Goal: Task Accomplishment & Management: Manage account settings

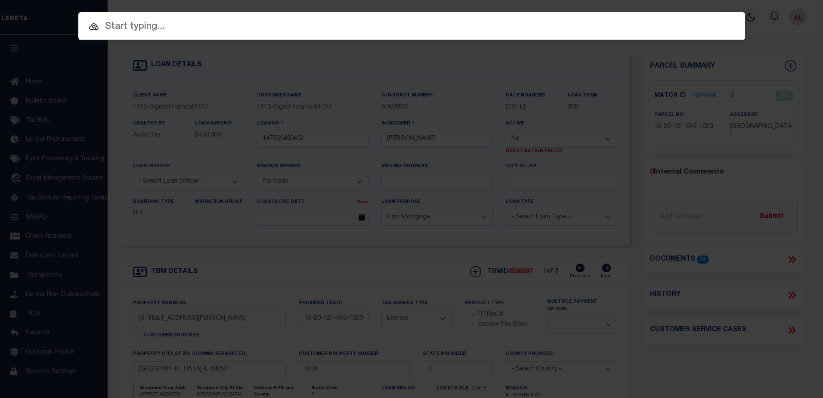
select select "False"
select select "2139"
select select "10"
select select "Escrow"
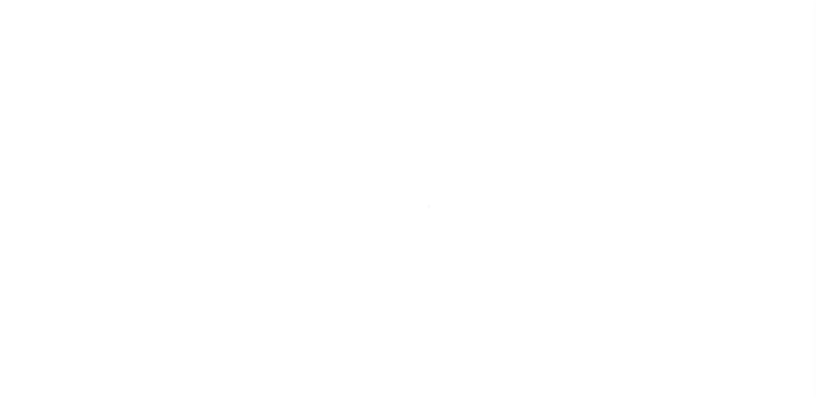
select select "1000"
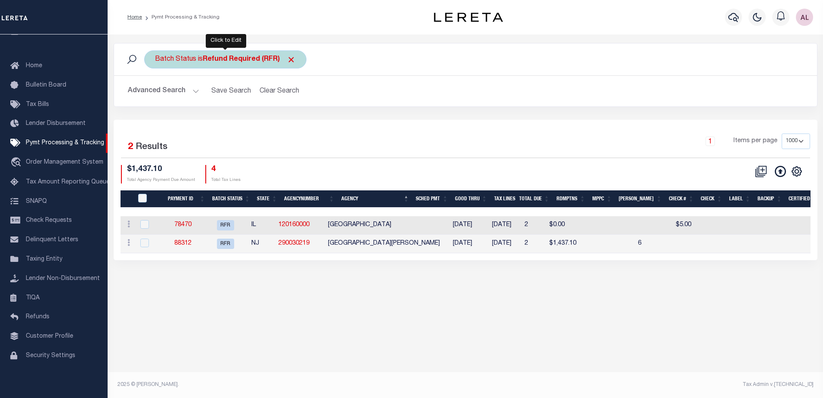
click at [232, 56] on b "Refund Required (RFR)" at bounding box center [249, 59] width 93 height 7
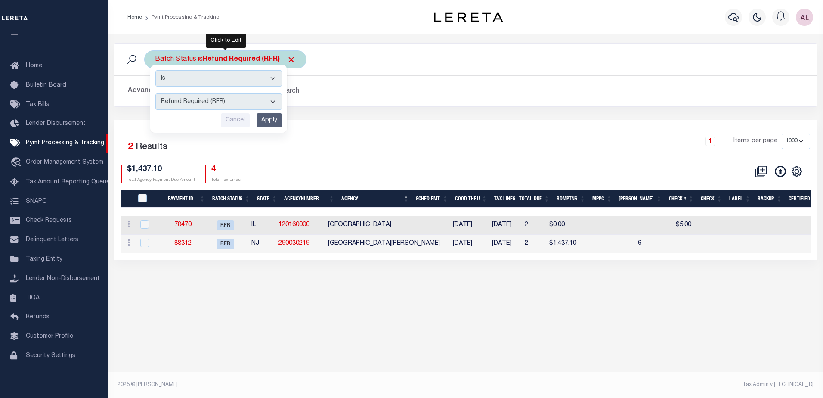
click at [205, 100] on select "Awaiting Funds (AWF) Cleared and Complete (CAC) New Check Needed (NCN) Payment …" at bounding box center [218, 101] width 126 height 16
select select "SFP"
click at [155, 93] on select "Awaiting Funds (AWF) Cleared and Complete (CAC) New Check Needed (NCN) Payment …" at bounding box center [218, 101] width 126 height 16
click at [272, 120] on input "Apply" at bounding box center [268, 120] width 25 height 14
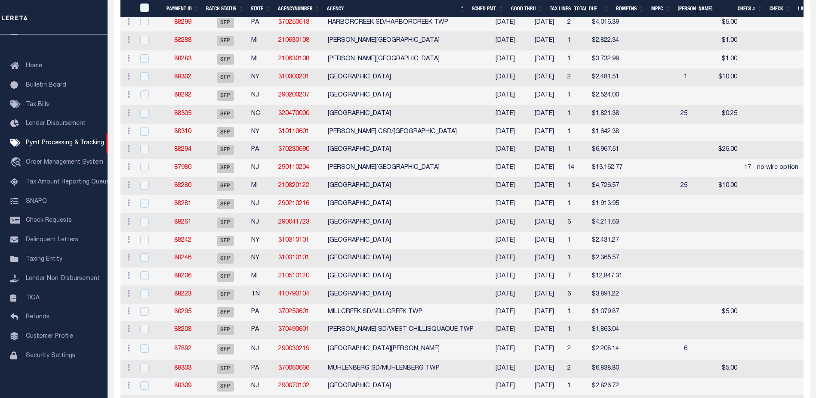
scroll to position [990, 0]
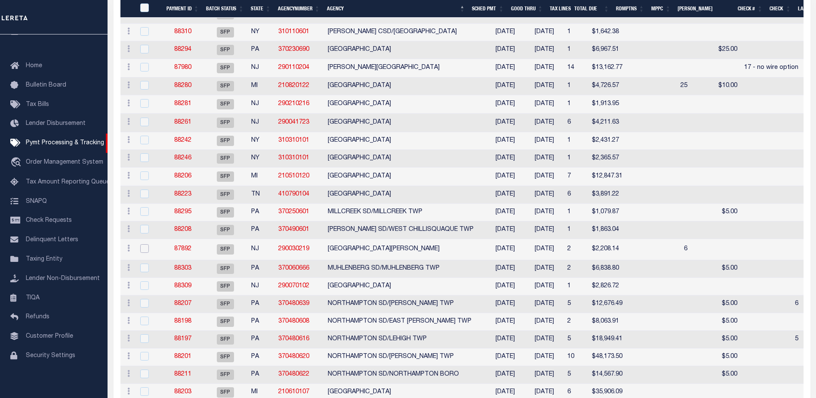
click at [142, 253] on input "checkbox" at bounding box center [144, 248] width 9 height 9
checkbox input "true"
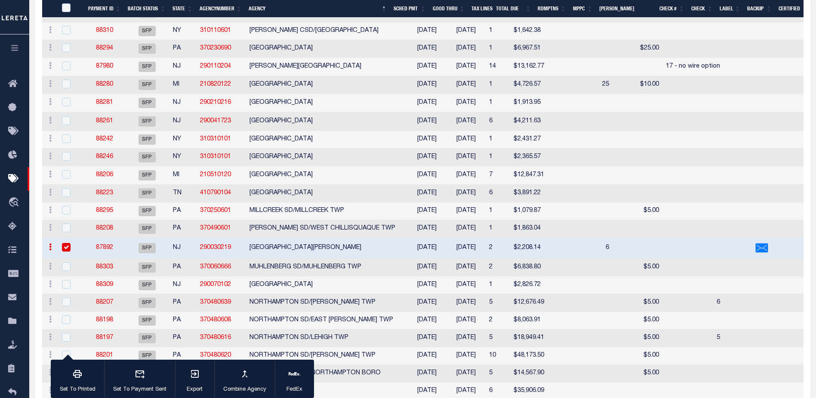
click at [105, 250] on link "87892" at bounding box center [104, 247] width 17 height 6
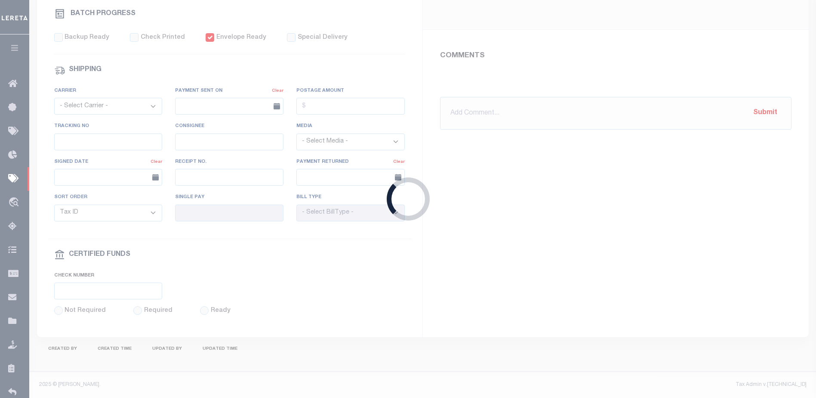
select select "SFP"
type input "08/11/2025"
select select "CHK"
select select "Urbina, Matthew"
checkbox input "true"
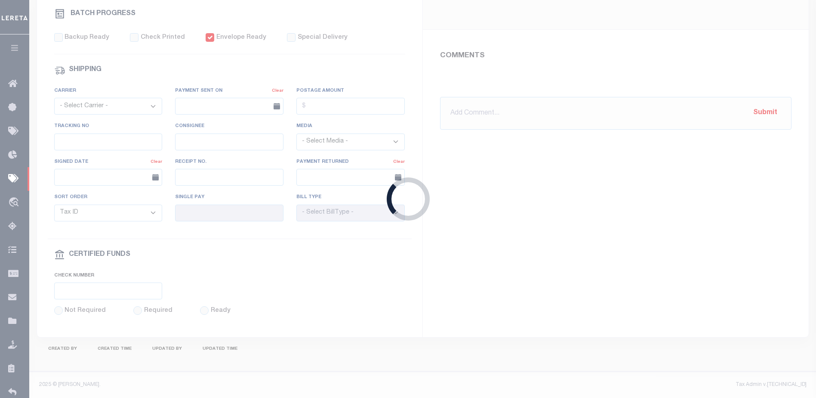
select select "FDX"
type input "Audria"
type input "N"
radio input "true"
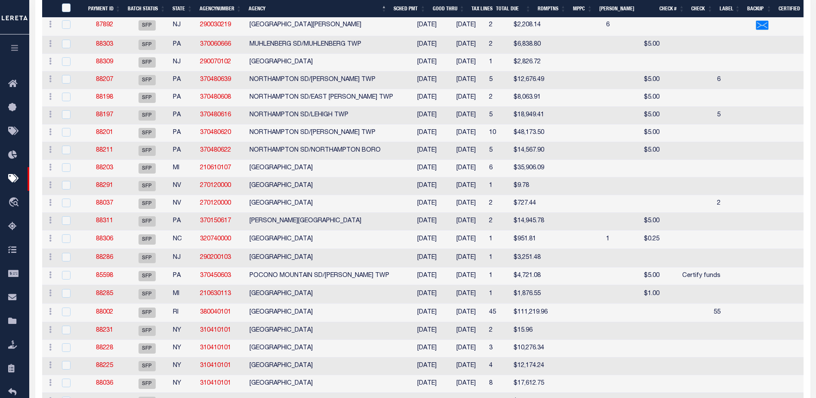
scroll to position [1188, 0]
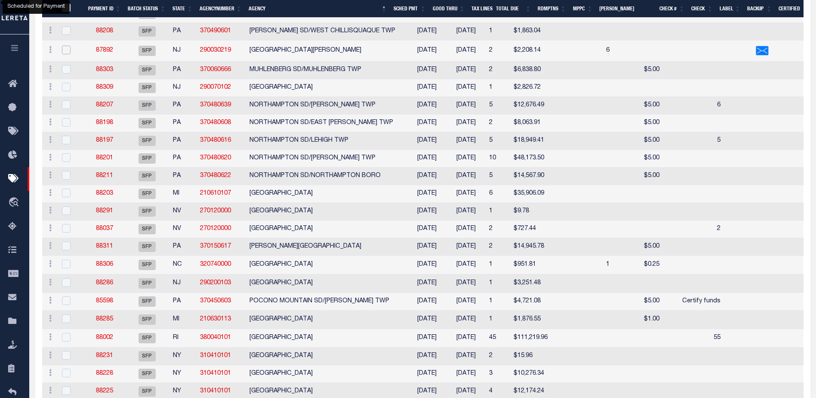
click at [66, 54] on input "checkbox" at bounding box center [66, 50] width 9 height 9
checkbox input "true"
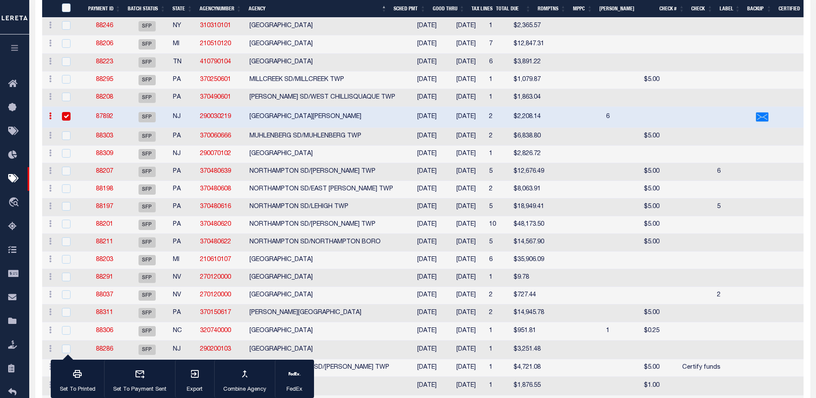
scroll to position [1102, 0]
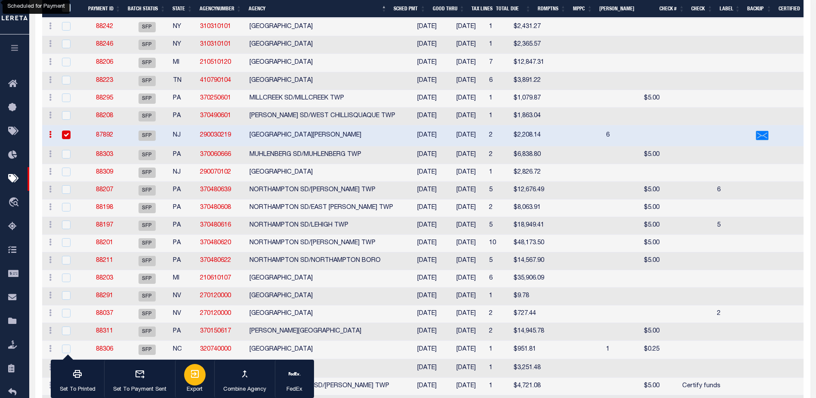
click at [195, 371] on icon "button" at bounding box center [195, 373] width 10 height 10
click at [102, 138] on link "87892" at bounding box center [104, 135] width 17 height 6
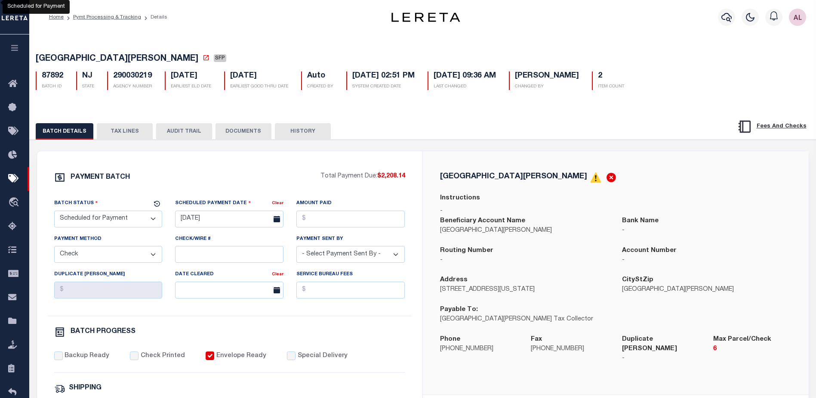
drag, startPoint x: 120, startPoint y: 132, endPoint x: 129, endPoint y: 144, distance: 15.4
click at [120, 132] on button "TAX LINES" at bounding box center [125, 131] width 56 height 16
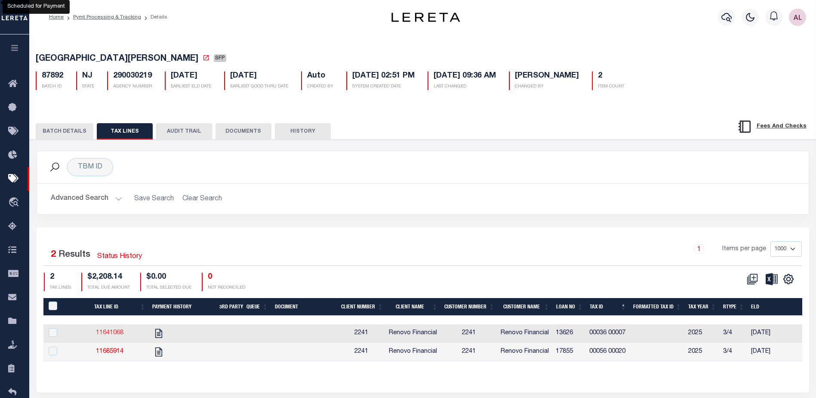
click at [105, 332] on link "11641068" at bounding box center [110, 333] width 28 height 6
checkbox input "true"
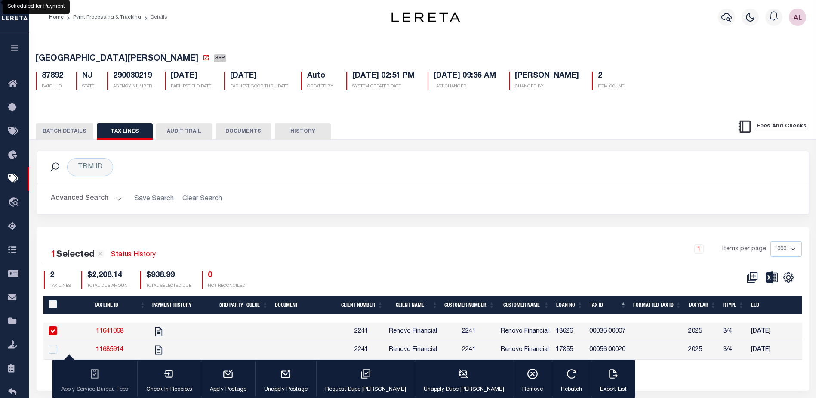
click at [67, 132] on button "BATCH DETAILS" at bounding box center [65, 131] width 58 height 16
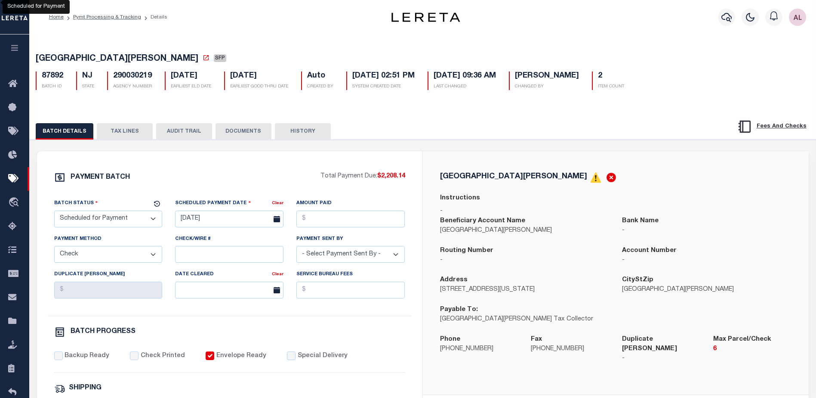
click at [101, 223] on select "- Select Status - Scheduled for Payment Ready For Payment Payment Sent Cleared …" at bounding box center [108, 218] width 108 height 17
select select "RFP"
click at [54, 212] on select "- Select Status - Scheduled for Payment Ready For Payment Payment Sent Cleared …" at bounding box center [108, 218] width 108 height 17
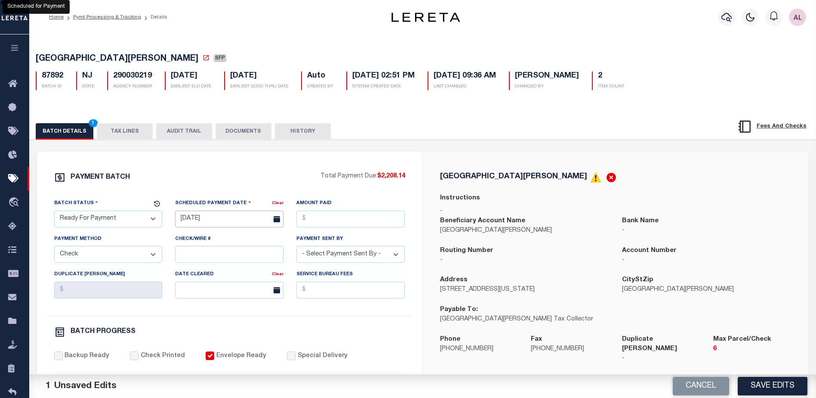
click at [212, 222] on input "08/11/2025" at bounding box center [229, 218] width 108 height 17
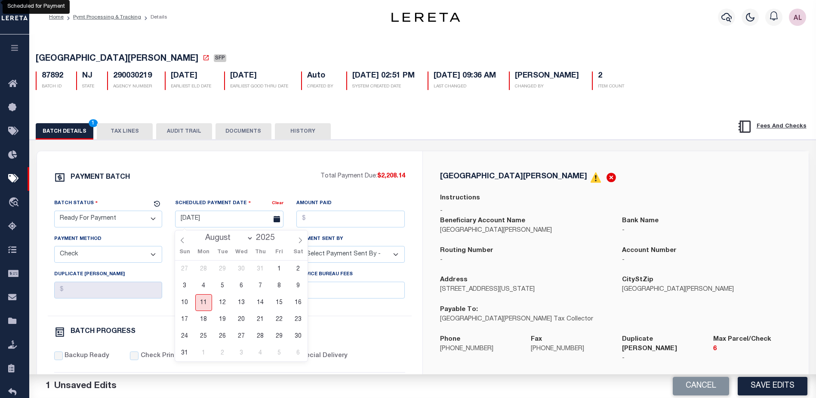
click at [204, 301] on span "11" at bounding box center [203, 302] width 17 height 17
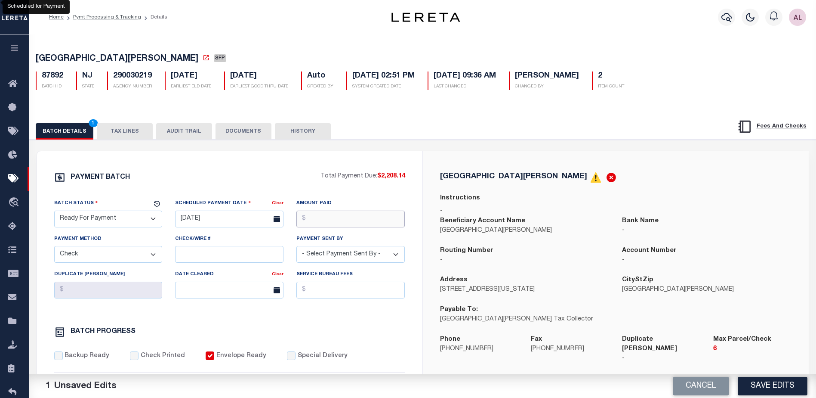
click at [314, 221] on input "Amount Paid" at bounding box center [350, 218] width 108 height 17
type input "$2,208.14"
click at [327, 257] on select "- Select Payment Sent By - Aakash Patel Abdul Muzain Adams, Pamela S Agustin Fe…" at bounding box center [350, 254] width 108 height 17
click at [200, 253] on input "Check/Wire #" at bounding box center [229, 254] width 108 height 17
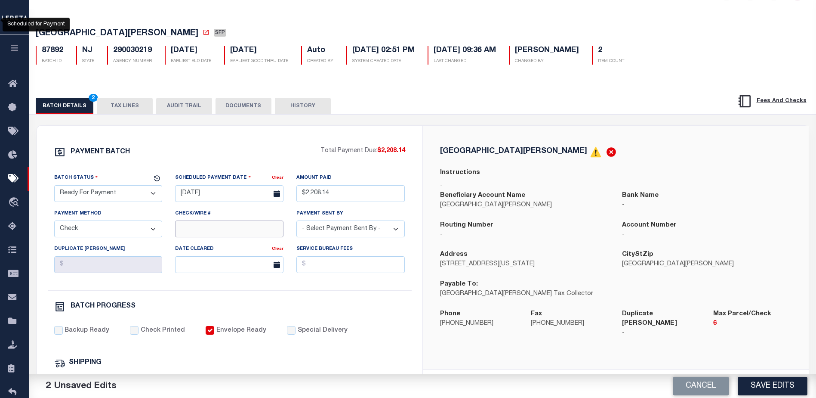
scroll to position [43, 0]
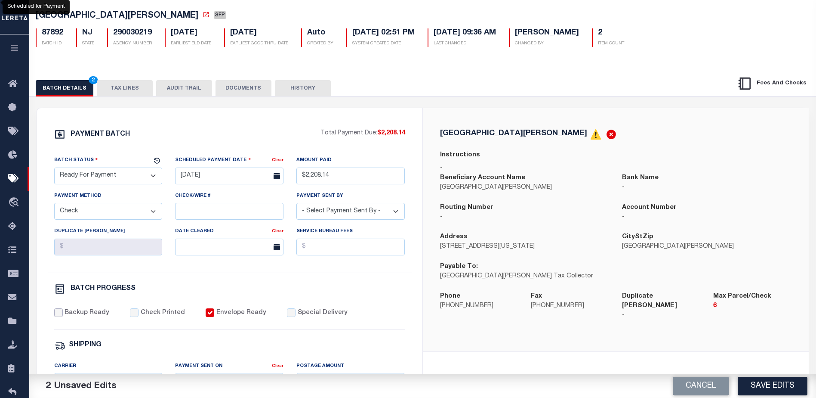
click at [60, 311] on input "Backup Ready" at bounding box center [58, 312] width 9 height 9
checkbox input "true"
click at [207, 313] on input "Envelope Ready" at bounding box center [210, 312] width 9 height 9
checkbox input "false"
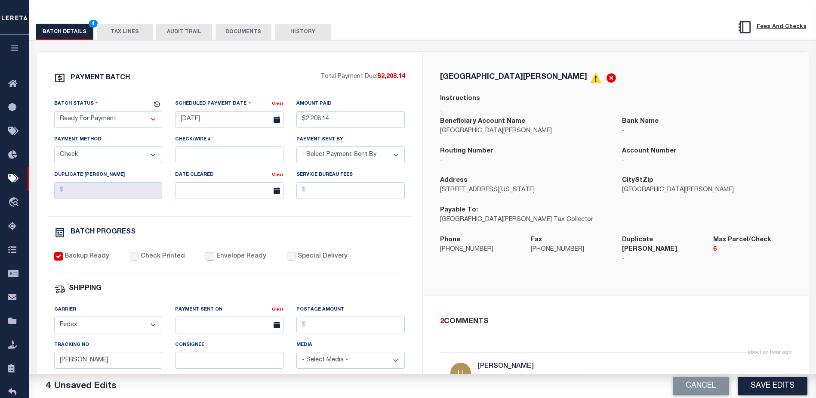
scroll to position [129, 0]
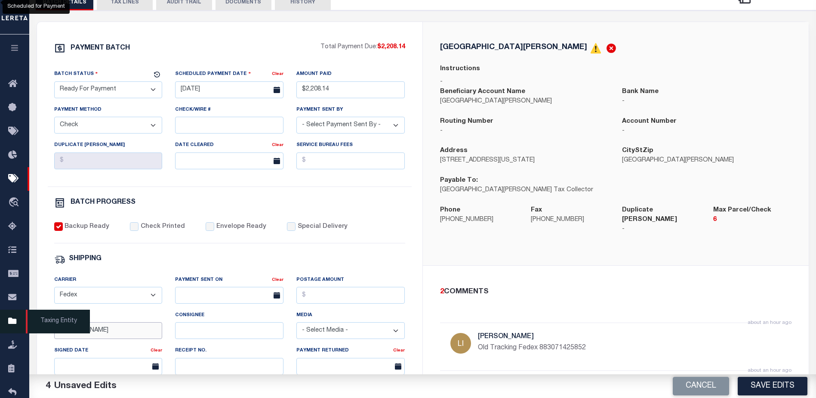
drag, startPoint x: 92, startPoint y: 336, endPoint x: 28, endPoint y: 323, distance: 65.0
click at [28, 323] on div "Home Pymt Processing & Tracking Details Profile Sign out" at bounding box center [408, 232] width 816 height 722
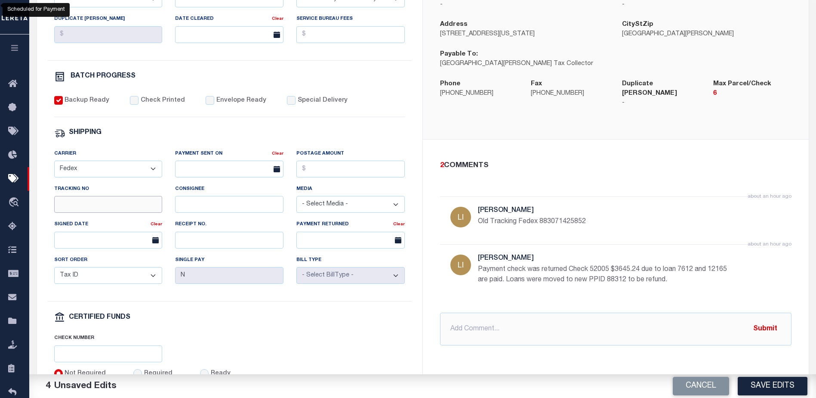
scroll to position [258, 0]
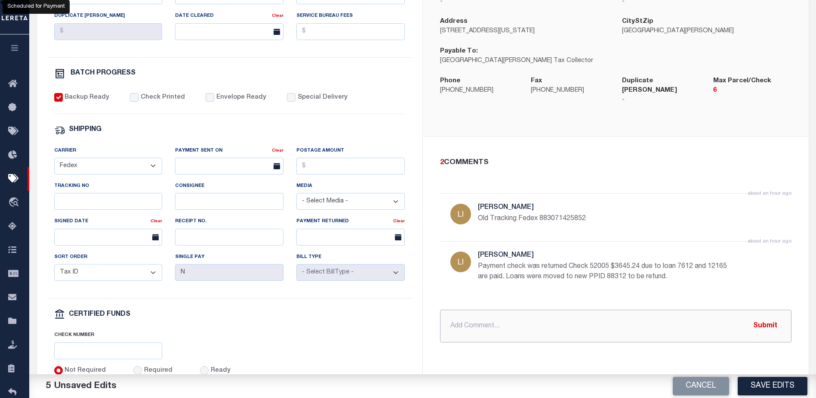
click at [464, 318] on input "text" at bounding box center [615, 325] width 351 height 33
type input "P&I requested $"
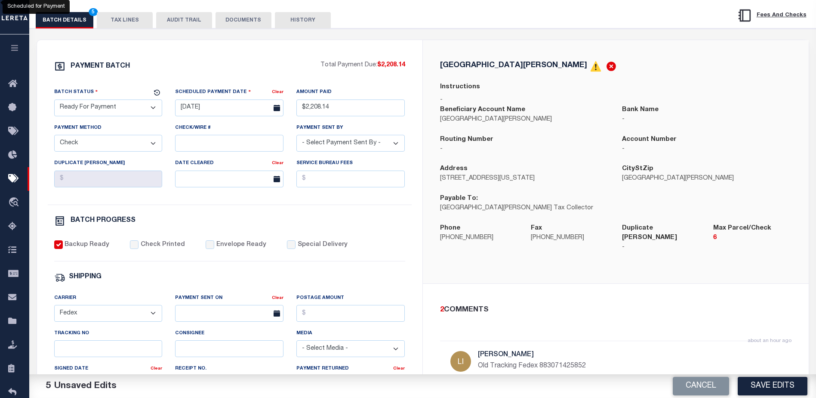
scroll to position [108, 0]
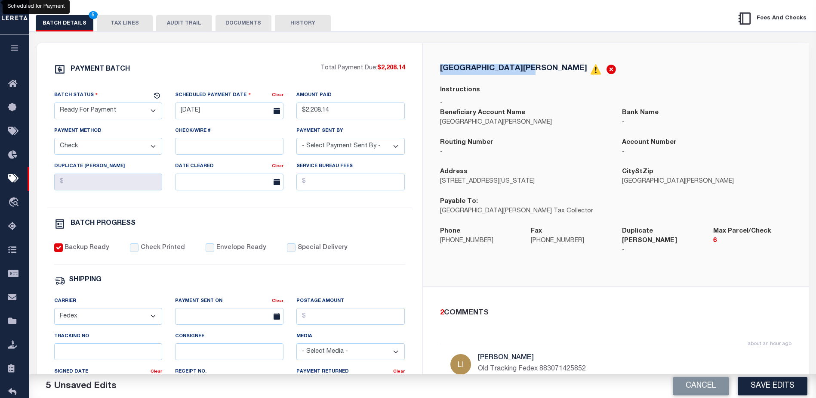
drag, startPoint x: 541, startPoint y: 2, endPoint x: 453, endPoint y: 71, distance: 111.7
click at [439, 71] on div "MOUNT HOLLY TOWNSHIP Instructions - Beneficiary Account Name MOUNT HOLLY TOWNSH…" at bounding box center [615, 165] width 365 height 202
copy h5 "MOUNT HOLLY TOWNSHIP"
click at [774, 386] on button "Save Edits" at bounding box center [773, 385] width 70 height 18
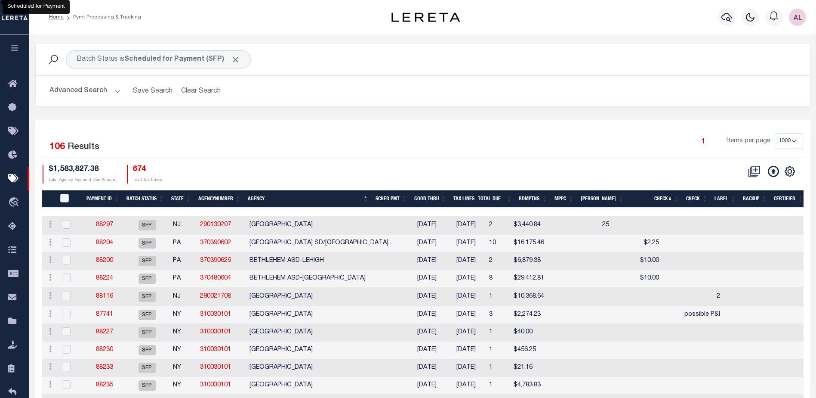
click at [178, 199] on th "State" at bounding box center [181, 199] width 27 height 18
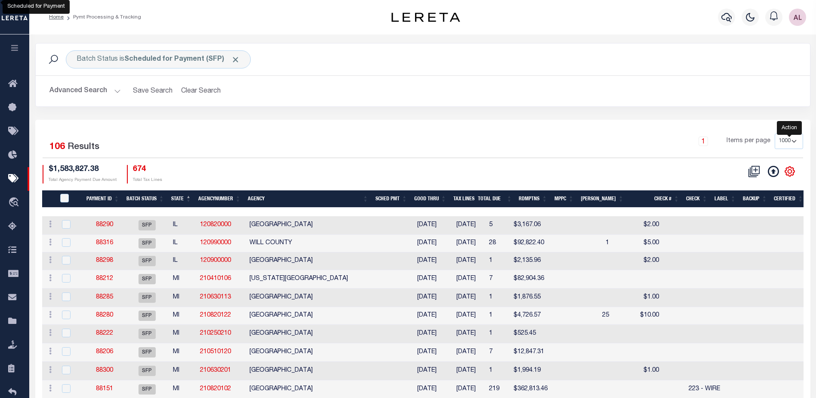
click at [788, 171] on icon "" at bounding box center [790, 171] width 4 height 4
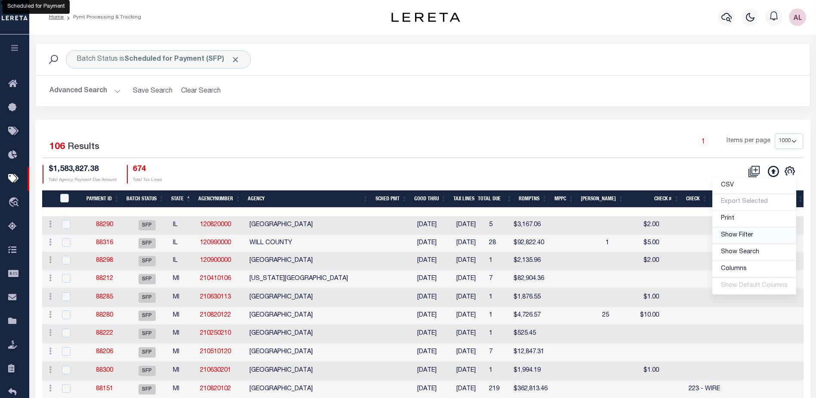
click at [728, 237] on span "Show Filter" at bounding box center [737, 235] width 32 height 6
select select
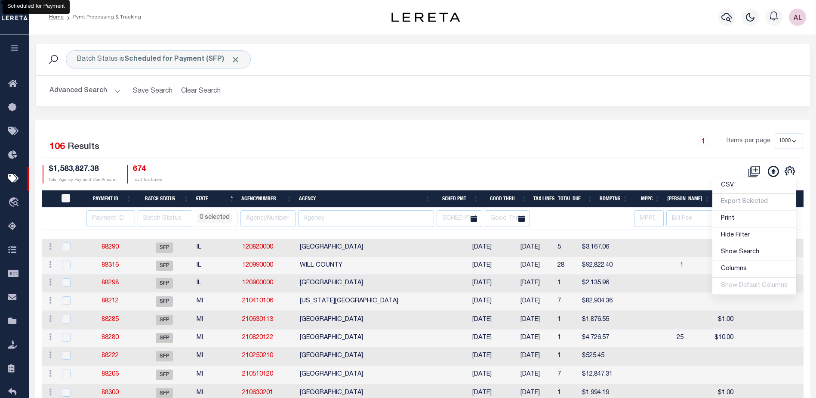
click at [222, 216] on li "0 selected" at bounding box center [214, 217] width 34 height 9
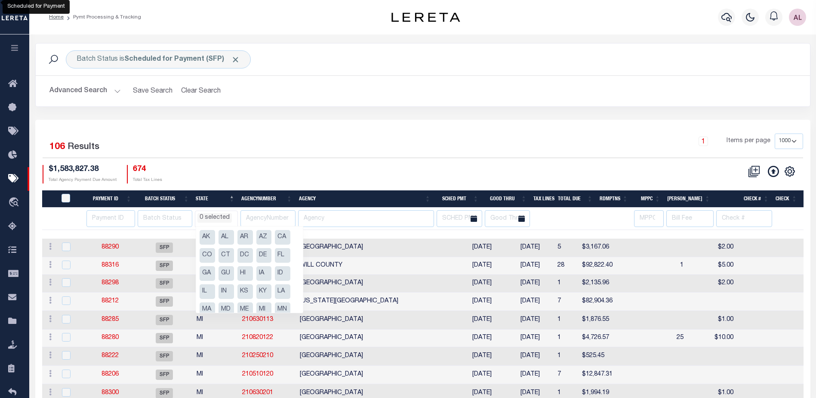
scroll to position [43, 0]
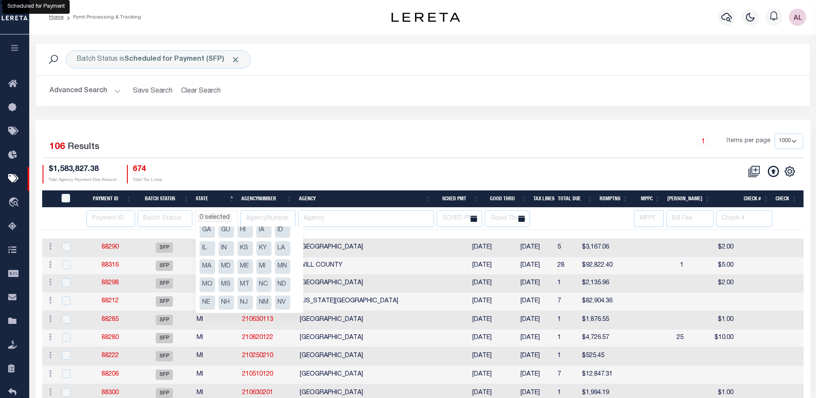
click at [263, 285] on li "NC" at bounding box center [263, 284] width 15 height 15
select select "NC"
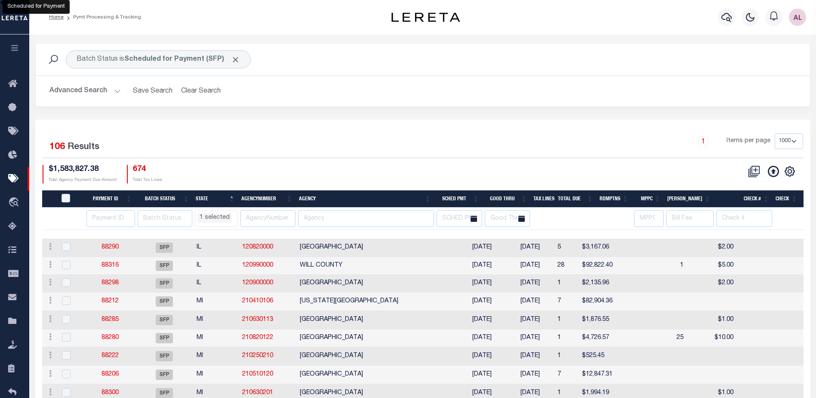
click at [277, 177] on div "$1,583,827.38 Total Agency Payment Due Amount 674 Total Tax Lines" at bounding box center [233, 174] width 380 height 18
select select "NC"
select select
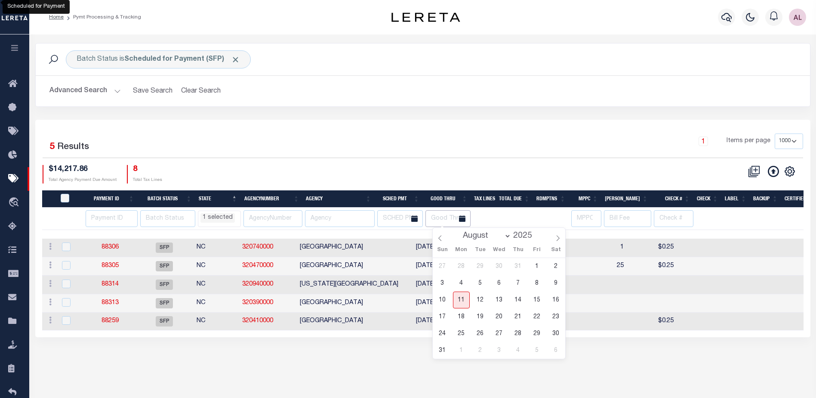
click at [461, 218] on input "text" at bounding box center [448, 218] width 46 height 17
click at [535, 299] on span "15" at bounding box center [537, 299] width 17 height 17
type input "08-15-2025"
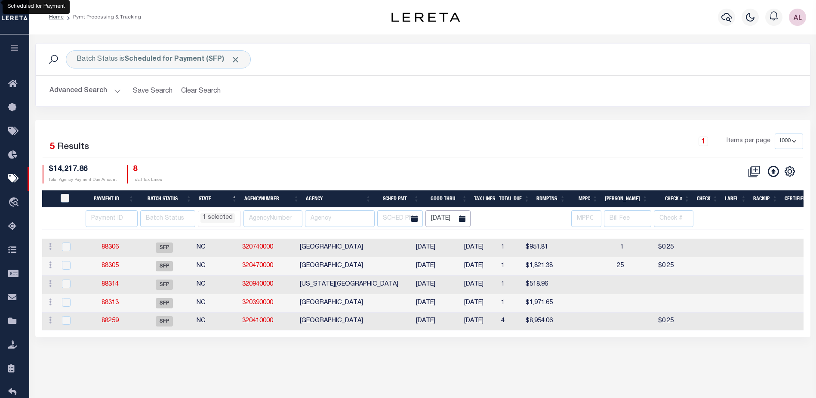
scroll to position [0, 3]
select select "NC"
select select
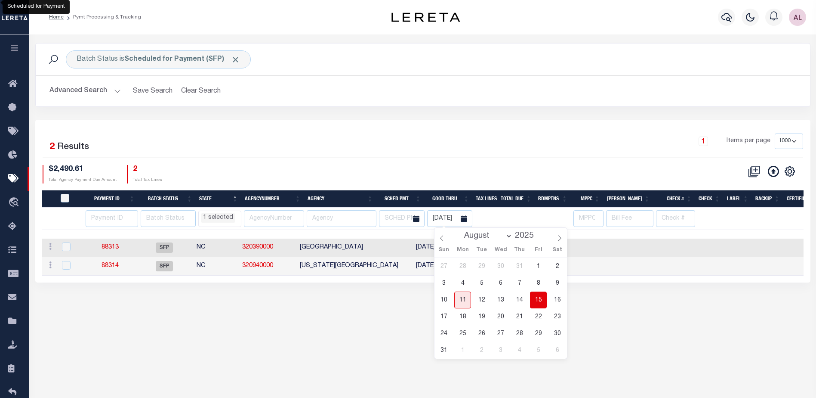
click at [508, 119] on div "Batch Status is Scheduled for Payment (SFP) Search Advanced Search Save Search …" at bounding box center [423, 81] width 788 height 77
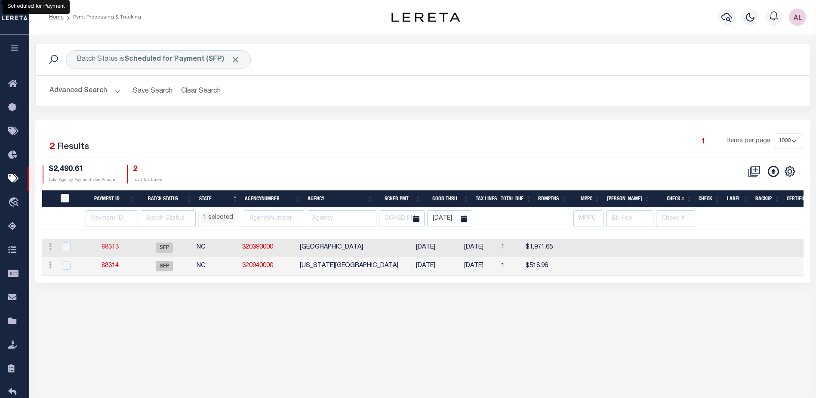
click at [111, 244] on link "88313" at bounding box center [110, 247] width 17 height 6
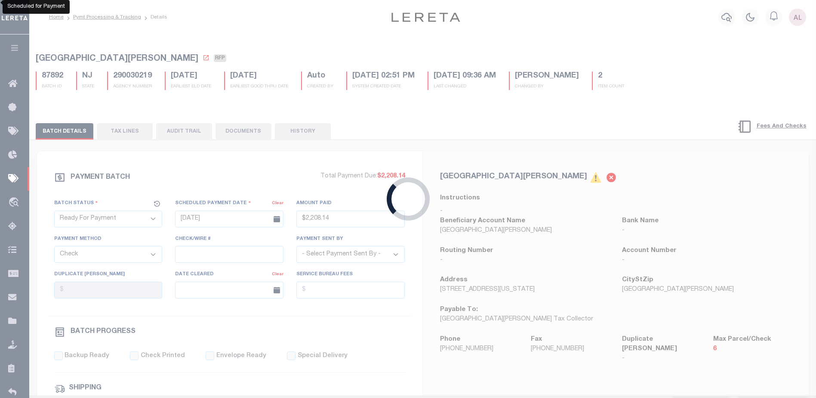
select select "SFP"
type input "08/14/2025"
select select
checkbox input "false"
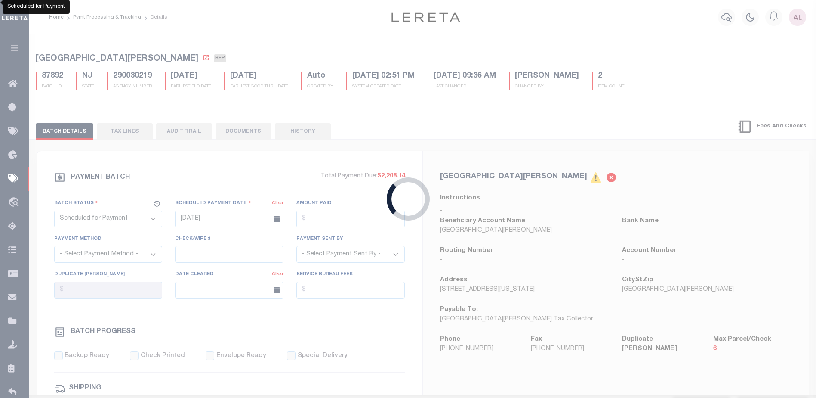
select select
type input "Audria"
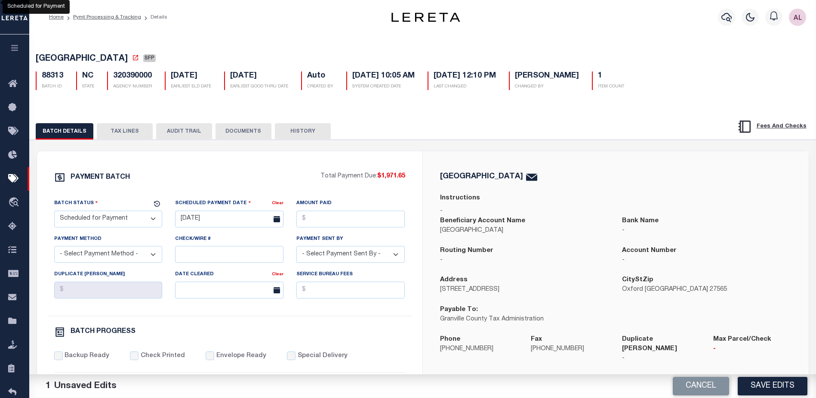
click at [120, 132] on button "TAX LINES" at bounding box center [125, 131] width 56 height 16
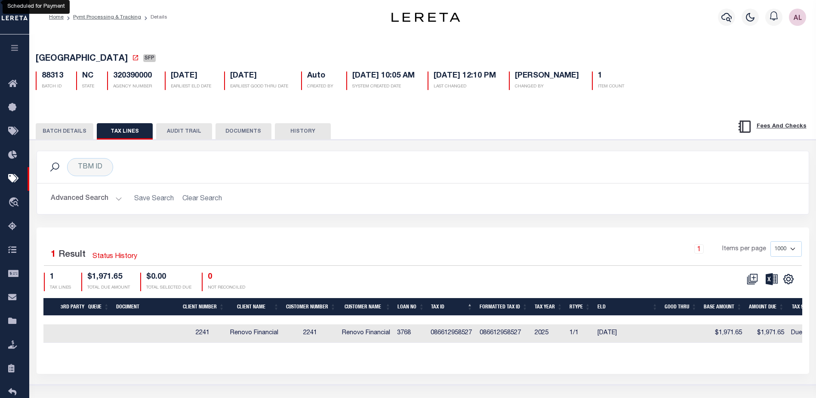
scroll to position [0, 285]
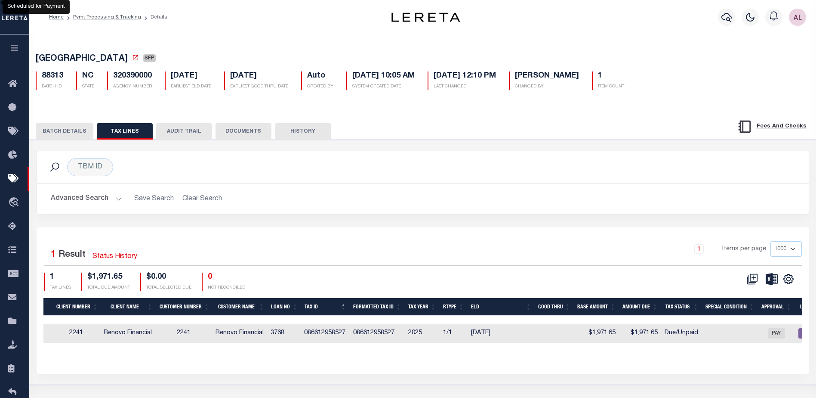
select select "NC"
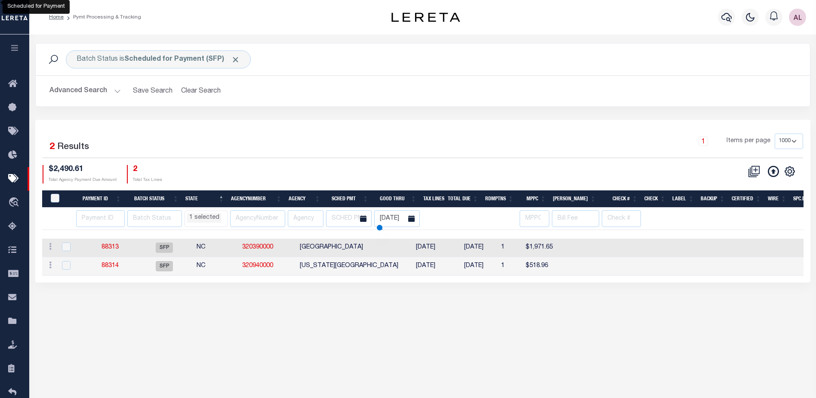
select select "NC"
select select
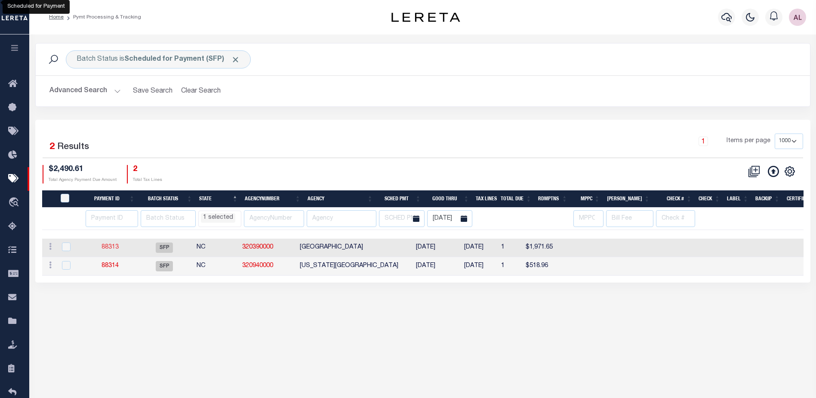
click at [111, 249] on link "88313" at bounding box center [110, 247] width 17 height 6
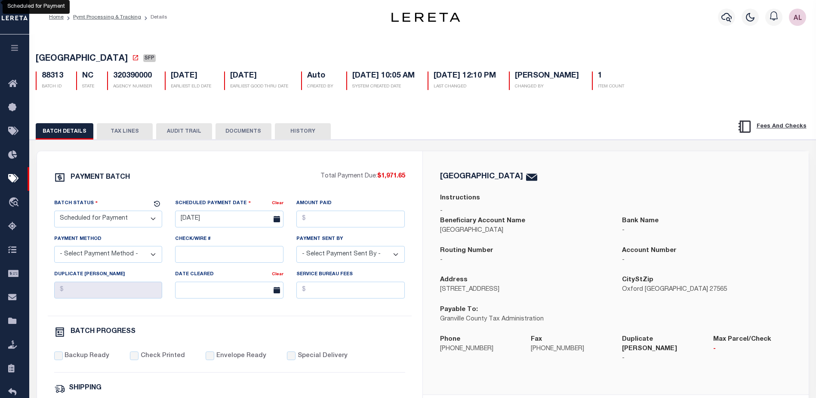
click at [100, 222] on select "- Select Status - Scheduled for Payment Ready For Payment Payment Sent Cleared …" at bounding box center [108, 218] width 108 height 17
select select "RFP"
click at [54, 212] on select "- Select Status - Scheduled for Payment Ready For Payment Payment Sent Cleared …" at bounding box center [108, 218] width 108 height 17
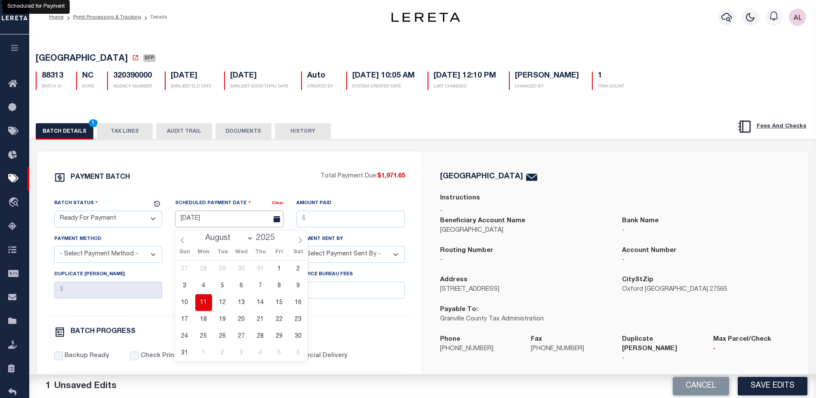
click at [205, 219] on input "08/14/2025" at bounding box center [229, 218] width 108 height 17
click at [204, 301] on span "11" at bounding box center [203, 302] width 17 height 17
type input "08/11/2025"
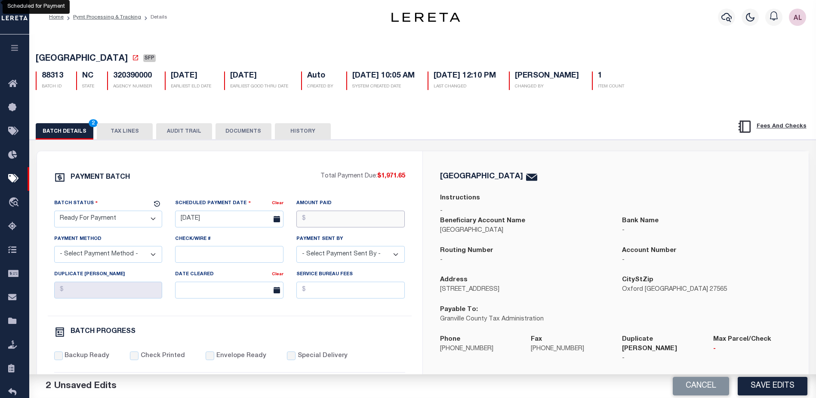
click at [332, 216] on input "Amount Paid" at bounding box center [350, 218] width 108 height 17
type input "$"
type input "$1,971.65"
click at [104, 255] on select "- Select Payment Method - ACH Certified Check Check Direct Deposit Wire Transfer" at bounding box center [108, 254] width 108 height 17
select select "CHK"
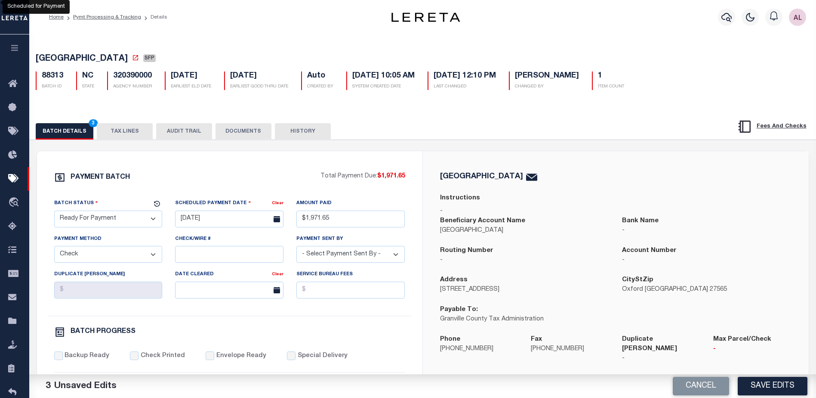
click at [54, 248] on select "- Select Payment Method - ACH Certified Check Check Direct Deposit Wire Transfer" at bounding box center [108, 254] width 108 height 17
click at [329, 259] on select "- Select Payment Sent By - Aakash Patel Abdul Muzain Adams, Pamela S Agustin Fe…" at bounding box center [350, 254] width 108 height 17
select select "Little, Audria"
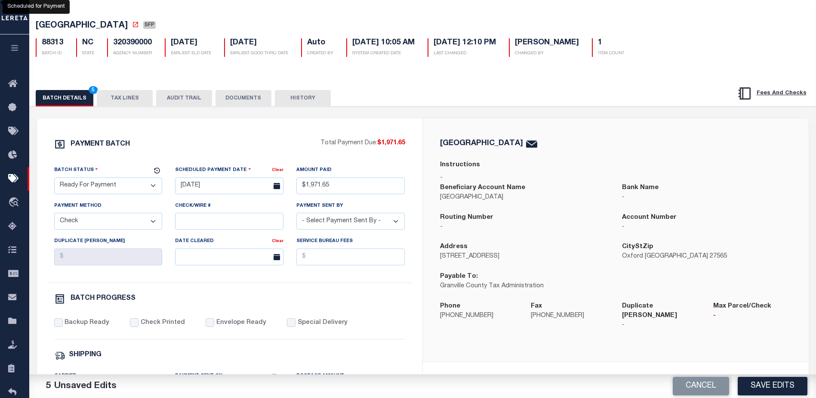
scroll to position [43, 0]
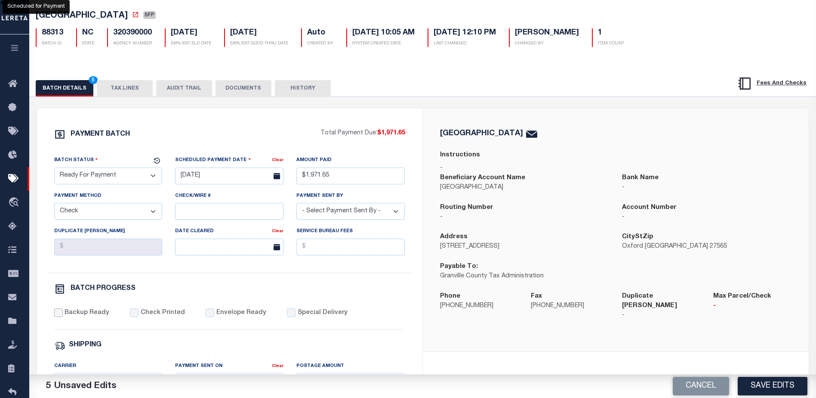
click at [59, 316] on input "Backup Ready" at bounding box center [58, 312] width 9 height 9
checkbox input "true"
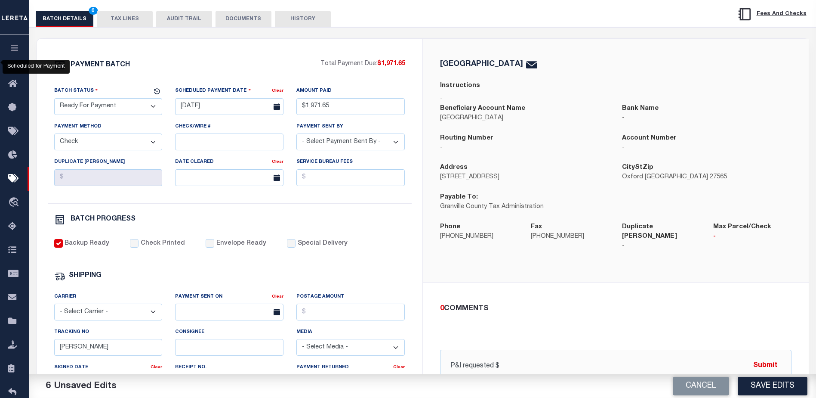
scroll to position [172, 0]
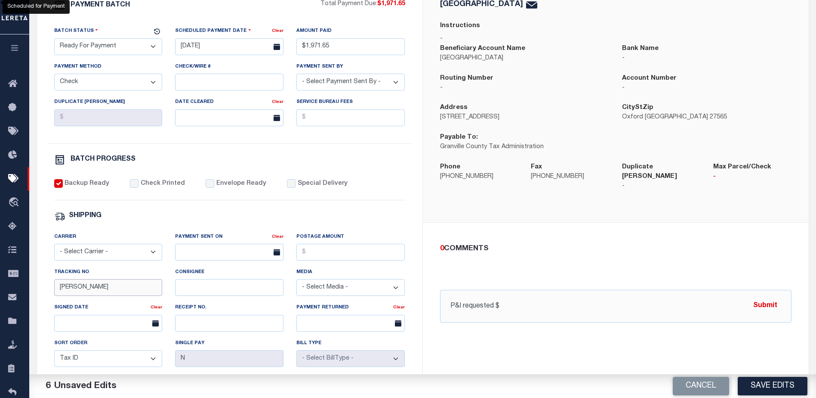
drag, startPoint x: 106, startPoint y: 294, endPoint x: -1, endPoint y: 288, distance: 107.3
click at [0, 288] on html "Home Pymt Processing & Tracking Details" at bounding box center [408, 189] width 816 height 722
drag, startPoint x: 573, startPoint y: 302, endPoint x: 398, endPoint y: 299, distance: 174.7
click at [398, 299] on div "PAYMENT BATCH Total Payment Due: $1,971.65 Batch Status" at bounding box center [423, 230] width 772 height 503
click at [771, 387] on button "Save Edits" at bounding box center [773, 385] width 70 height 18
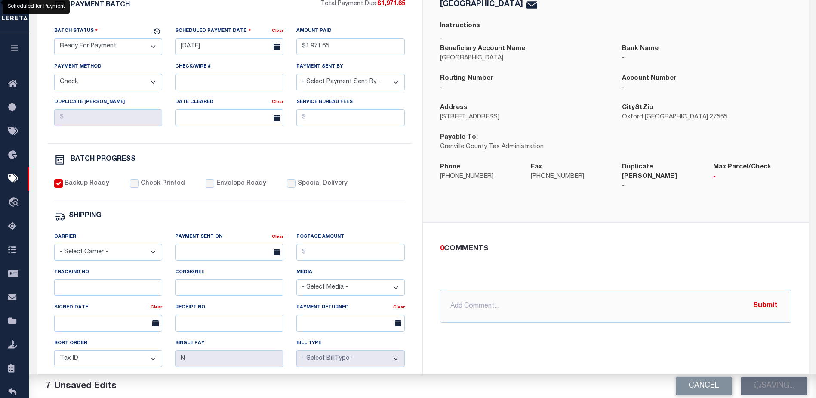
select select "NC"
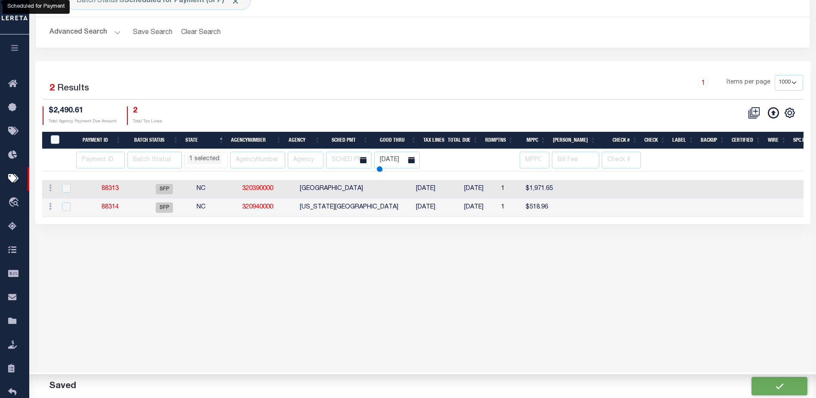
scroll to position [28, 0]
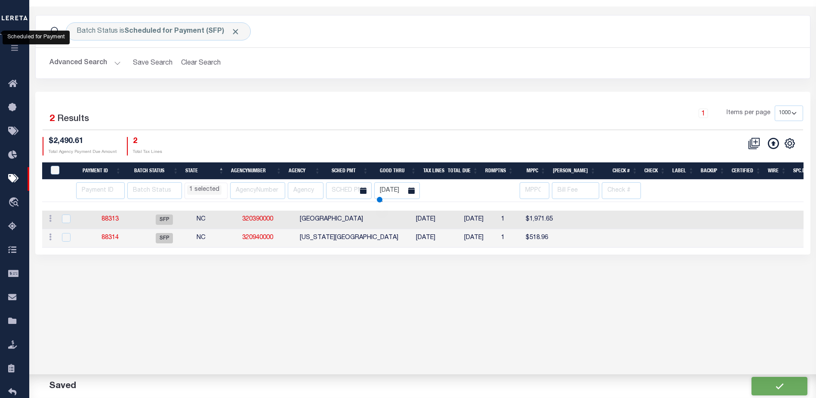
select select "NC"
select select
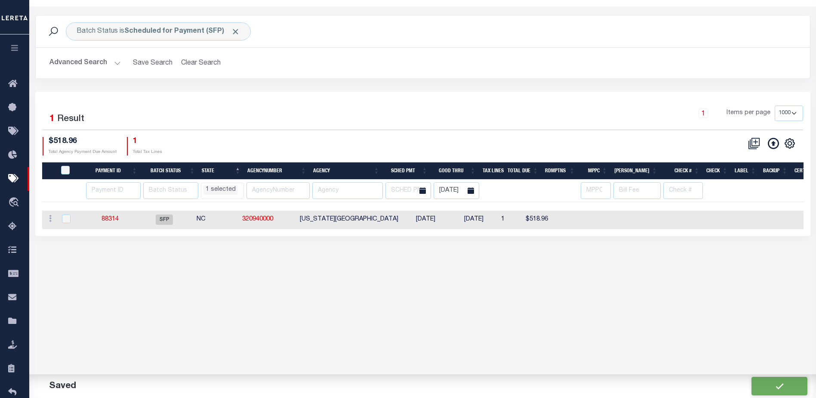
scroll to position [0, 0]
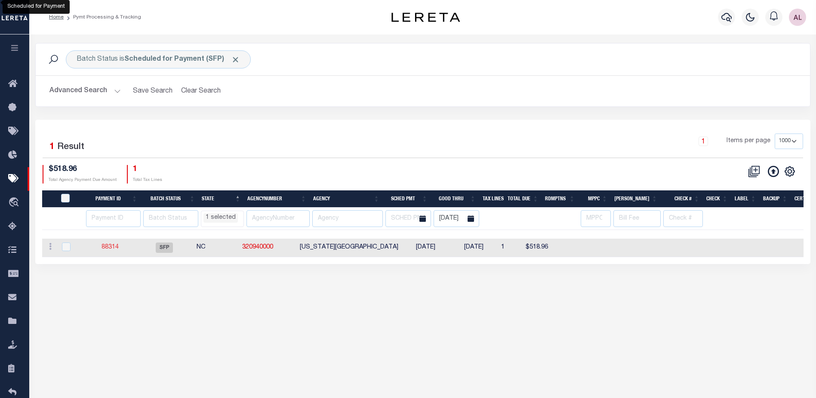
click at [108, 247] on link "88314" at bounding box center [110, 247] width 17 height 6
select select "SFP"
type input "08/06/2025"
select select
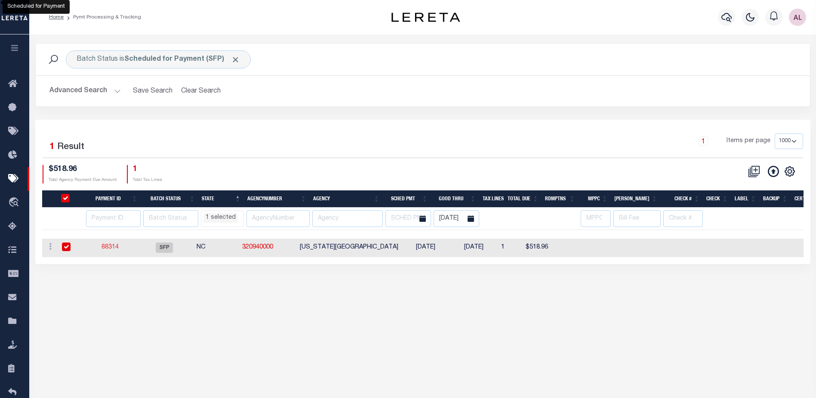
checkbox input "false"
type input "Audria"
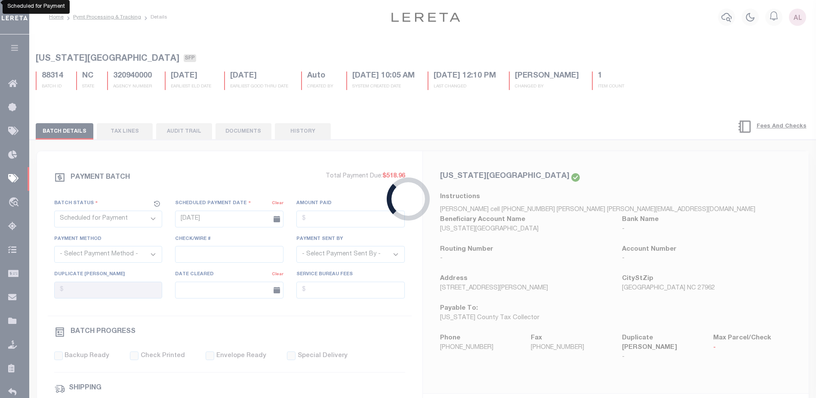
click at [108, 247] on div "Loading..." at bounding box center [408, 199] width 816 height 398
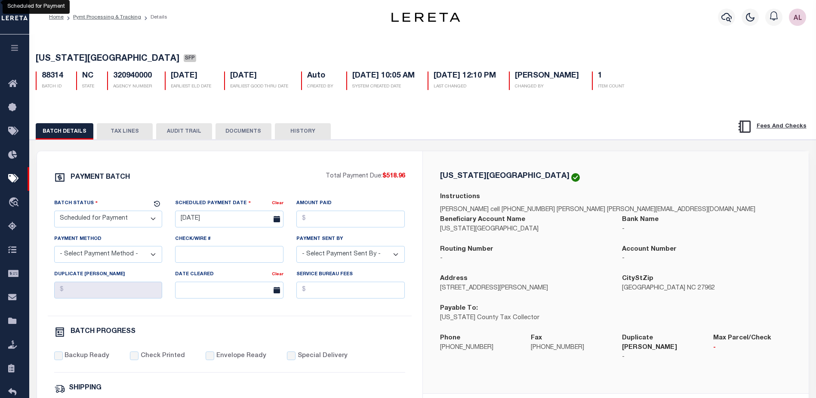
drag, startPoint x: 91, startPoint y: 222, endPoint x: 95, endPoint y: 212, distance: 10.8
click at [91, 221] on select "- Select Status - Scheduled for Payment Ready For Payment Payment Sent Cleared …" at bounding box center [108, 218] width 108 height 17
select select "RFP"
click at [54, 212] on select "- Select Status - Scheduled for Payment Ready For Payment Payment Sent Cleared …" at bounding box center [108, 218] width 108 height 17
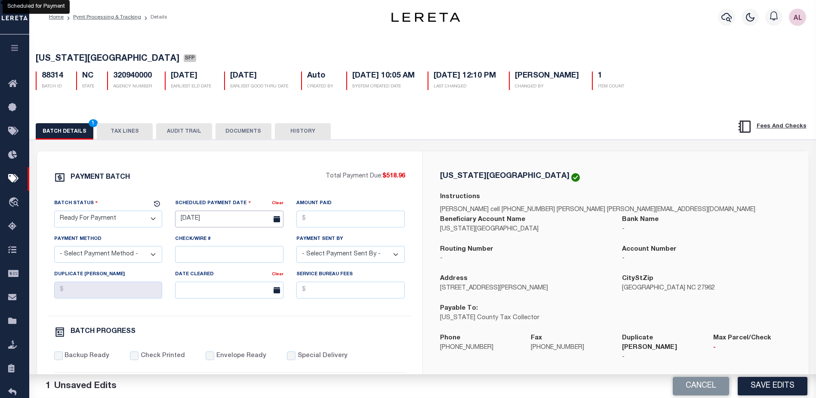
click at [203, 219] on input "08/06/2025" at bounding box center [229, 218] width 108 height 17
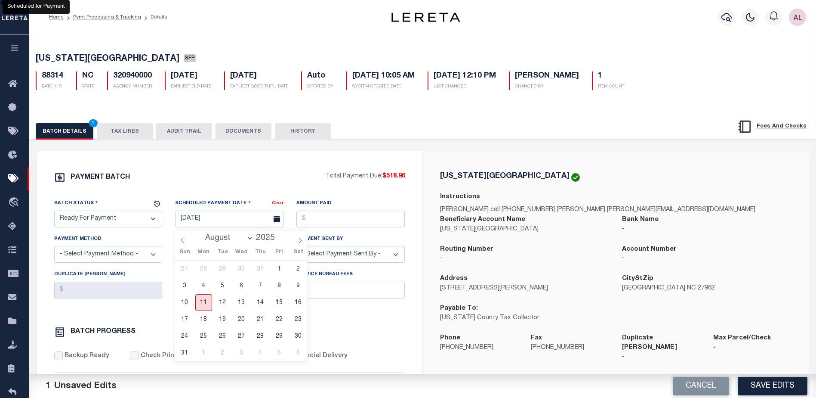
drag, startPoint x: 205, startPoint y: 300, endPoint x: 273, endPoint y: 271, distance: 74.0
click at [207, 299] on span "11" at bounding box center [203, 302] width 17 height 17
type input "08/11/2025"
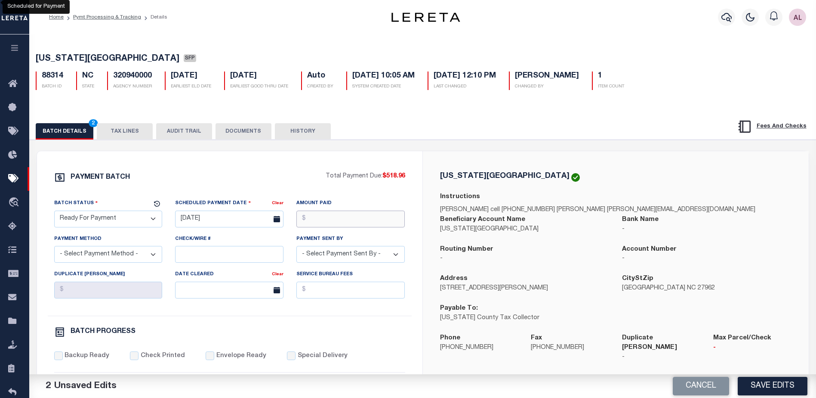
drag, startPoint x: 353, startPoint y: 216, endPoint x: 365, endPoint y: 188, distance: 30.8
click at [352, 216] on input "Amount Paid" at bounding box center [350, 218] width 108 height 17
type input "$518.96"
click at [332, 251] on select "- Select Payment Sent By - Aakash Patel Abdul Muzain Adams, Pamela S Agustin Fe…" at bounding box center [350, 254] width 108 height 17
select select "Little, Audria"
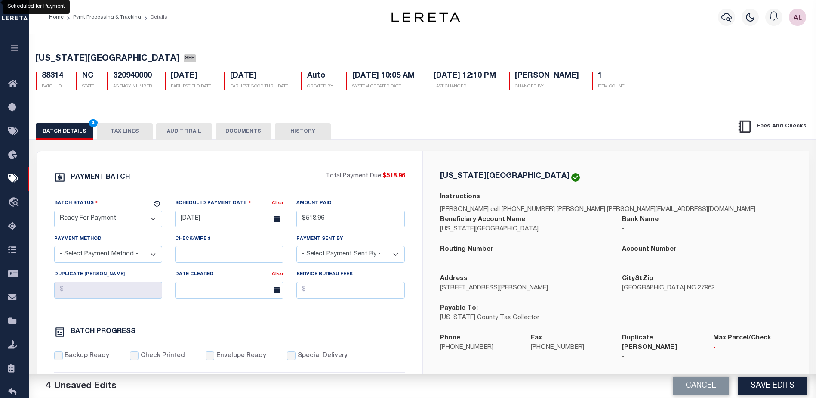
click at [74, 255] on select "- Select Payment Method - ACH Certified Check Check Direct Deposit Wire Transfer" at bounding box center [108, 254] width 108 height 17
select select "CHK"
click at [54, 248] on select "- Select Payment Method - ACH Certified Check Check Direct Deposit Wire Transfer" at bounding box center [108, 254] width 108 height 17
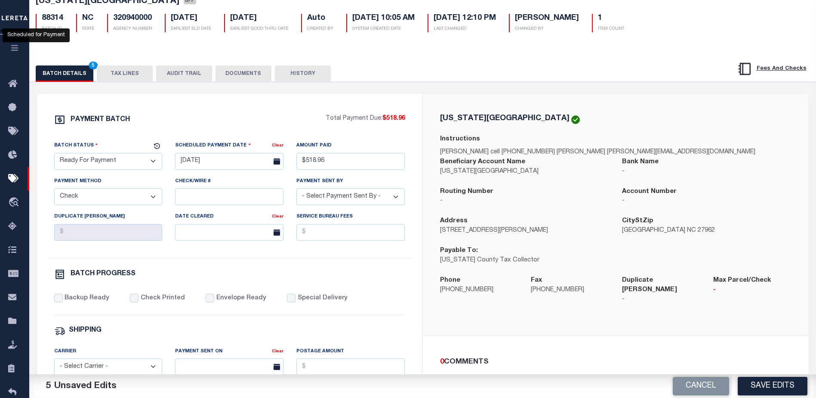
scroll to position [86, 0]
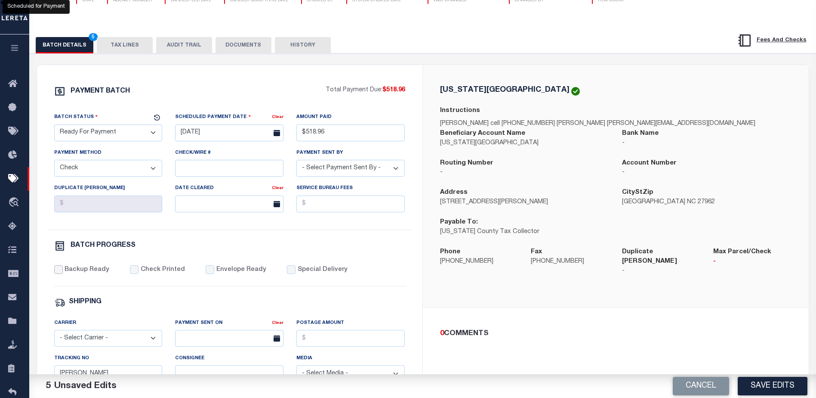
click at [59, 271] on input "Backup Ready" at bounding box center [58, 269] width 9 height 9
checkbox input "true"
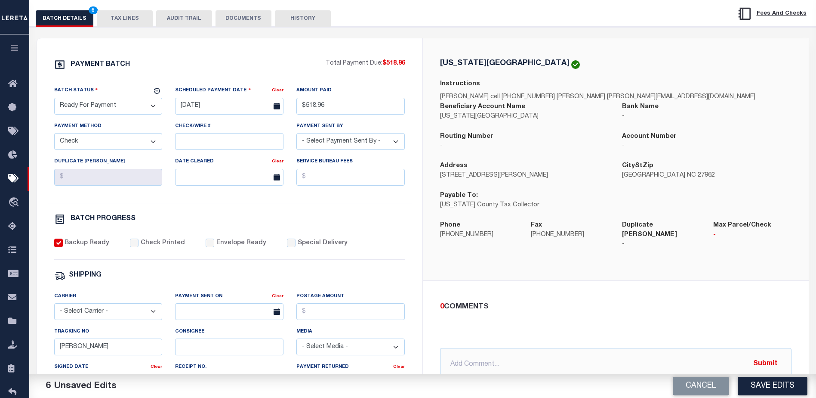
scroll to position [172, 0]
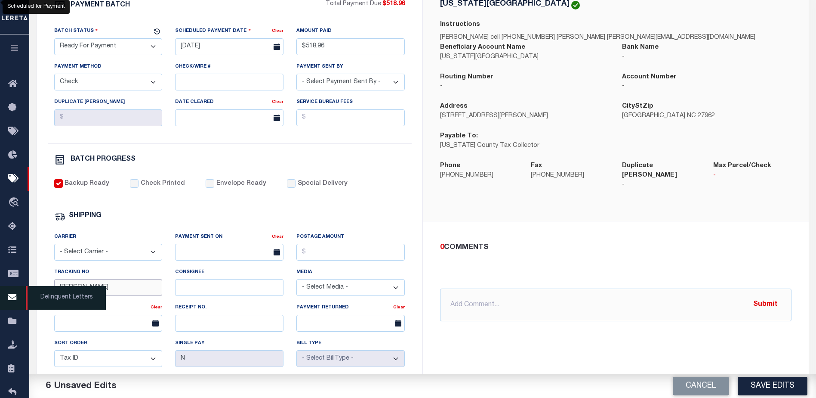
drag, startPoint x: 83, startPoint y: 289, endPoint x: 25, endPoint y: 295, distance: 58.3
click at [25, 295] on div "Home Pymt Processing & Tracking Details Profile Sign out" at bounding box center [408, 189] width 816 height 722
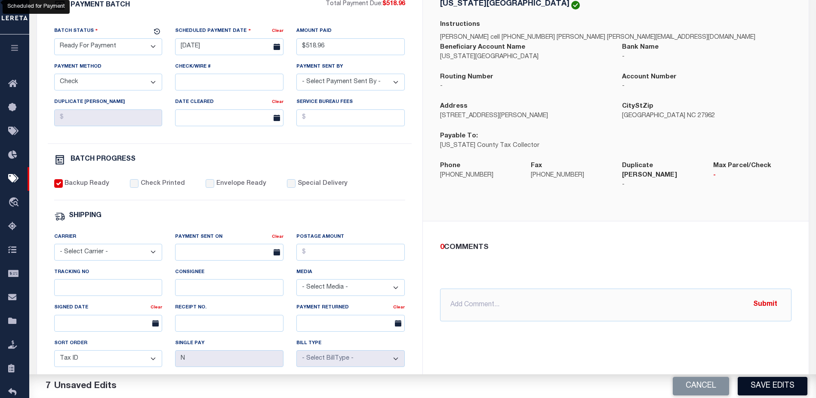
click at [765, 390] on button "Save Edits" at bounding box center [773, 385] width 70 height 18
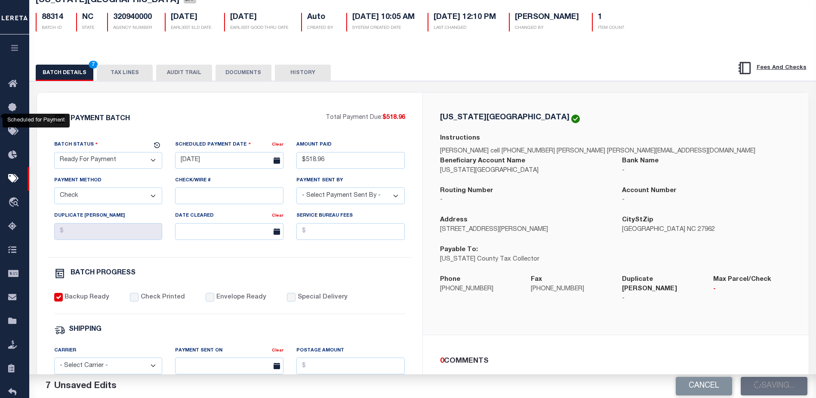
select select "NC"
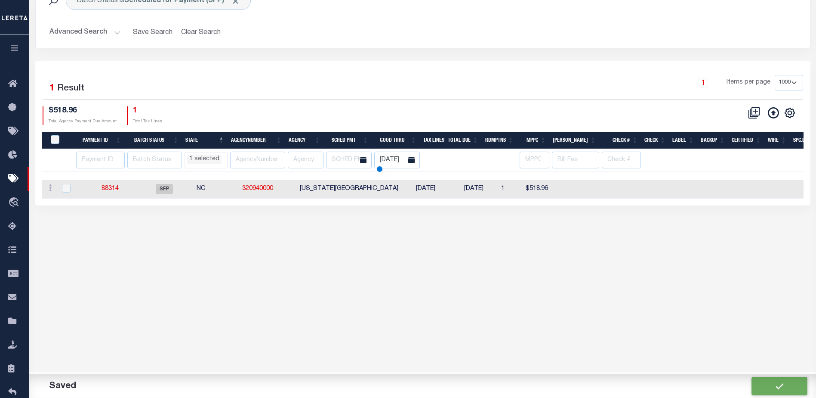
scroll to position [0, 0]
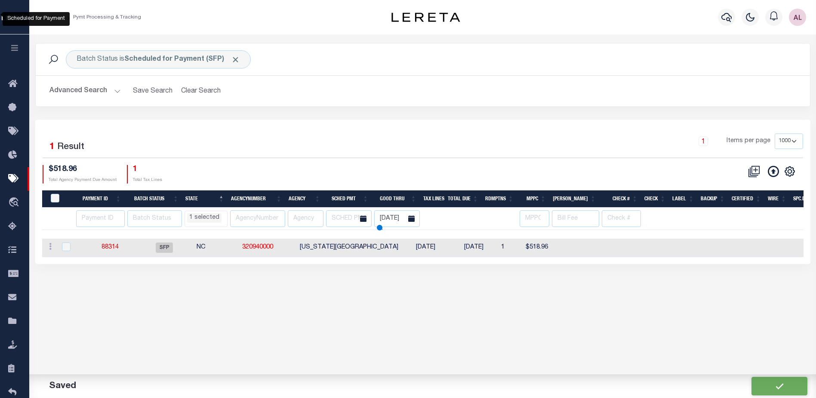
select select "NC"
select select
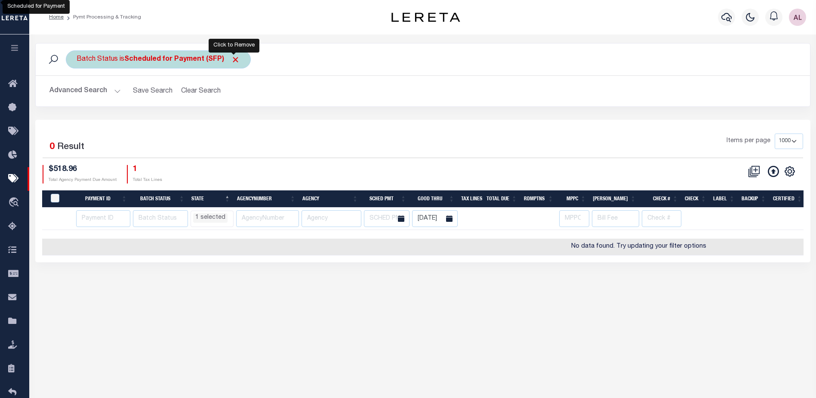
click at [235, 61] on span "Click to Remove" at bounding box center [235, 59] width 9 height 9
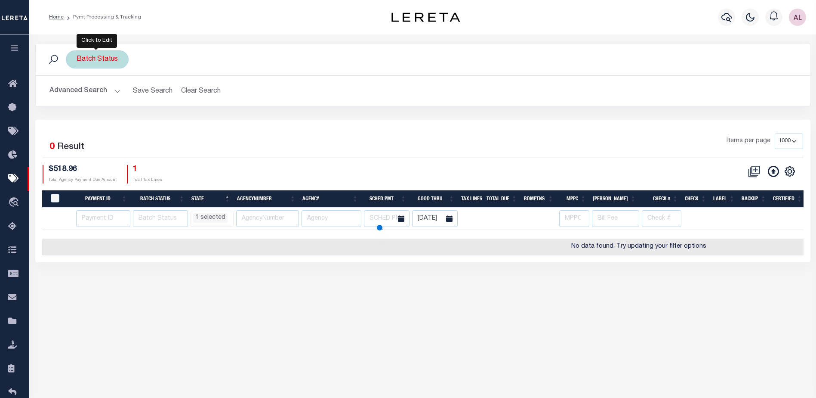
click at [108, 61] on div "Batch Status" at bounding box center [97, 59] width 63 height 18
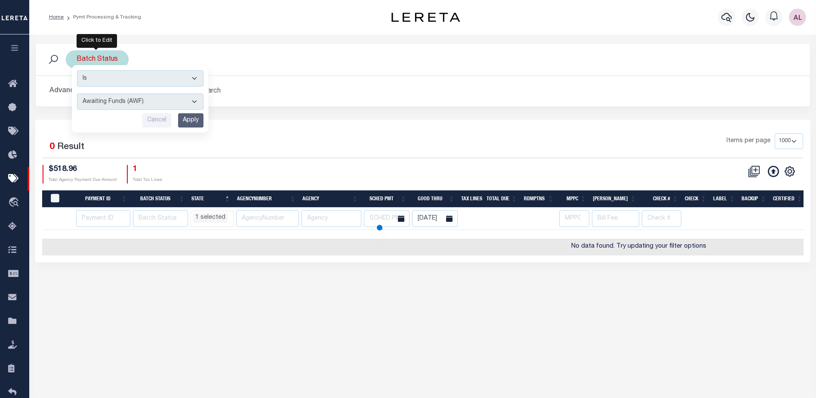
select select "NC"
select select
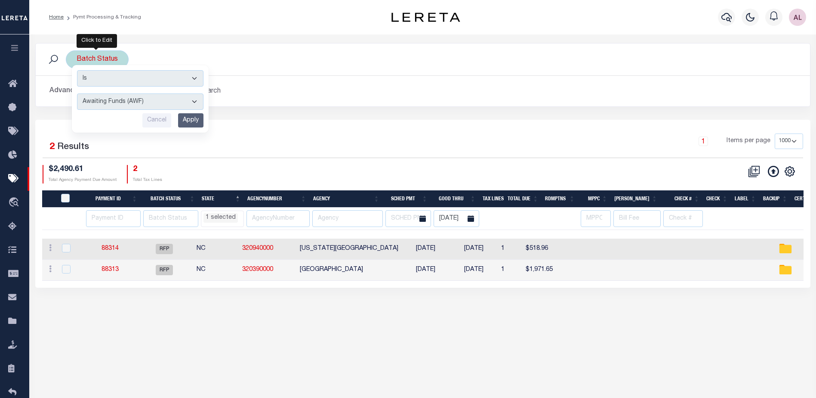
click at [111, 102] on select "Awaiting Funds (AWF) Cleared and Complete (CAC) New Check Needed (NCN) Payment …" at bounding box center [140, 101] width 126 height 16
click at [77, 93] on select "Awaiting Funds (AWF) Cleared and Complete (CAC) New Check Needed (NCN) Payment …" at bounding box center [140, 101] width 126 height 16
drag, startPoint x: 128, startPoint y: 100, endPoint x: 126, endPoint y: 105, distance: 5.0
click at [128, 100] on select "Awaiting Funds (AWF) Cleared and Complete (CAC) New Check Needed (NCN) Payment …" at bounding box center [140, 101] width 126 height 16
select select "RFP"
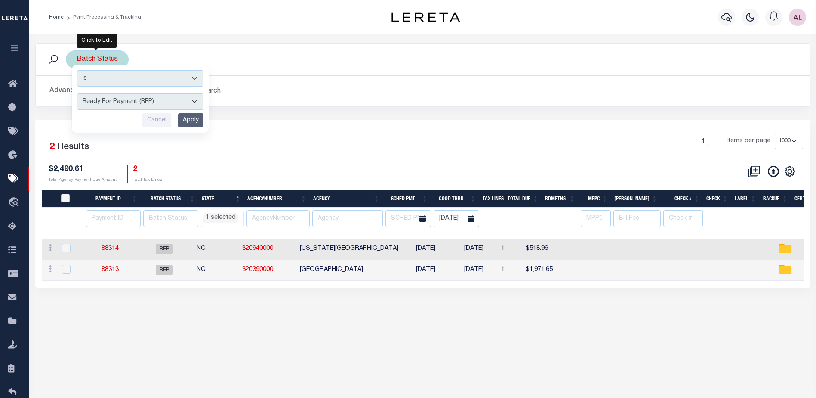
click at [77, 93] on select "Awaiting Funds (AWF) Cleared and Complete (CAC) New Check Needed (NCN) Payment …" at bounding box center [140, 101] width 126 height 16
click at [184, 119] on input "Apply" at bounding box center [190, 120] width 25 height 14
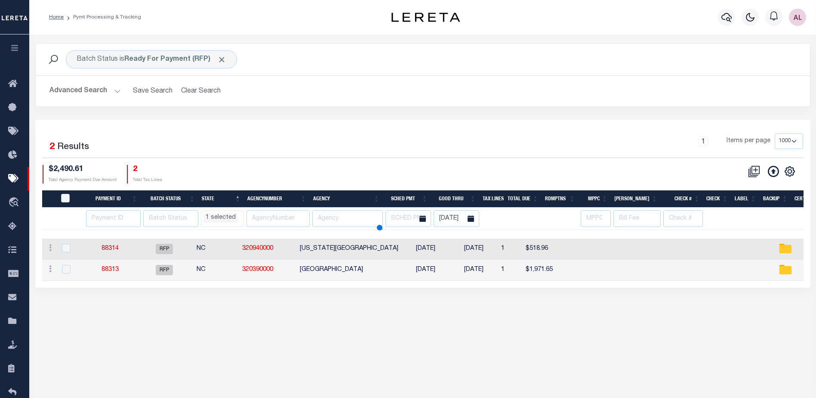
select select "NC"
select select
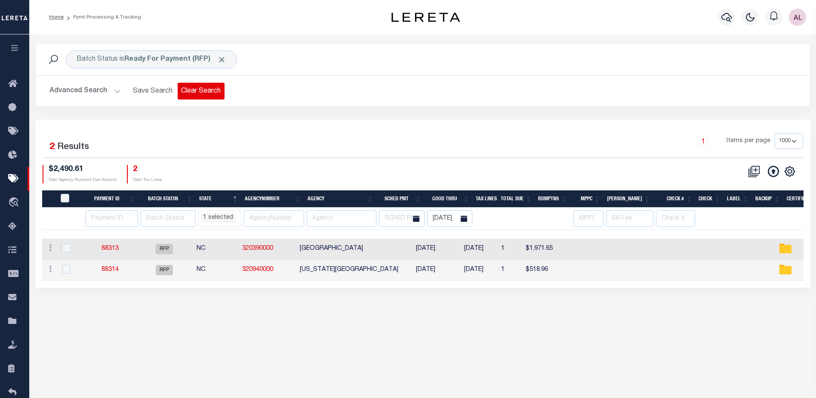
click at [204, 89] on button "Clear Search" at bounding box center [201, 91] width 47 height 17
select select "NC"
select select
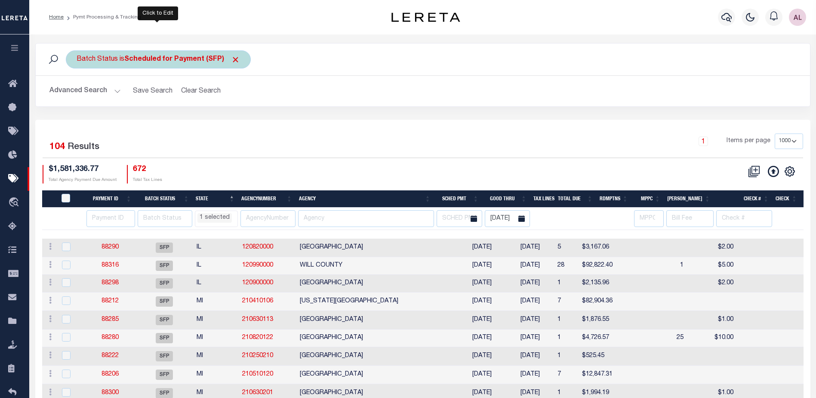
click at [160, 64] on div "Batch Status is Scheduled for Payment (SFP)" at bounding box center [158, 59] width 185 height 18
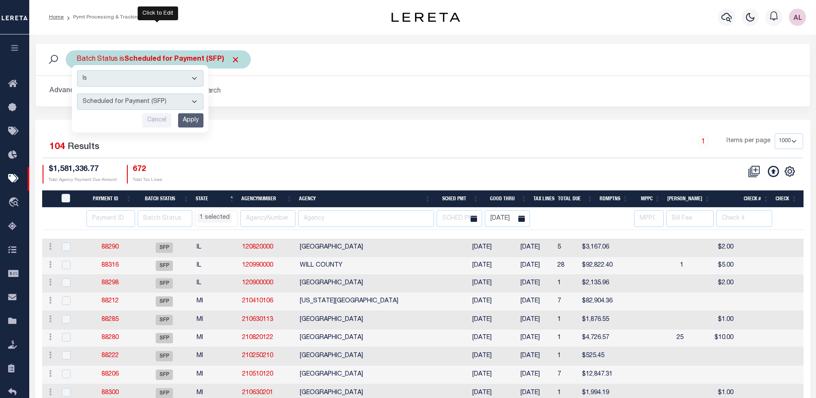
click at [144, 98] on select "Awaiting Funds (AWF) Cleared and Complete (CAC) New Check Needed (NCN) Payment …" at bounding box center [140, 101] width 126 height 16
select select "RFP"
click at [77, 93] on select "Awaiting Funds (AWF) Cleared and Complete (CAC) New Check Needed (NCN) Payment …" at bounding box center [140, 101] width 126 height 16
click at [193, 120] on input "Apply" at bounding box center [190, 120] width 25 height 14
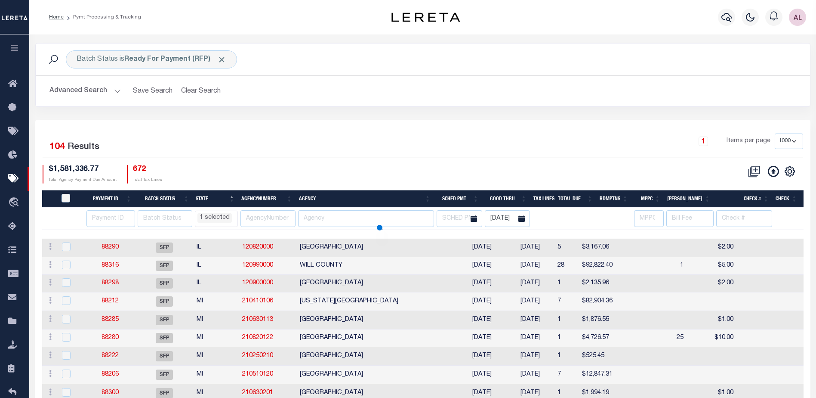
select select "NC"
select select
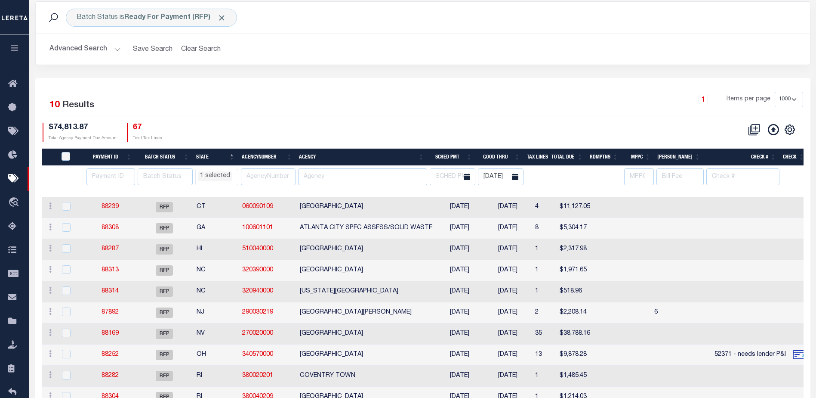
scroll to position [43, 0]
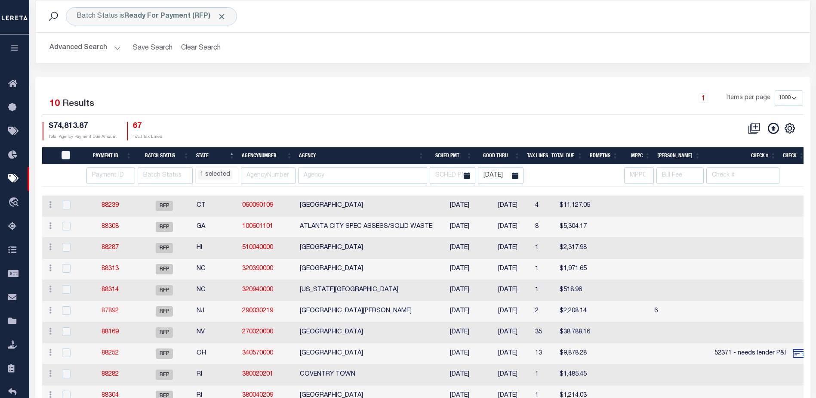
click at [109, 309] on link "87892" at bounding box center [110, 311] width 17 height 6
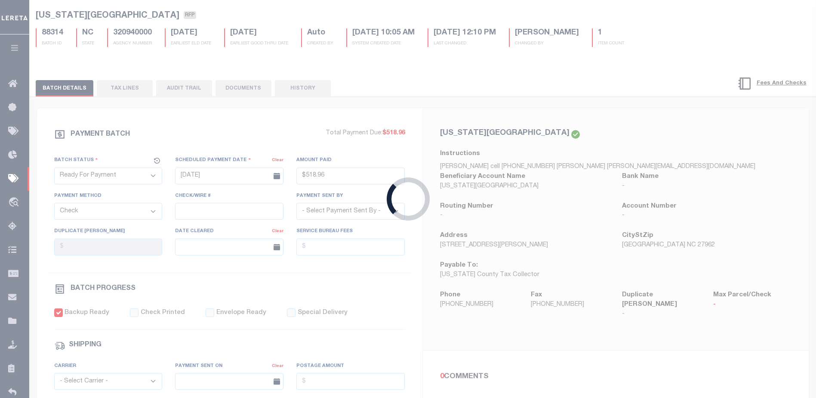
type input "$2,208.14"
select select "[PERSON_NAME]"
select select "FDX"
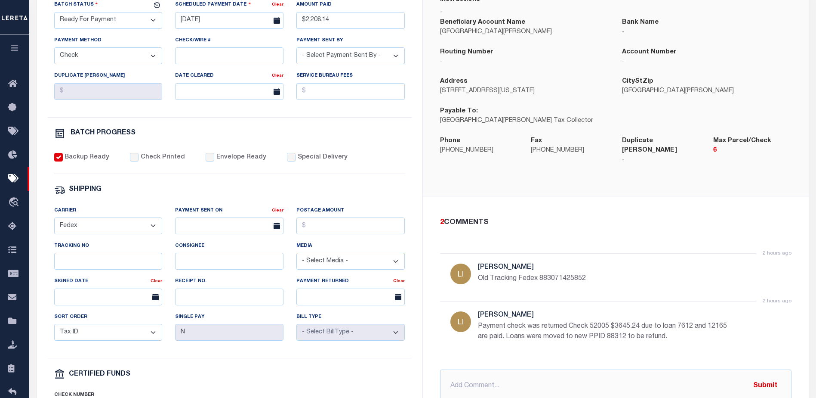
scroll to position [301, 0]
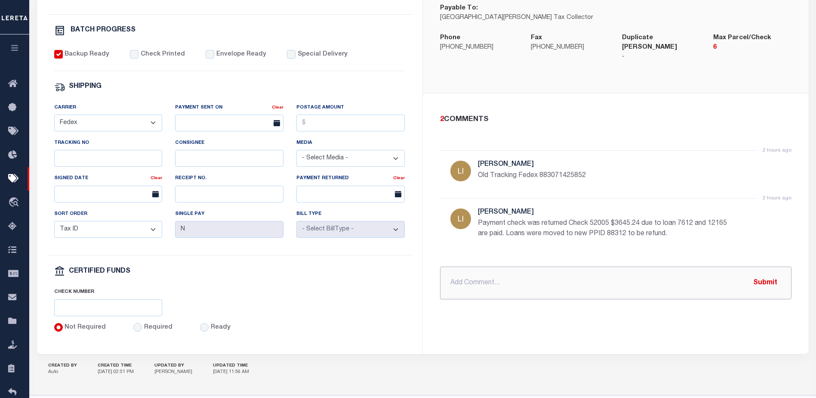
drag, startPoint x: 461, startPoint y: 277, endPoint x: 471, endPoint y: 282, distance: 11.4
click at [461, 277] on input "text" at bounding box center [615, 282] width 351 height 33
type input "P&I request $6.35"
click at [763, 280] on button "Submit" at bounding box center [765, 283] width 35 height 18
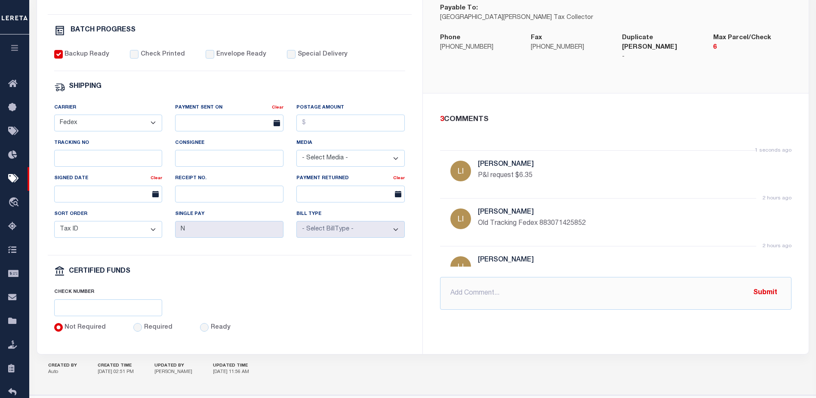
select select "NC"
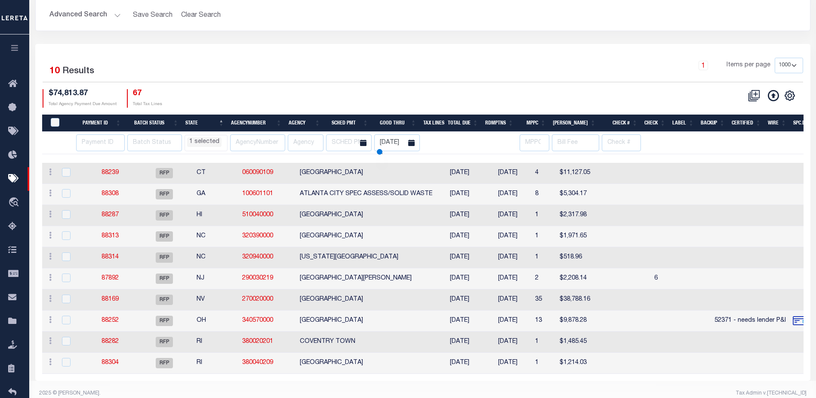
select select "NC"
select select
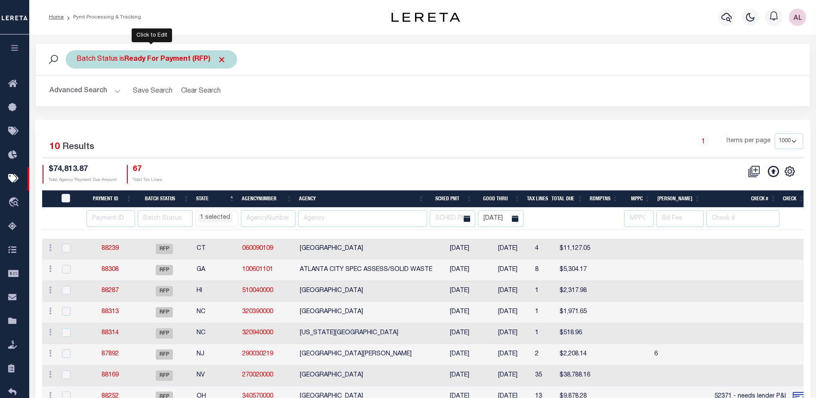
click at [133, 63] on b "Ready For Payment (RFP)" at bounding box center [175, 59] width 102 height 7
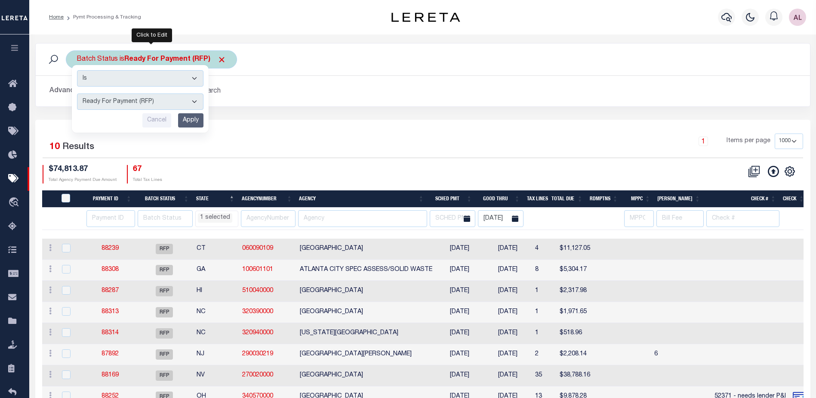
click at [129, 100] on select "Awaiting Funds (AWF) Cleared and Complete (CAC) New Check Needed (NCN) Payment …" at bounding box center [140, 101] width 126 height 16
select select "SFP"
click at [77, 93] on select "Awaiting Funds (AWF) Cleared and Complete (CAC) New Check Needed (NCN) Payment …" at bounding box center [140, 101] width 126 height 16
click at [191, 120] on input "Apply" at bounding box center [190, 120] width 25 height 14
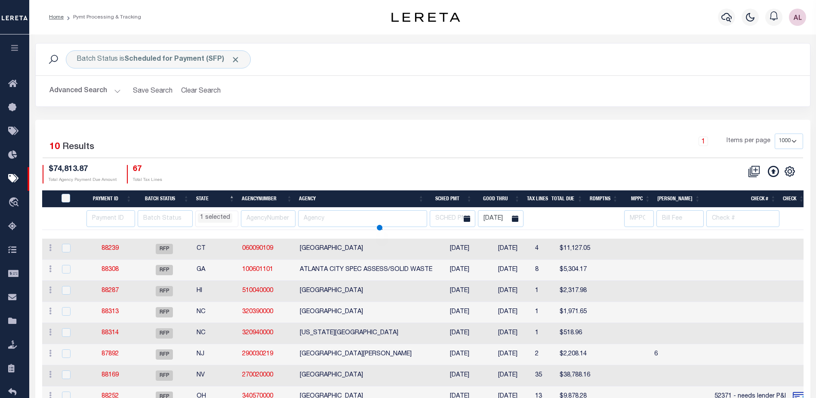
select select "NC"
select select
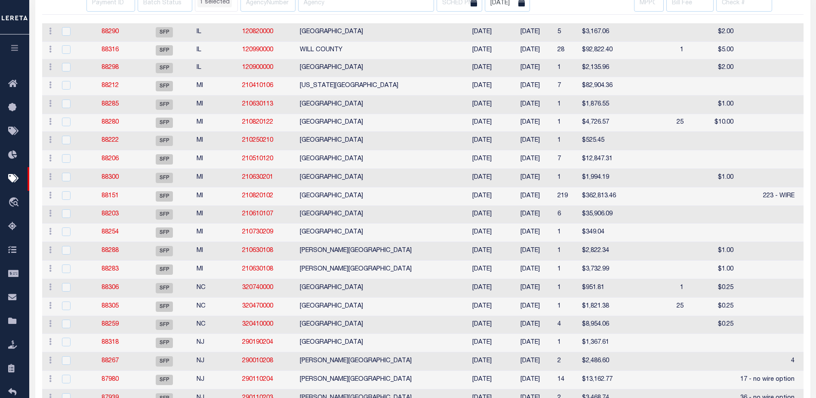
select select "NC"
select select
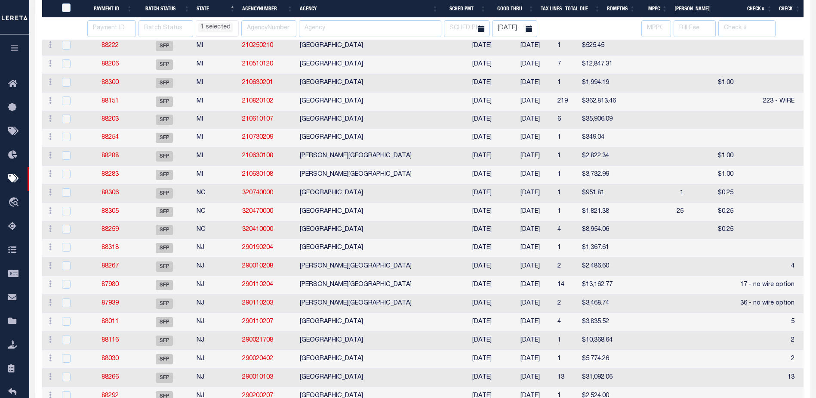
select select "NC"
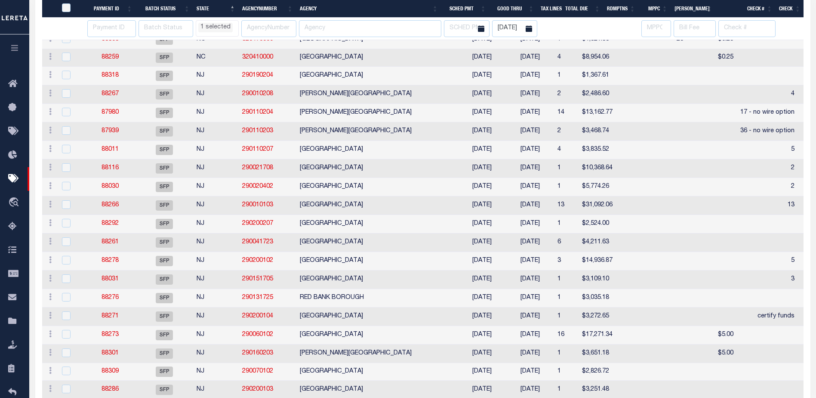
select select "NC"
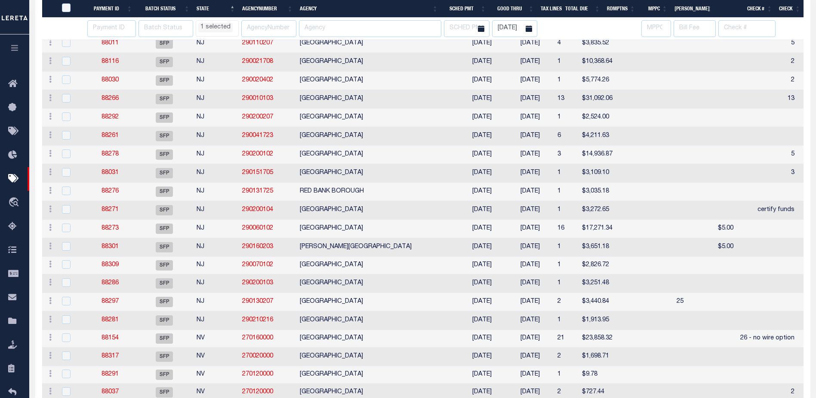
select select "NC"
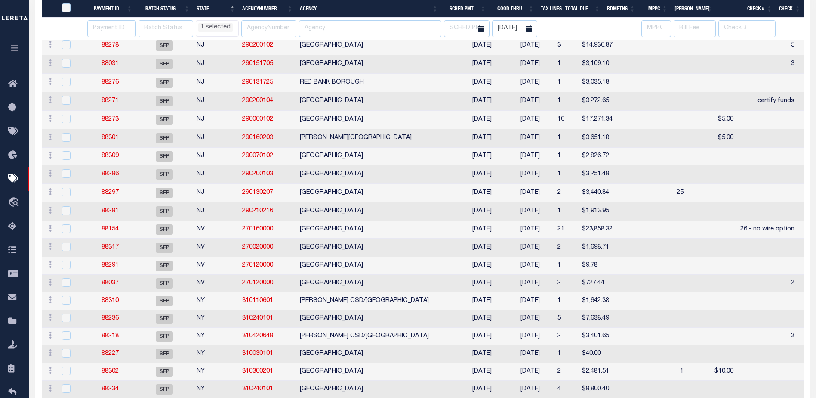
select select "NC"
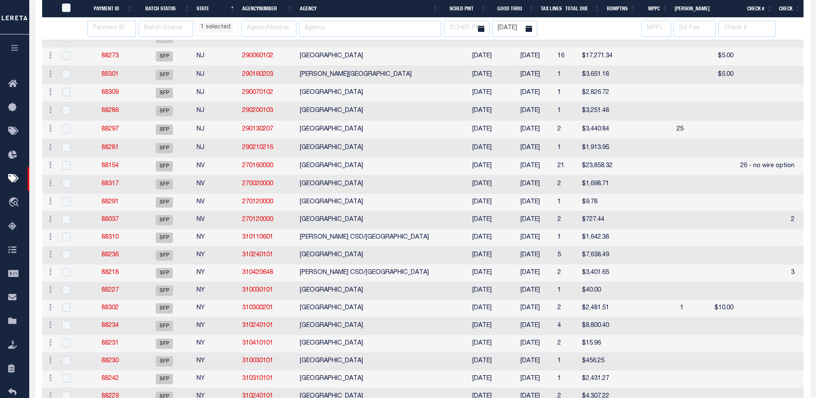
select select "NC"
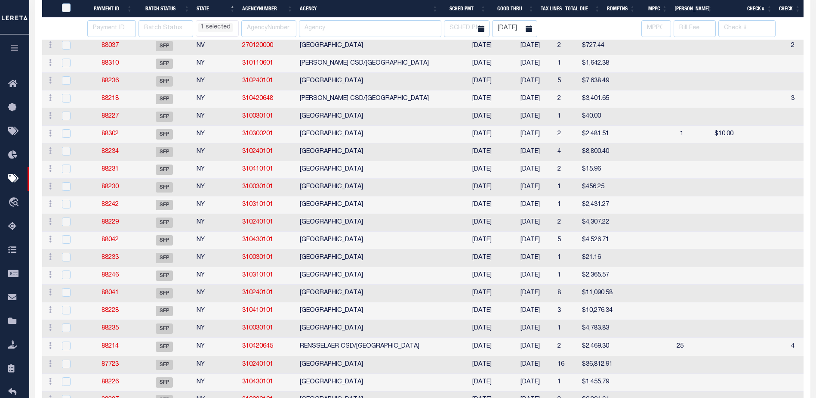
select select "NC"
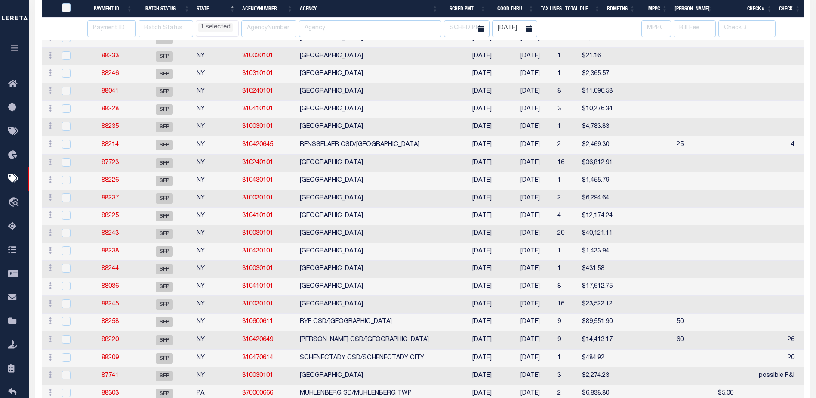
select select "NC"
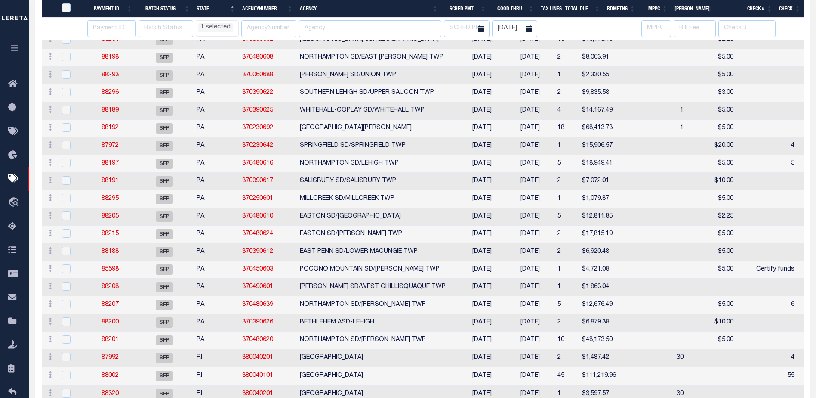
select select "NC"
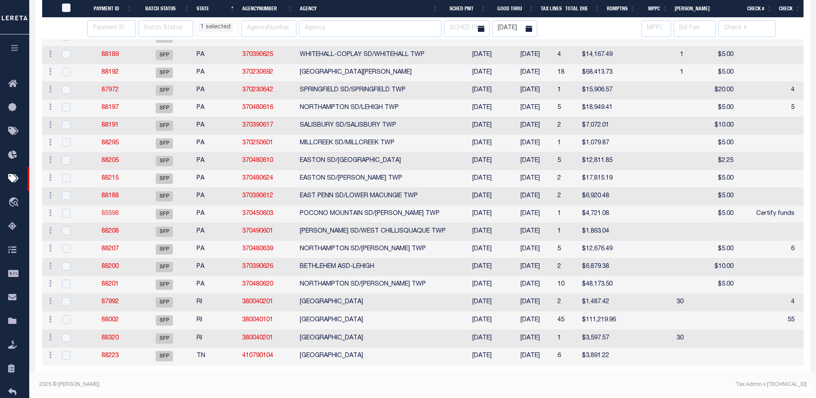
click at [110, 210] on link "85598" at bounding box center [110, 213] width 17 height 6
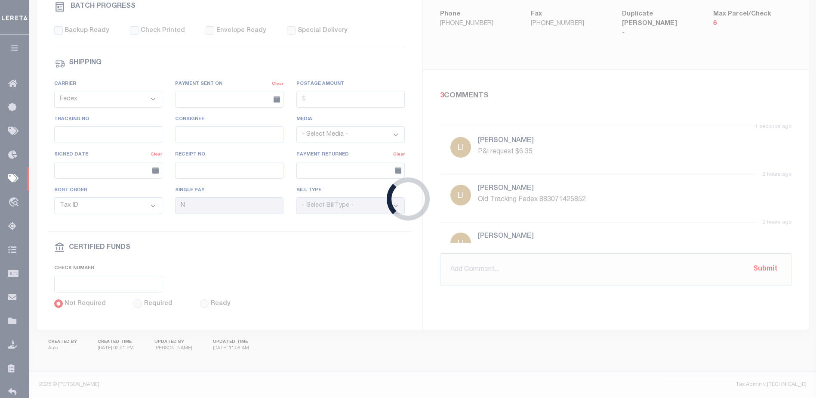
select select "SFP"
type input "04/30/2025"
type input "$4,721.08"
select select
type input "Certify funds"
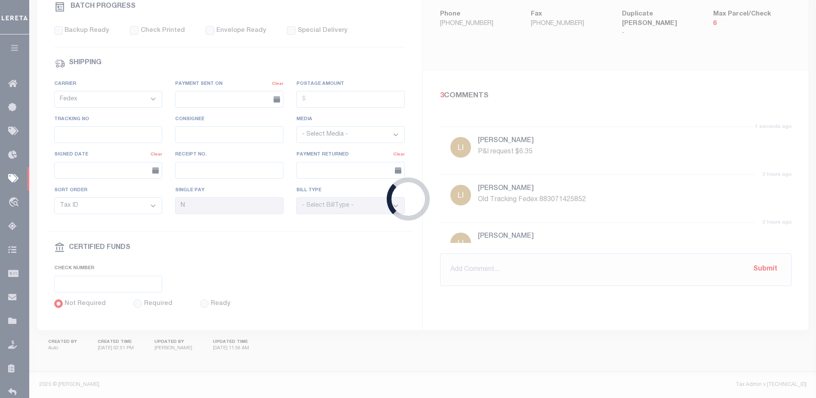
select select "Little, Audria"
checkbox input "false"
select select
type input "Audria"
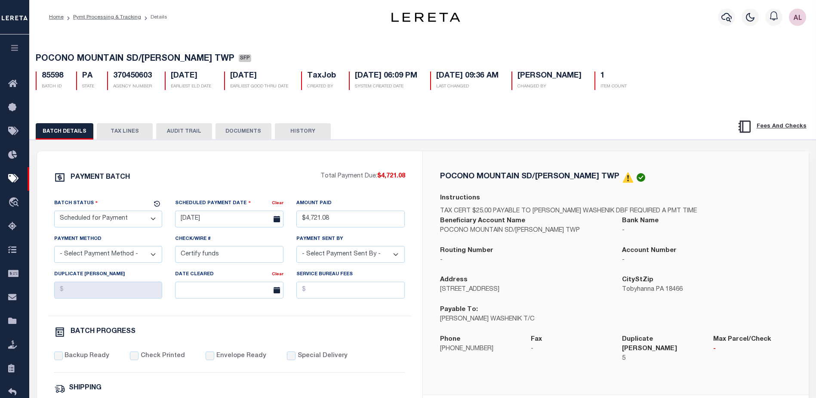
click at [128, 126] on button "TAX LINES" at bounding box center [125, 131] width 56 height 16
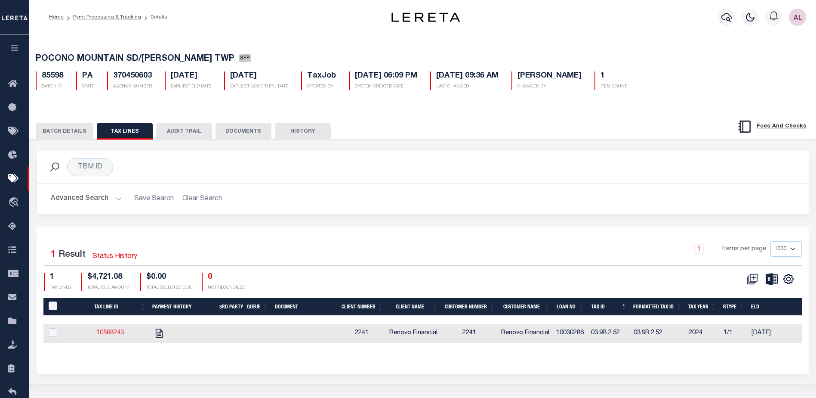
click at [114, 334] on link "10588243" at bounding box center [110, 333] width 28 height 6
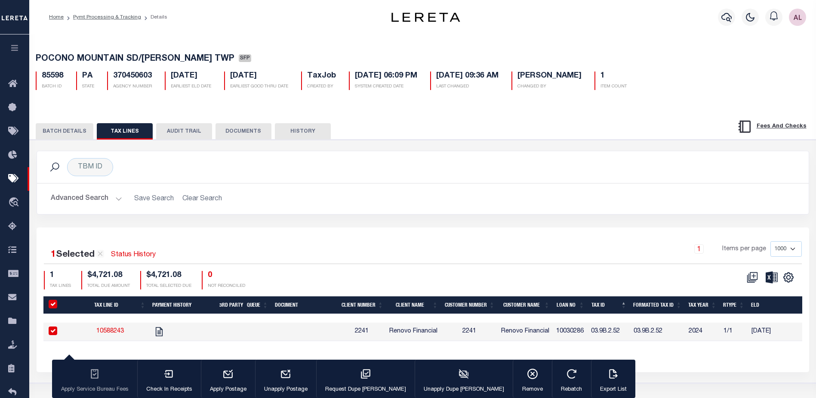
checkbox input "true"
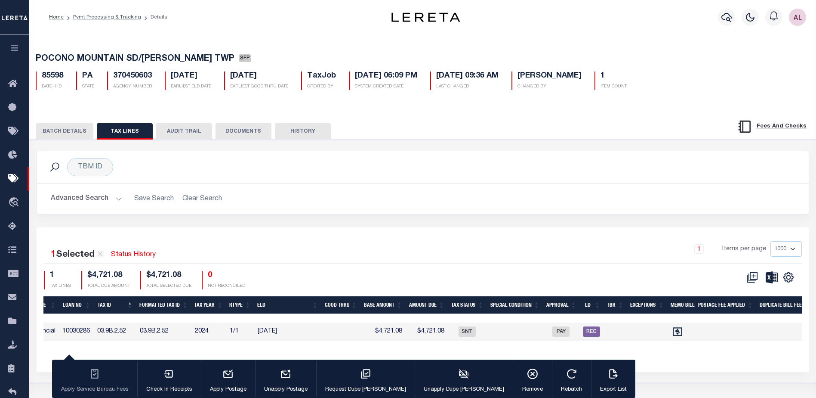
scroll to position [0, 423]
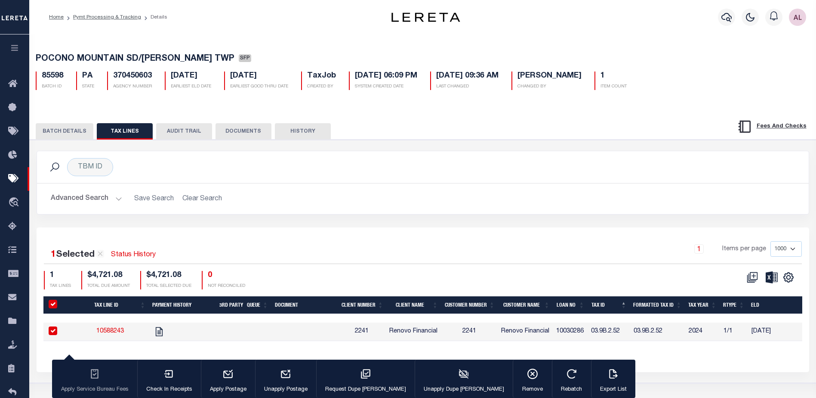
click at [112, 333] on link "10588243" at bounding box center [110, 331] width 28 height 6
checkbox input "false"
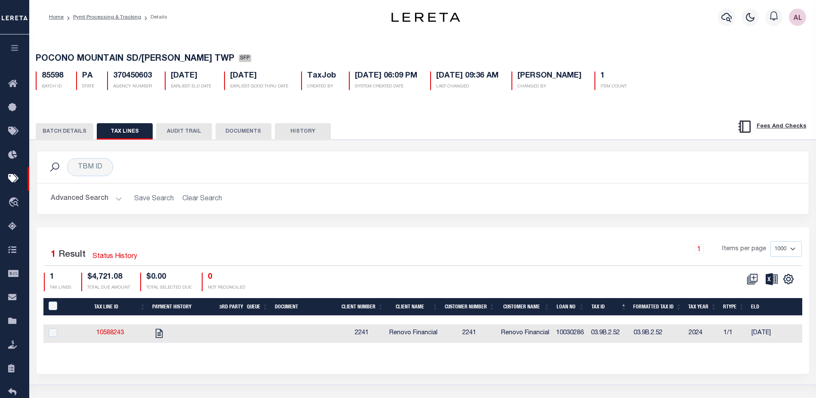
select select "NC"
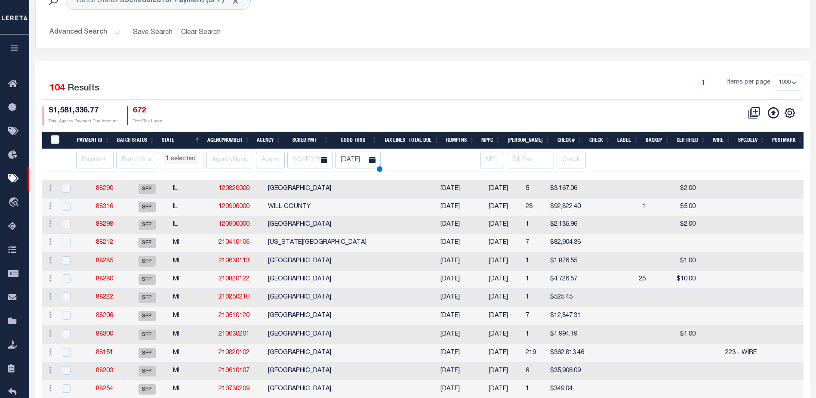
select select "NC"
select select
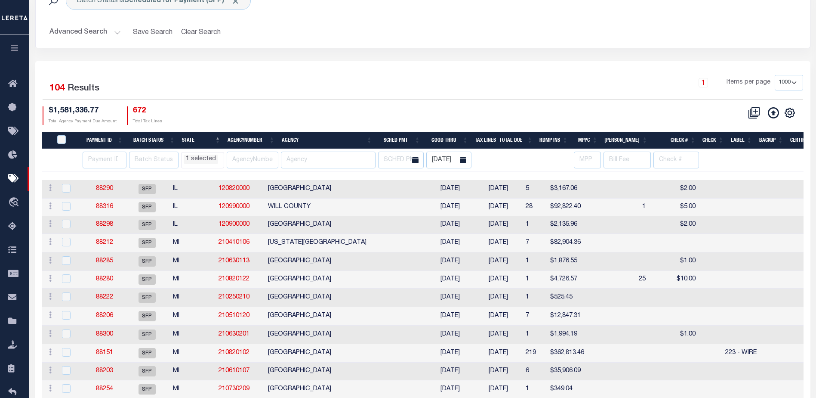
select select "NC"
select select
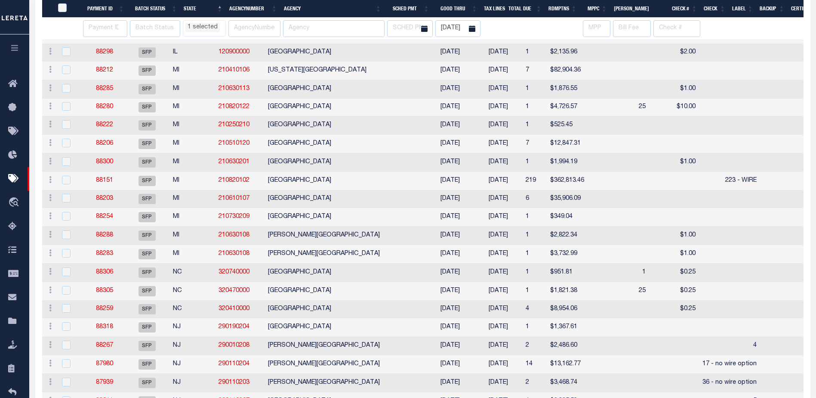
select select "NC"
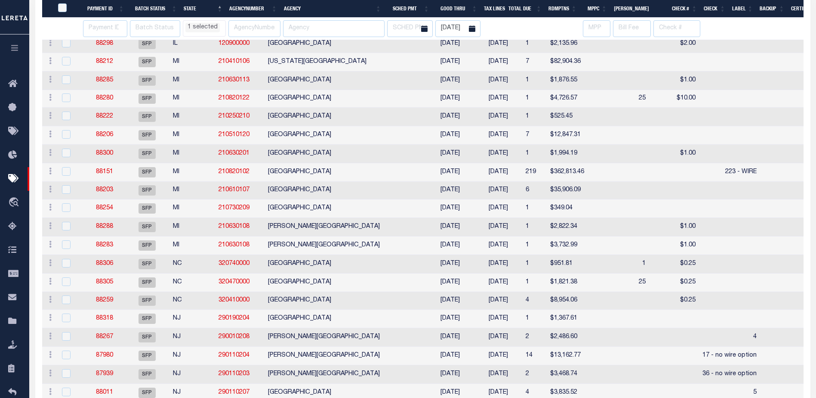
select select "NC"
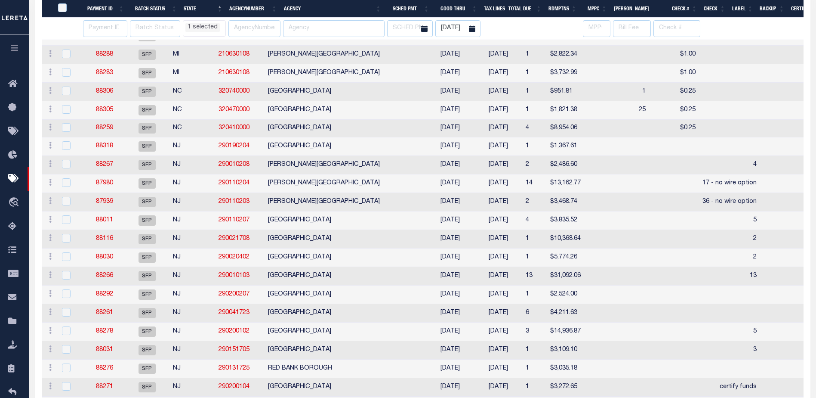
select select "NC"
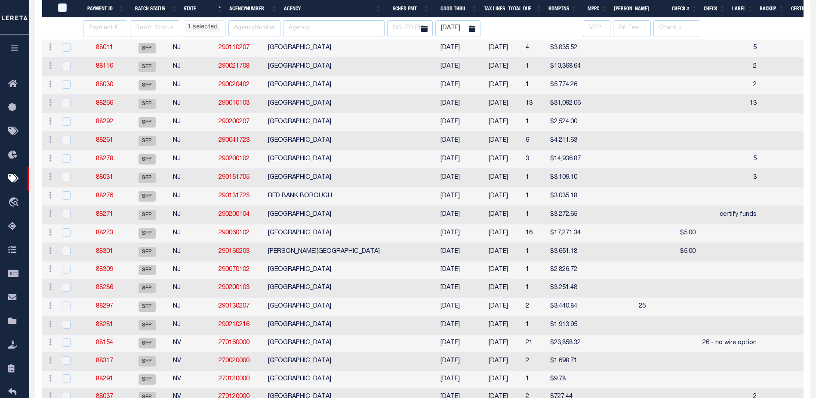
select select "NC"
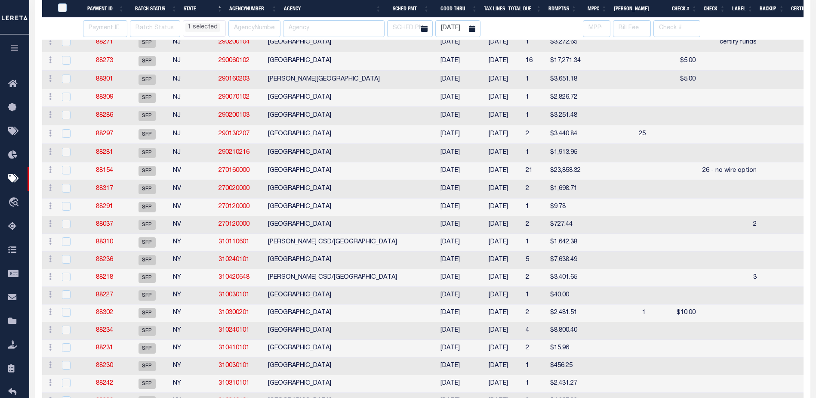
select select "NC"
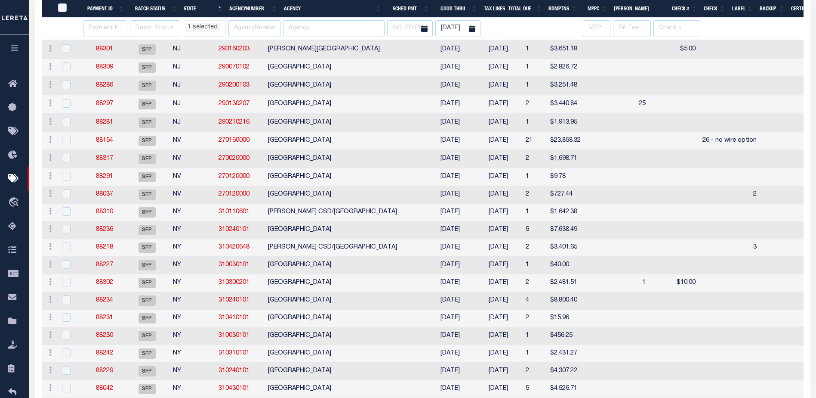
select select "NC"
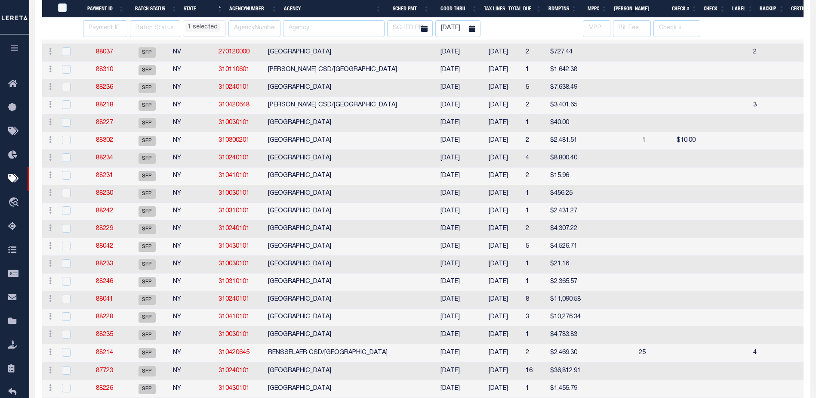
select select "NC"
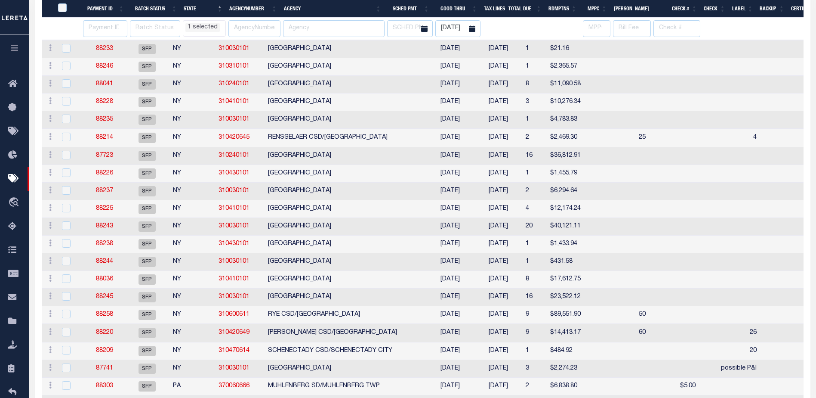
select select "NC"
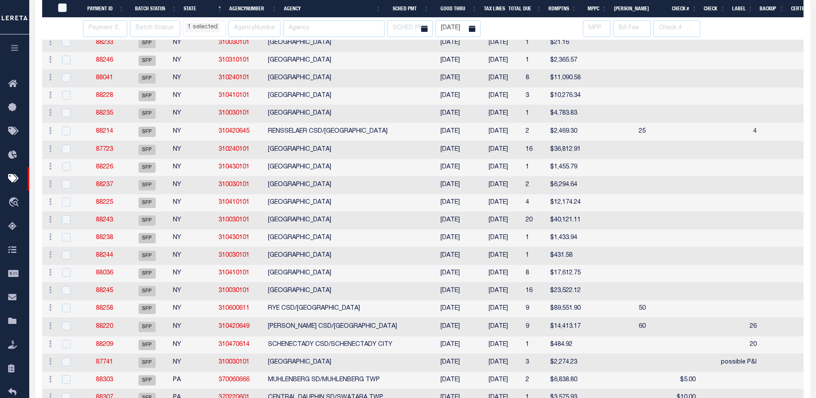
select select "NC"
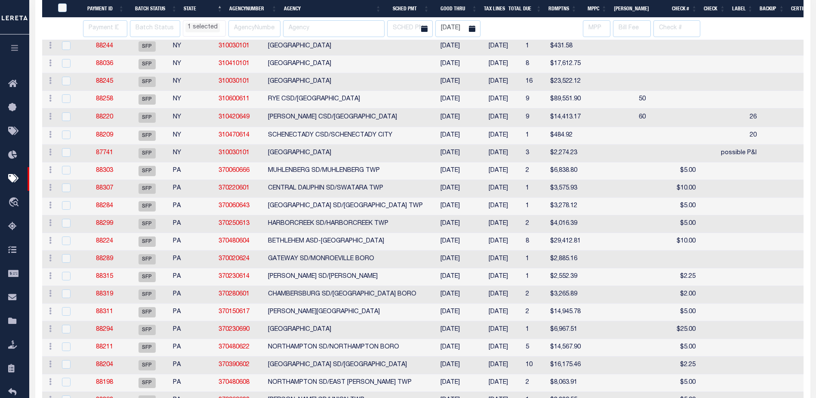
select select "NC"
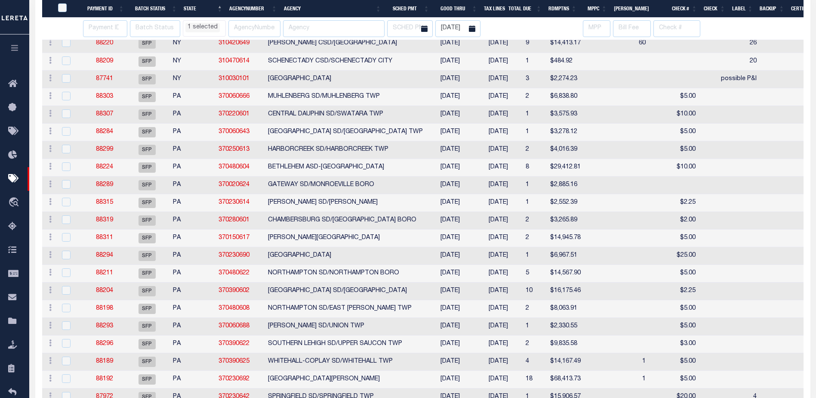
select select "NC"
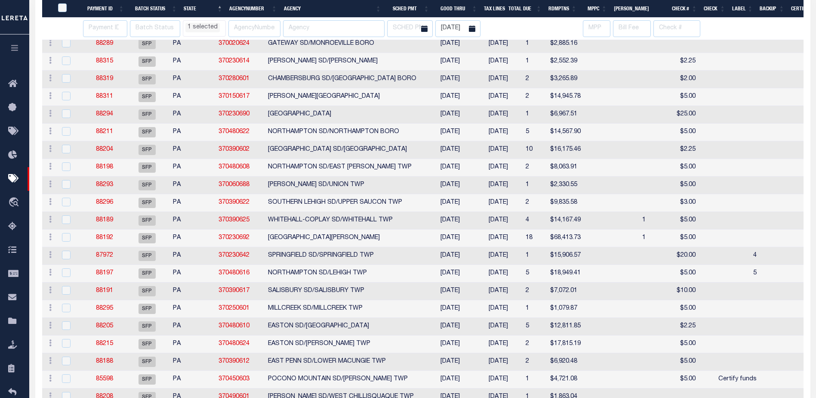
select select "NC"
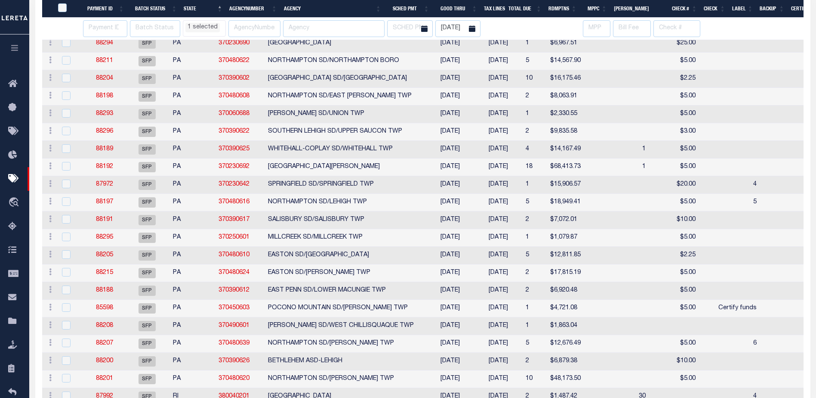
select select "NC"
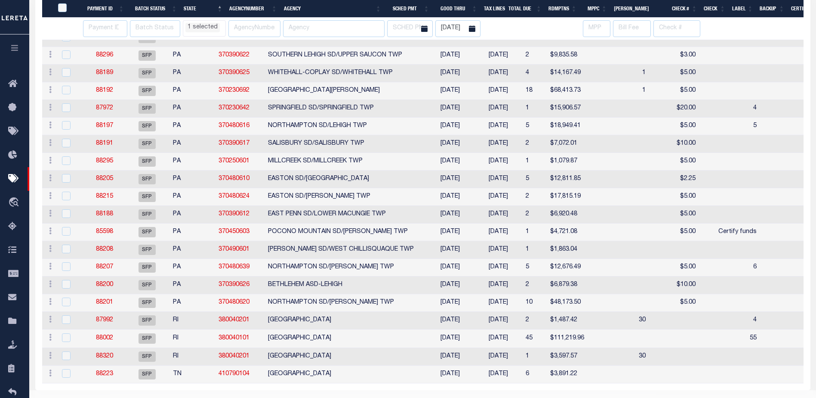
select select "NC"
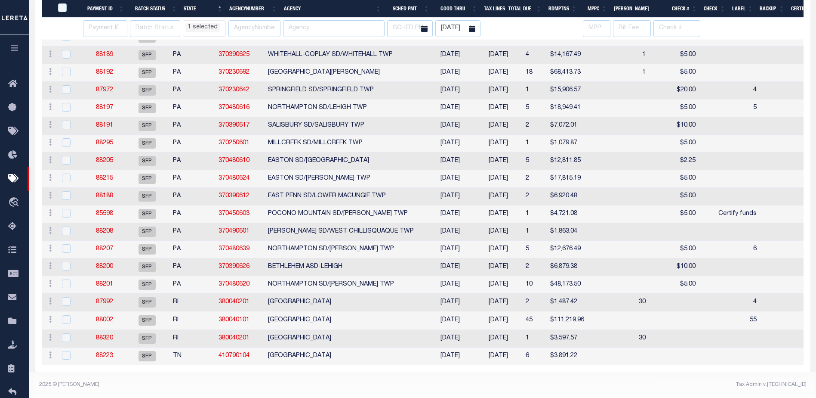
select select "NC"
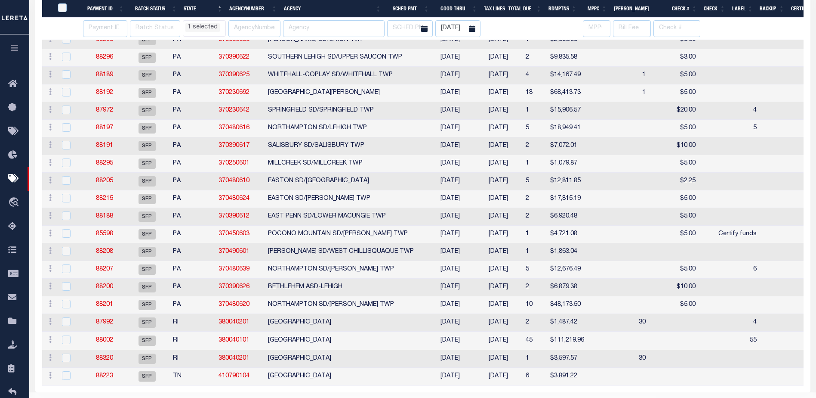
select select "NC"
click at [101, 237] on link "85598" at bounding box center [104, 234] width 17 height 6
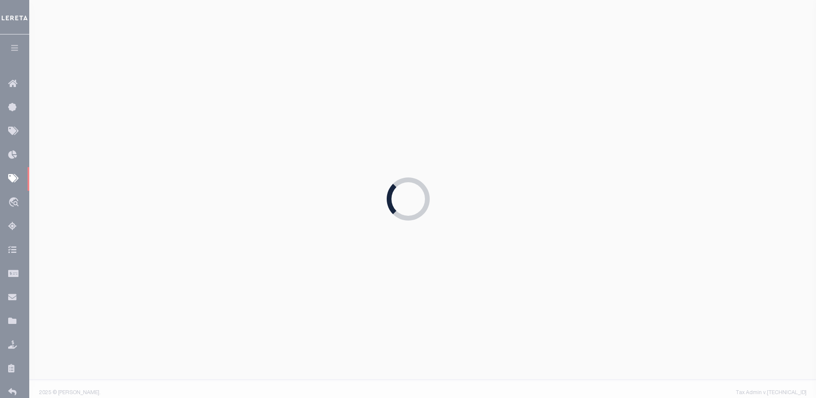
type input "$4,721.08"
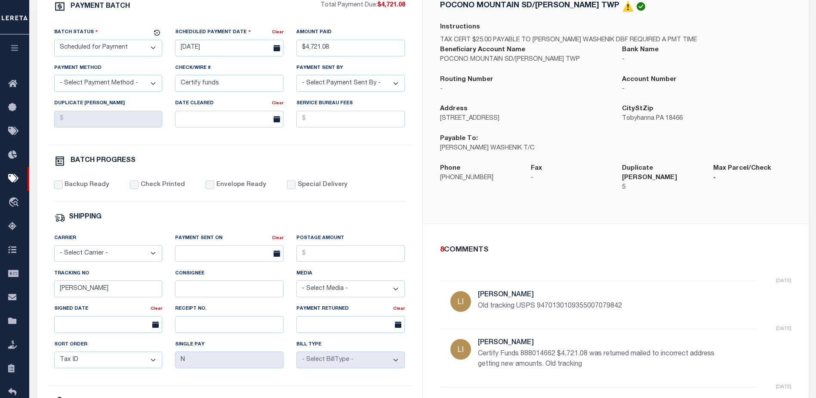
scroll to position [172, 0]
select select "NC"
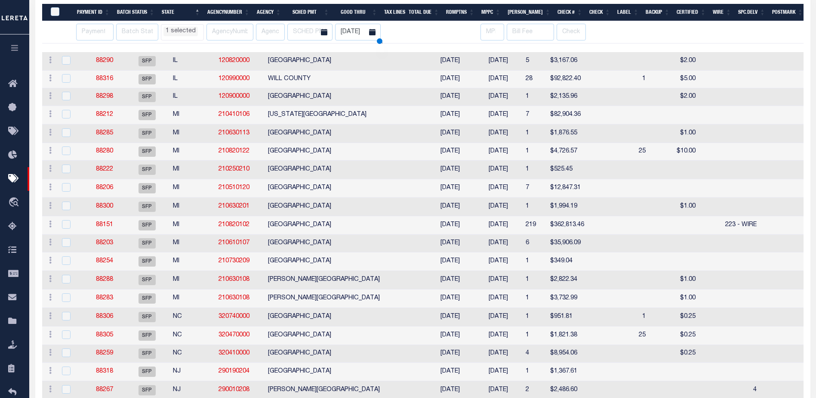
scroll to position [229, 0]
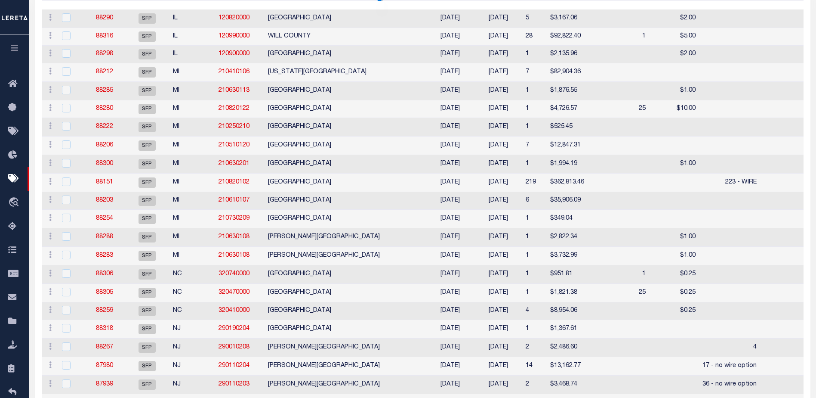
select select "NC"
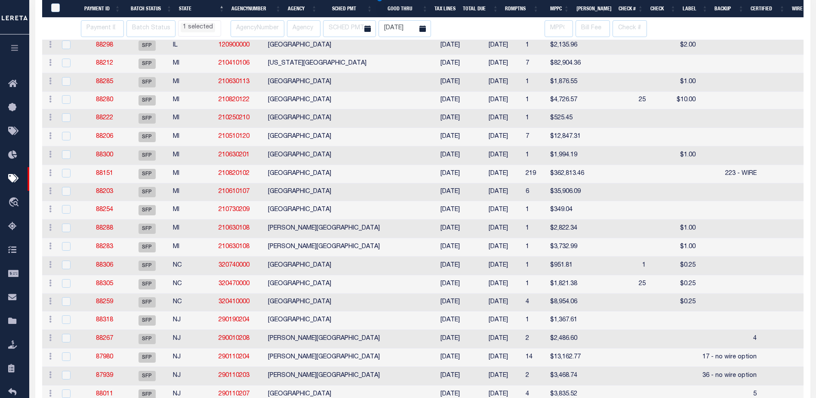
select select "NC"
select select
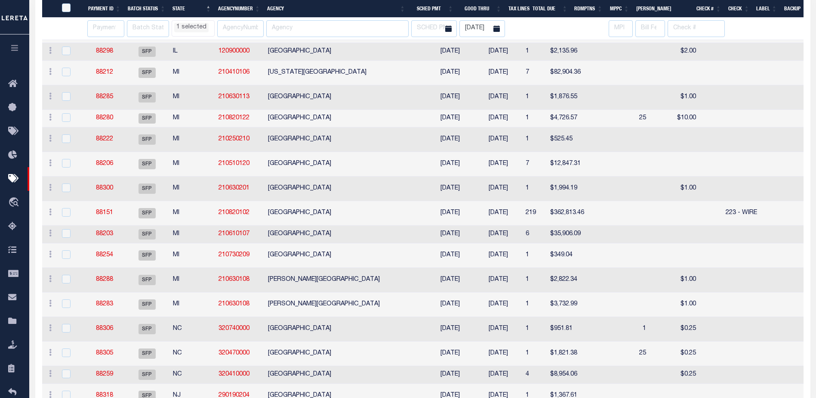
select select "NC"
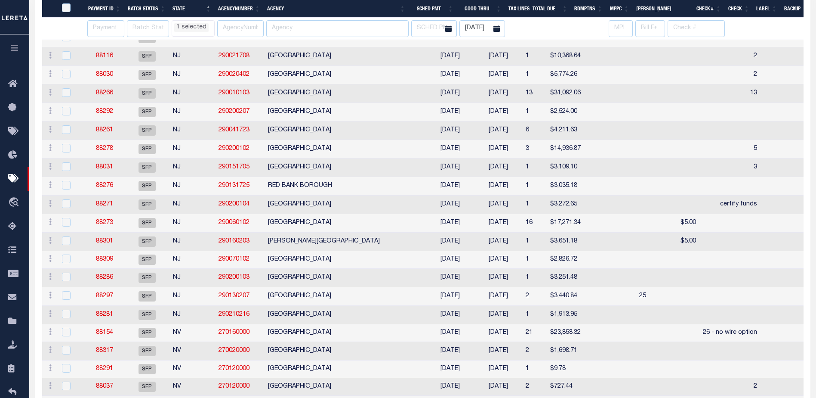
select select "NC"
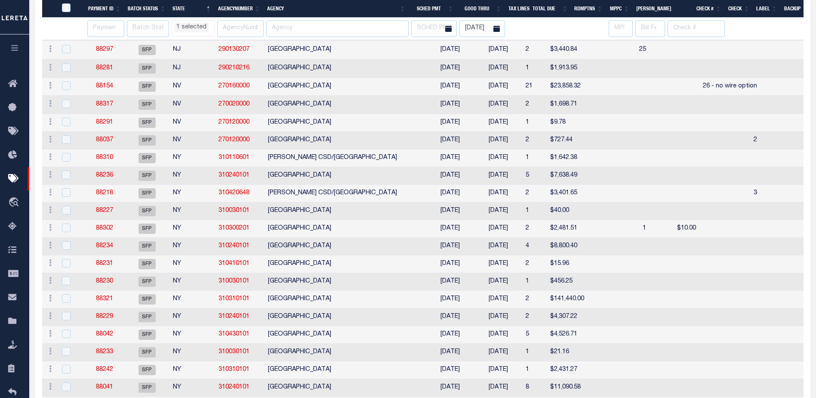
select select "NC"
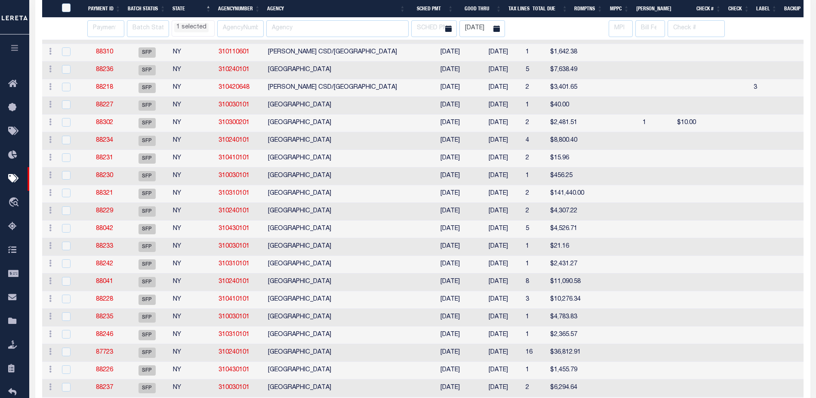
select select "NC"
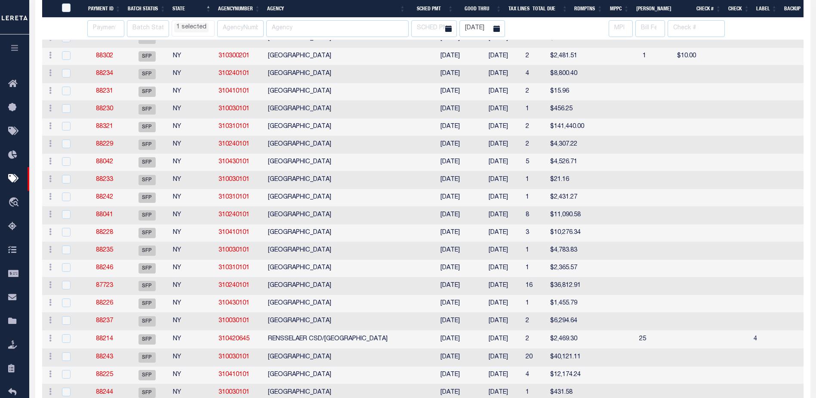
select select "NC"
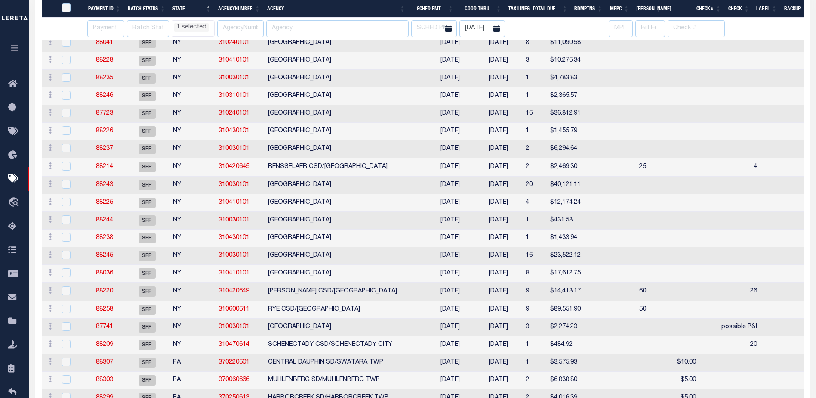
select select "NC"
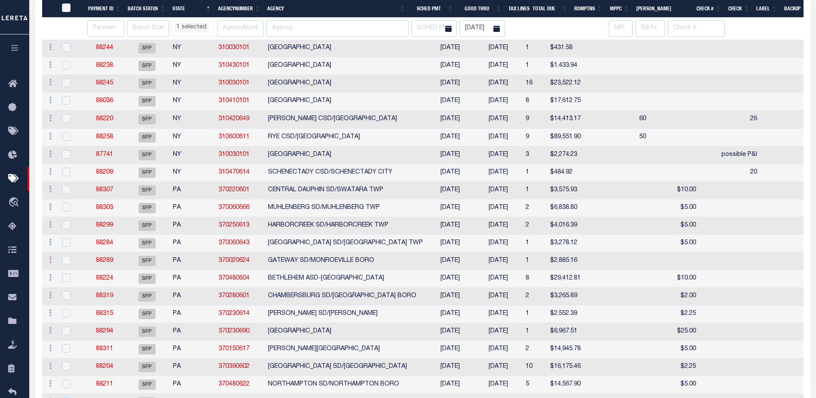
select select "NC"
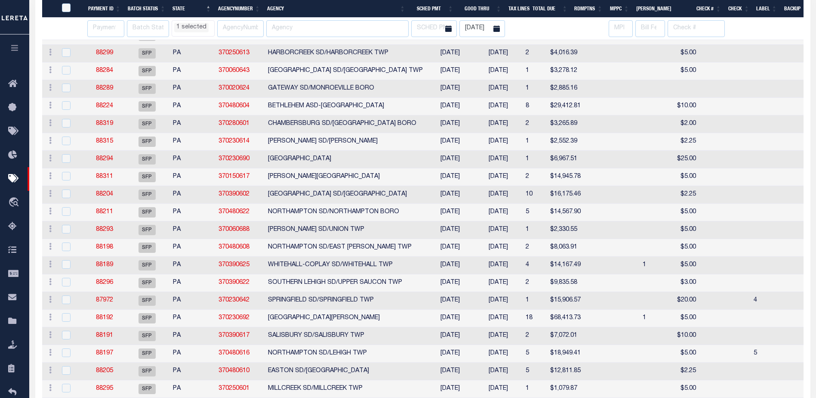
select select "NC"
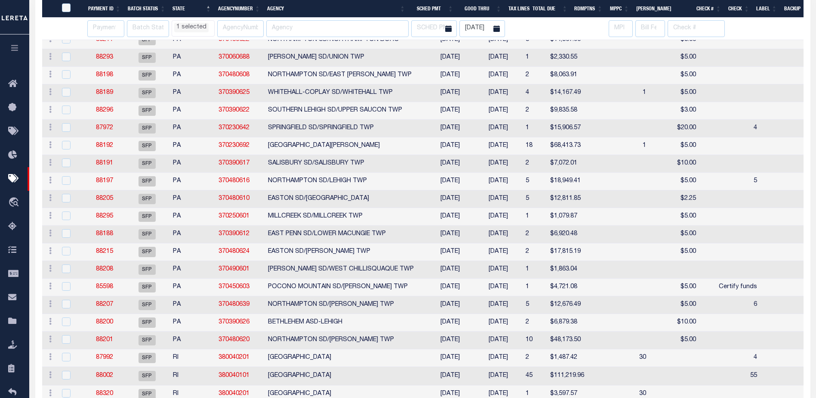
select select "NC"
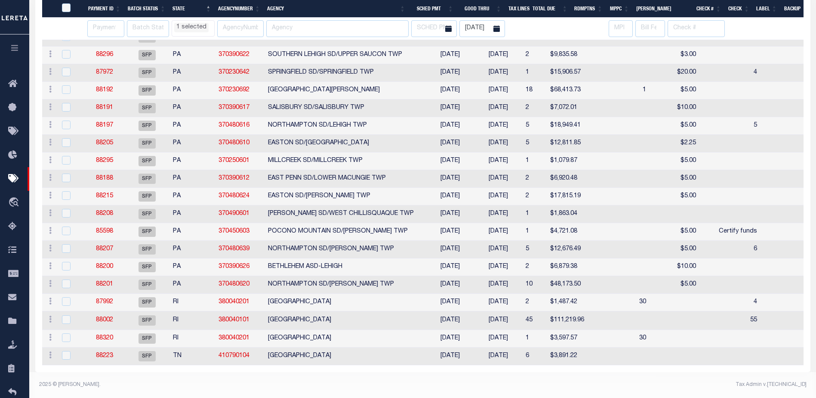
select select "NC"
click at [107, 228] on link "85598" at bounding box center [104, 231] width 17 height 6
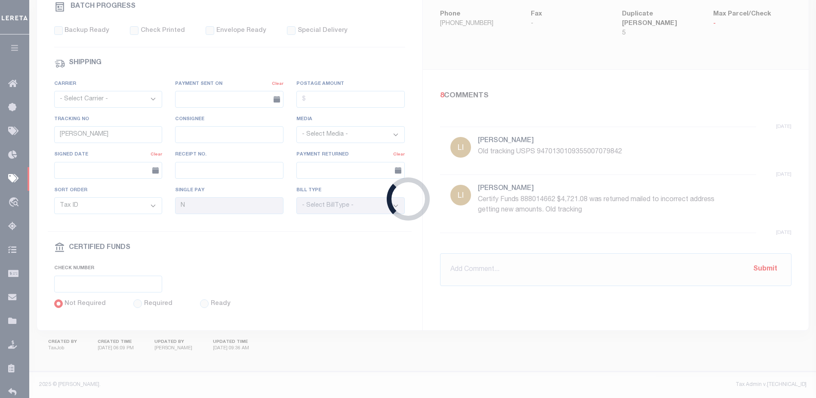
type input "$4,721.08"
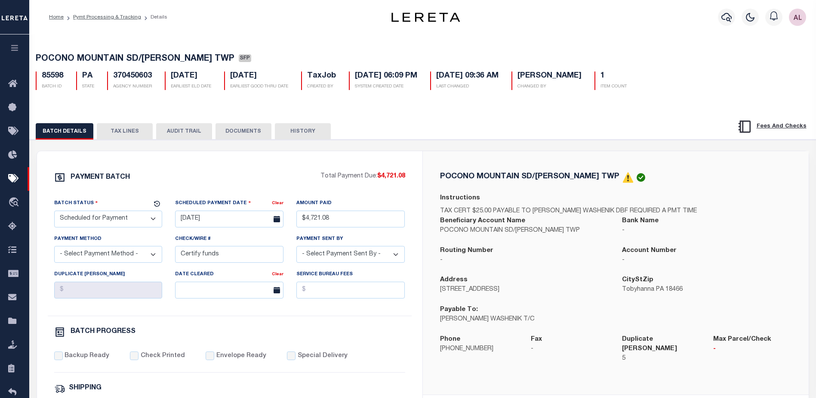
click at [118, 130] on button "TAX LINES" at bounding box center [125, 131] width 56 height 16
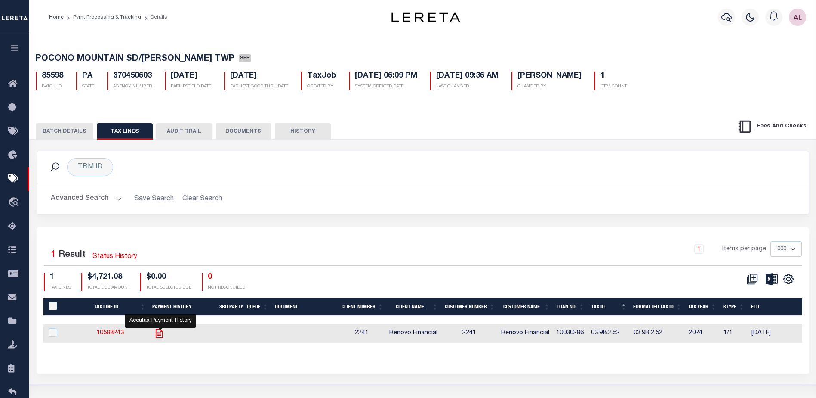
click at [161, 336] on icon "" at bounding box center [159, 332] width 7 height 9
checkbox input "true"
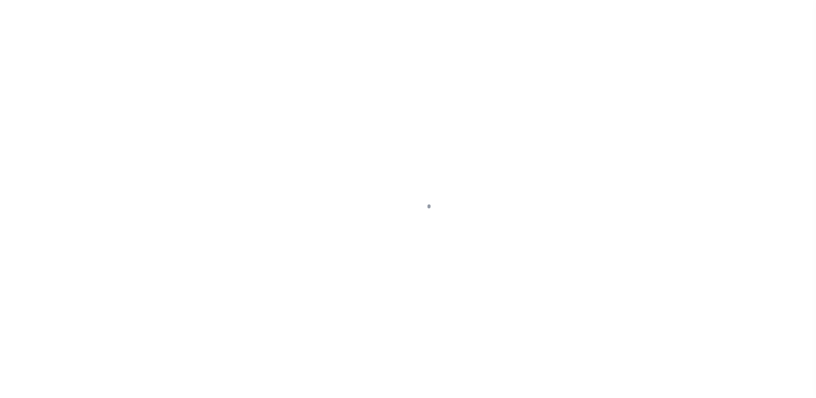
select select "PYD"
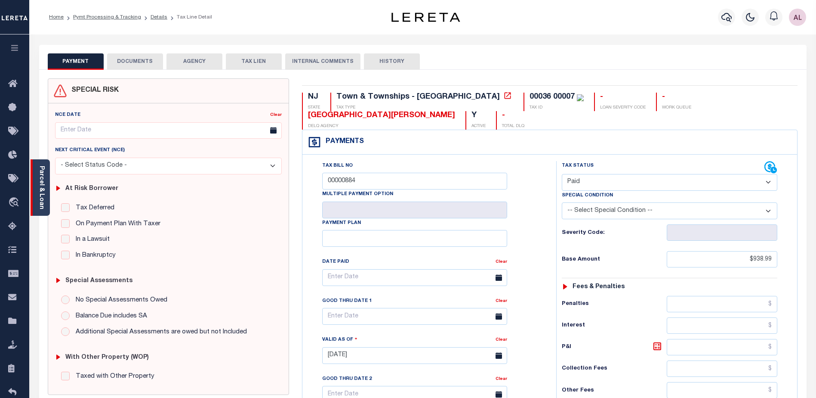
click at [40, 190] on link "Parcel & Loan" at bounding box center [41, 187] width 6 height 43
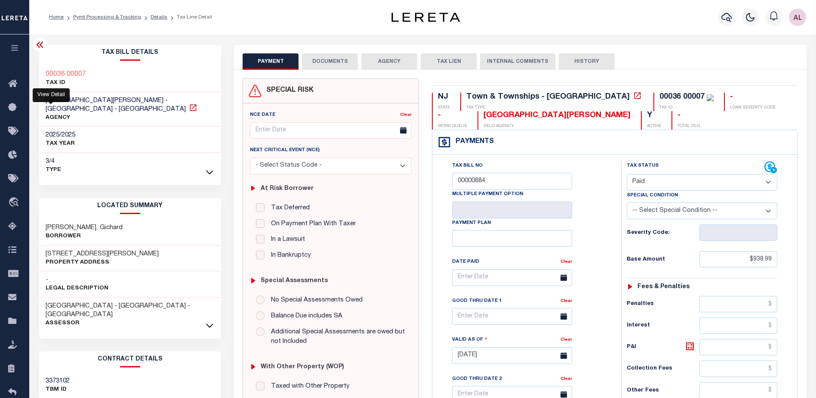
click at [189, 110] on icon at bounding box center [193, 107] width 9 height 9
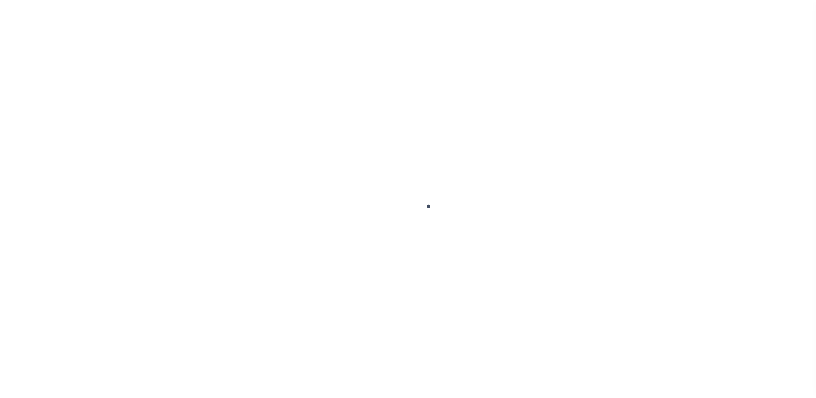
scroll to position [22, 0]
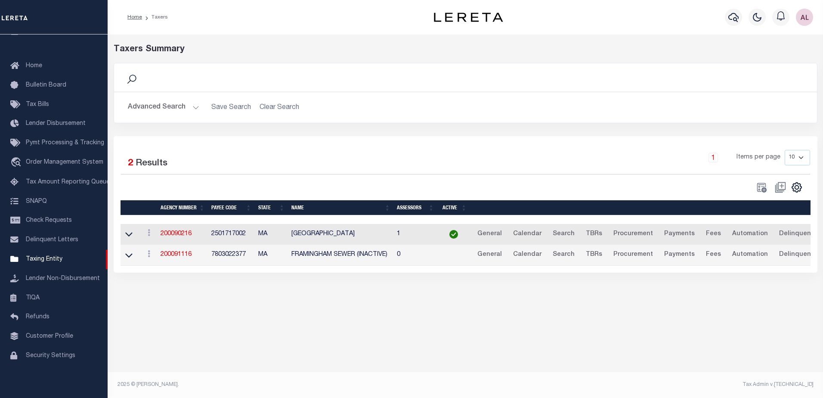
click at [193, 105] on button "Advanced Search" at bounding box center [163, 107] width 71 height 17
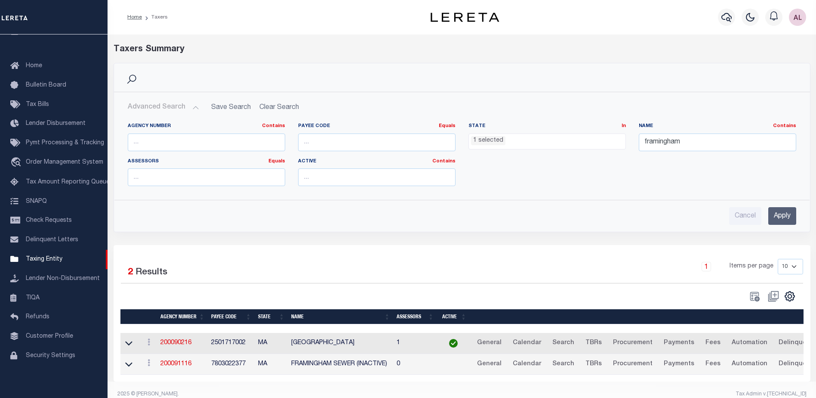
click at [478, 139] on li "1 selected" at bounding box center [488, 140] width 34 height 9
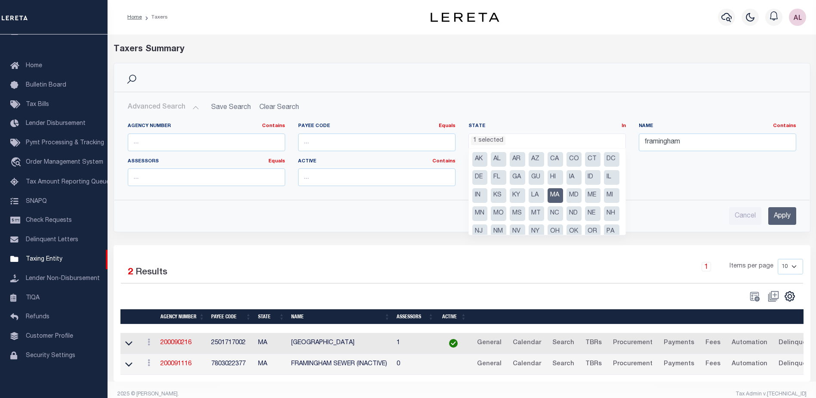
click at [563, 196] on li "MA" at bounding box center [555, 195] width 15 height 15
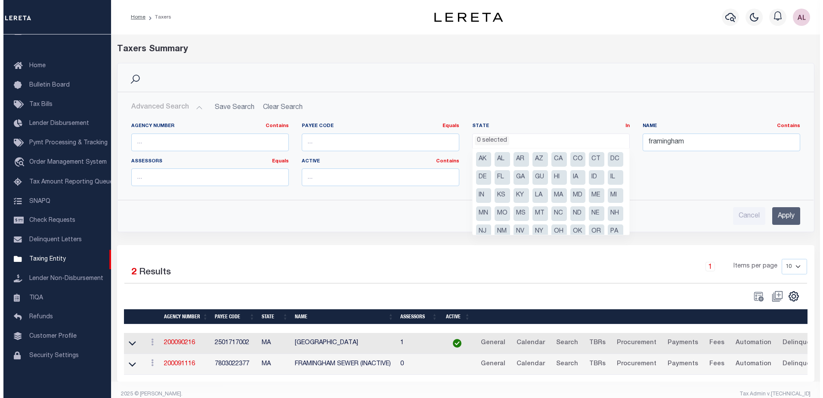
scroll to position [155, 0]
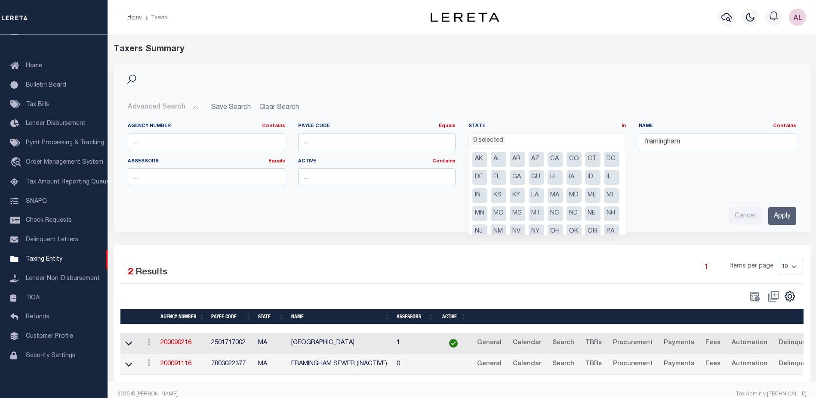
click at [488, 228] on li "NJ" at bounding box center [479, 231] width 15 height 15
select select "NJ"
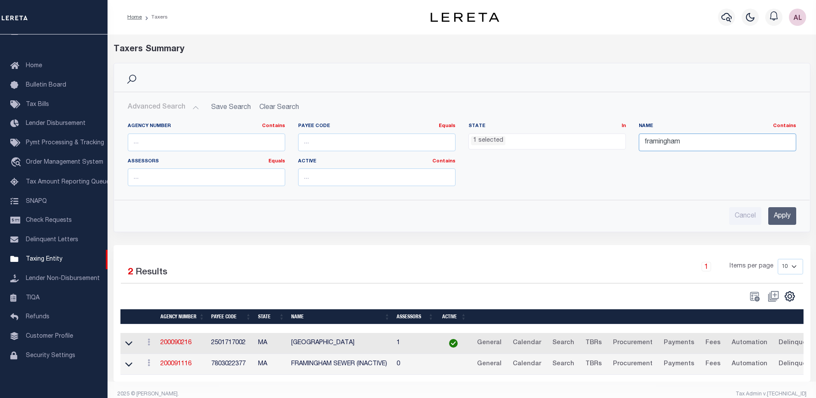
drag, startPoint x: 687, startPoint y: 140, endPoint x: 553, endPoint y: 144, distance: 134.3
click at [553, 144] on div "Agency Number Contains Contains Is Payee Code Equals Equals Is Not Equal To Is …" at bounding box center [461, 158] width 681 height 70
type input "mount Holly"
click at [782, 212] on input "Apply" at bounding box center [782, 216] width 28 height 18
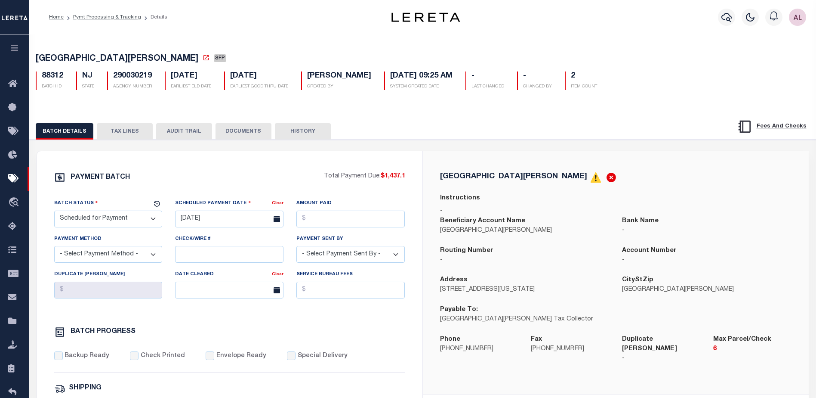
select select "SFP"
select select
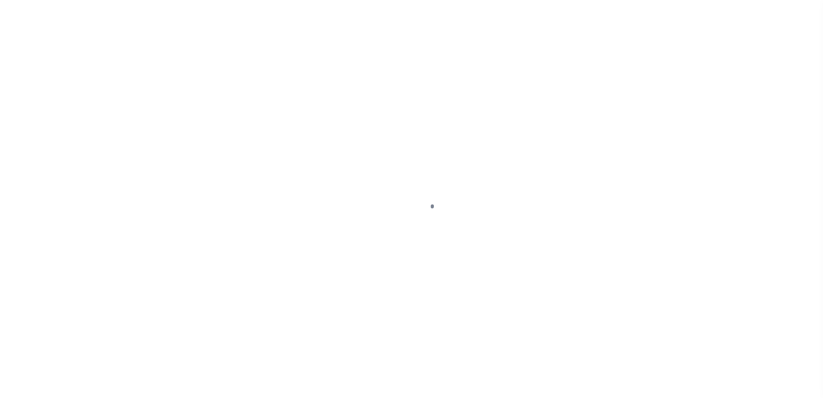
scroll to position [22, 0]
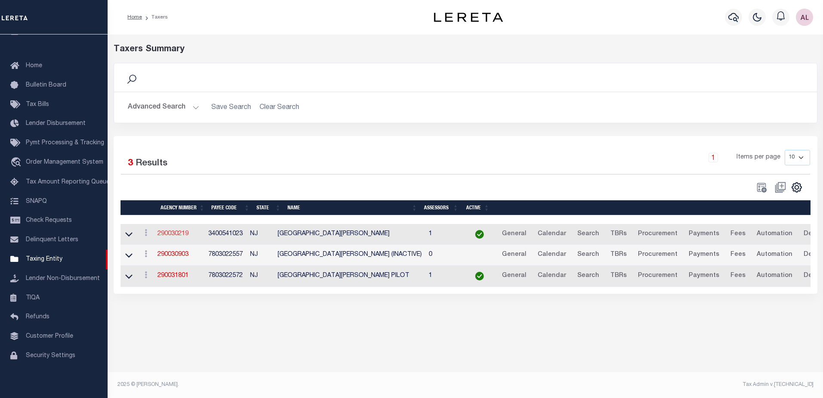
click at [180, 231] on link "290030219" at bounding box center [172, 234] width 31 height 6
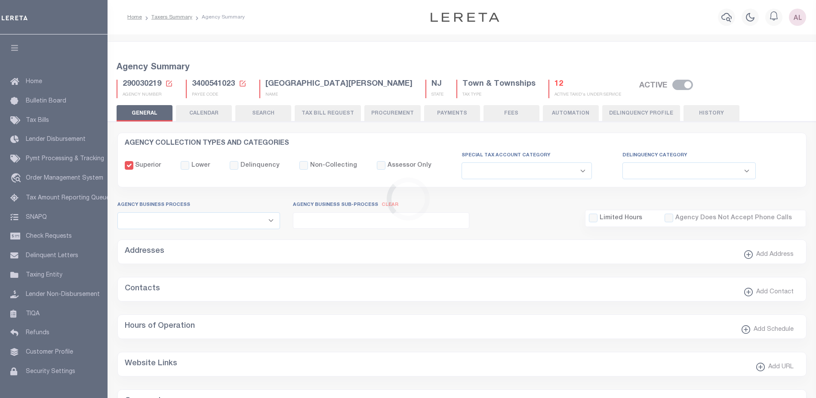
select select
select select "false"
select select "true"
select select "5"
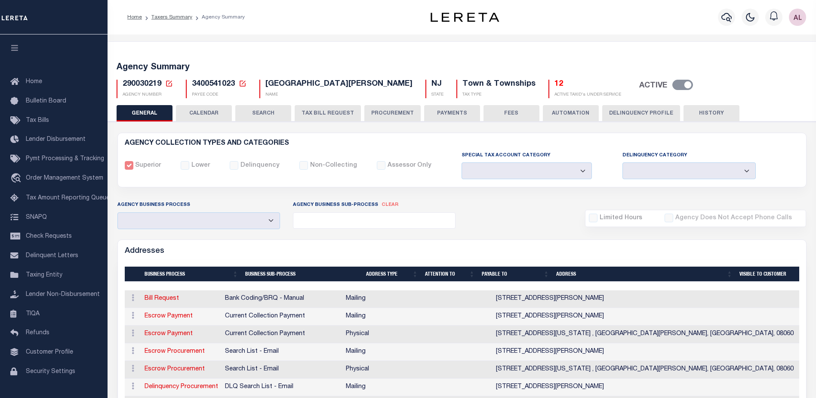
click at [460, 111] on button "PAYMENTS" at bounding box center [452, 113] width 56 height 16
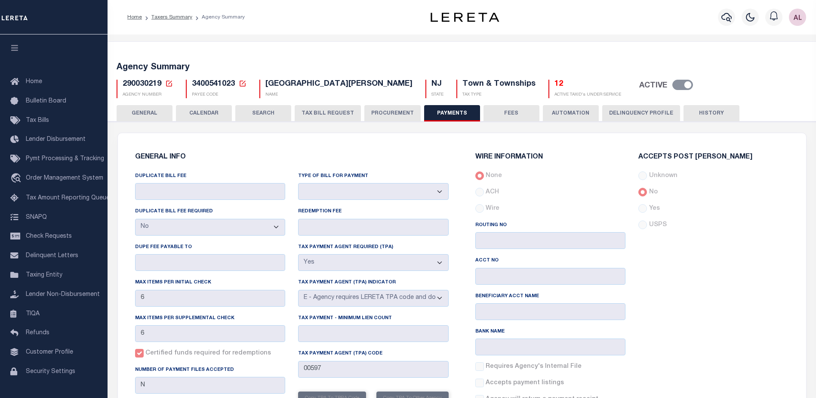
click at [129, 303] on div "DUPLICATE BILL FEE DUPLICATE BILL FEE REQUIRED Yes No DUPE FEE PAYABLE TO Max i…" at bounding box center [210, 307] width 163 height 272
click at [733, 294] on div "Accepts Post Mark Unknown No Yes" at bounding box center [713, 282] width 163 height 257
click at [519, 114] on button "FEES" at bounding box center [512, 113] width 56 height 16
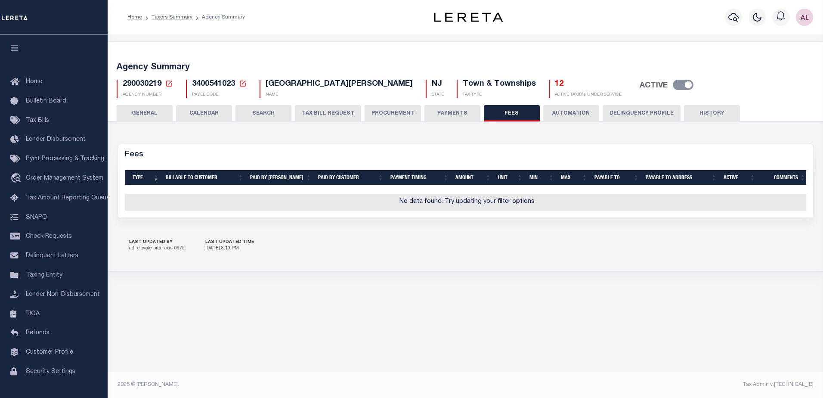
click at [451, 113] on button "PAYMENTS" at bounding box center [452, 113] width 56 height 16
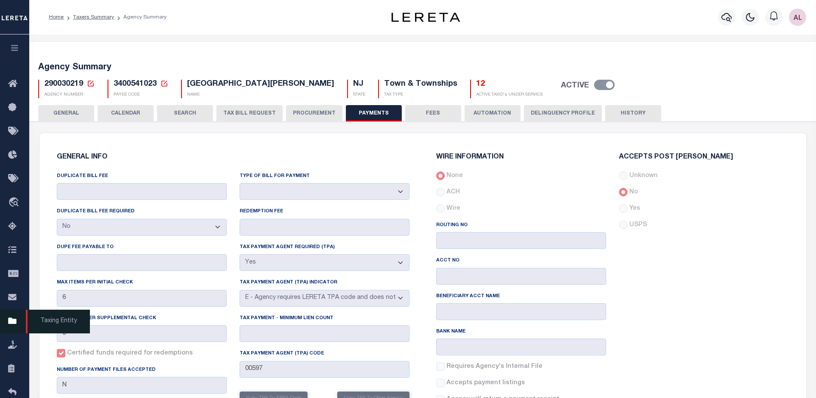
click at [11, 325] on icon at bounding box center [15, 321] width 14 height 11
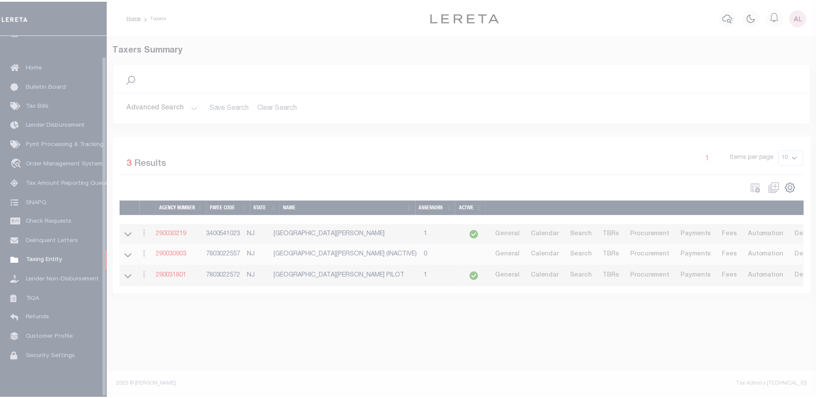
scroll to position [22, 0]
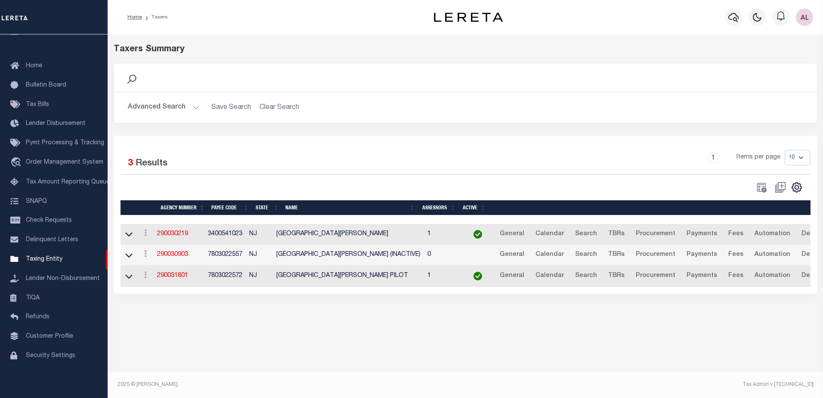
click at [196, 105] on button "Advanced Search" at bounding box center [163, 107] width 71 height 17
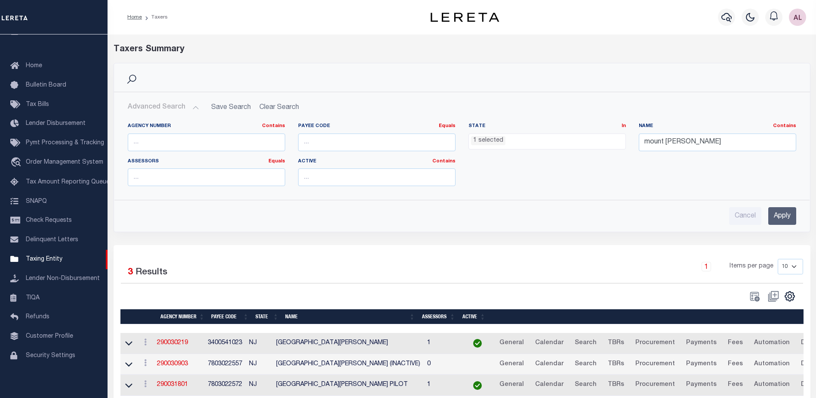
click at [513, 143] on ul "1 selected" at bounding box center [547, 140] width 157 height 12
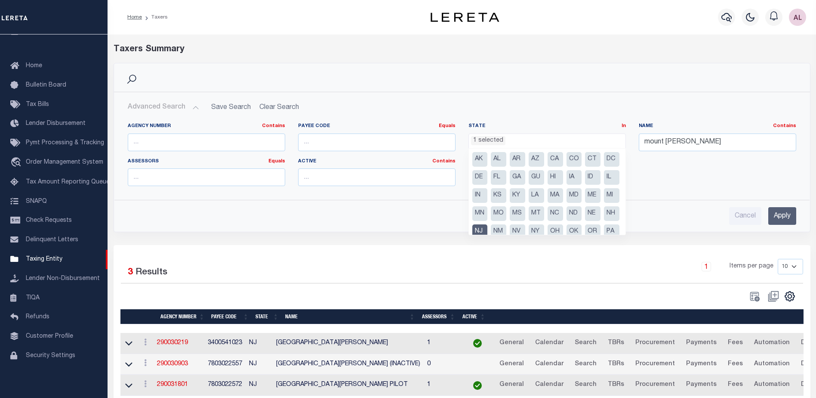
click at [548, 221] on li "NC" at bounding box center [555, 213] width 15 height 15
select select "NC"
click at [488, 228] on li "NJ" at bounding box center [479, 231] width 15 height 15
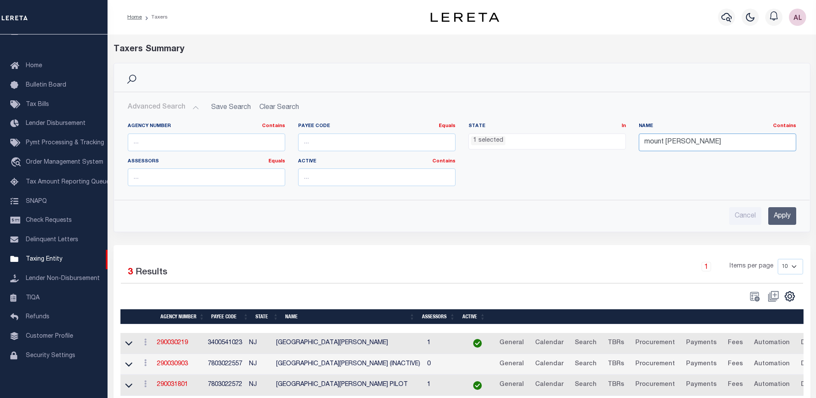
drag, startPoint x: 688, startPoint y: 140, endPoint x: 586, endPoint y: 144, distance: 102.9
click at [586, 144] on div "Agency Number Contains Contains Is Payee Code Equals Equals Is Not Equal To Is …" at bounding box center [461, 158] width 681 height 70
type input "h"
type input "[GEOGRAPHIC_DATA]"
click at [778, 214] on input "Apply" at bounding box center [782, 216] width 28 height 18
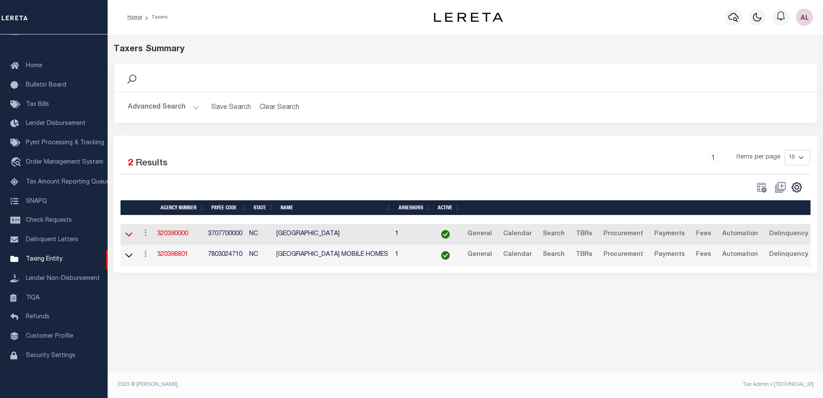
click at [128, 236] on icon at bounding box center [128, 233] width 7 height 9
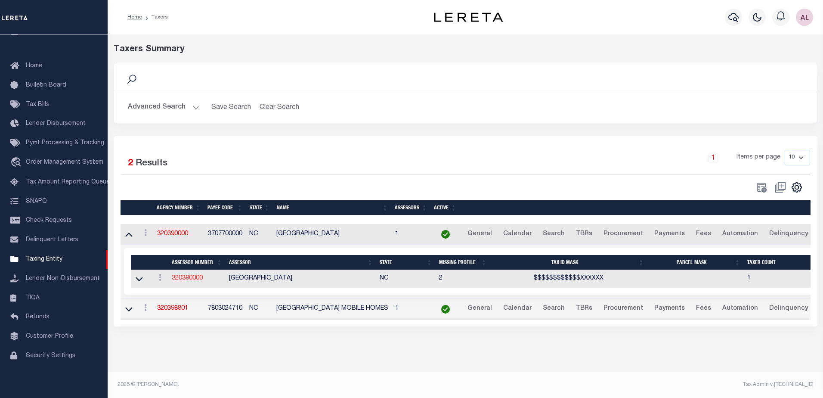
click at [185, 281] on link "320390000" at bounding box center [187, 278] width 31 height 6
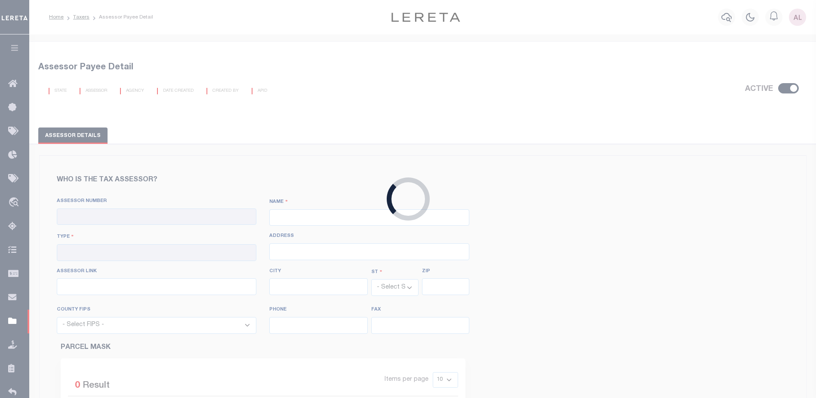
checkbox input "true"
type input "320390000"
type input "[GEOGRAPHIC_DATA]"
type input "00 - County"
type input "[STREET_ADDRESS]"
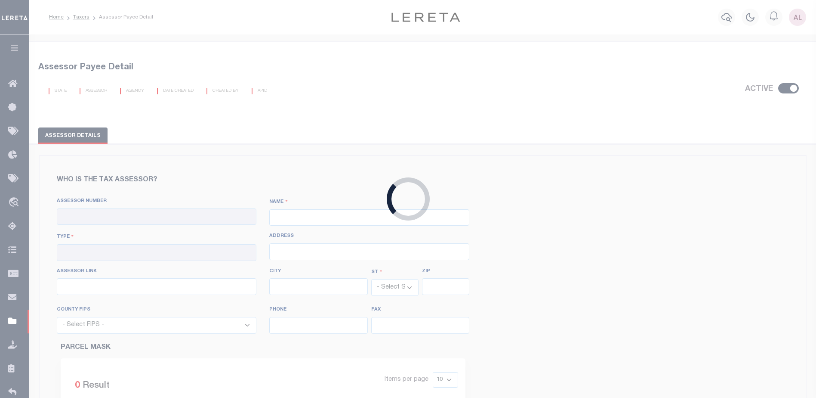
type input "[URL][DOMAIN_NAME]"
type input "[GEOGRAPHIC_DATA]"
select select "NC"
type input "27565"
select select "37077"
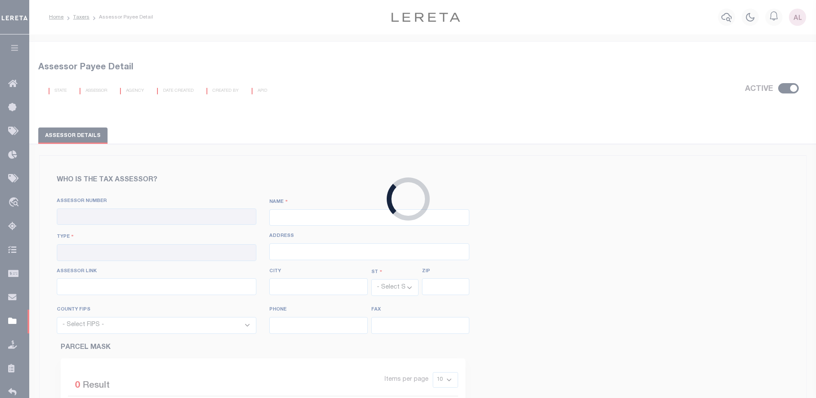
type input "[PHONE_NUMBER]"
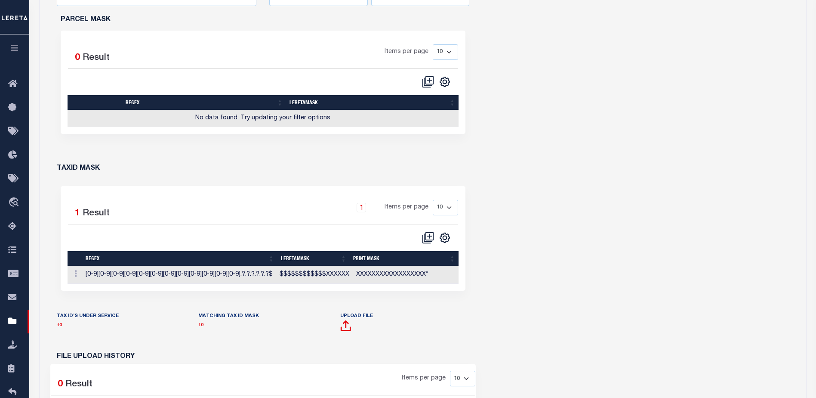
scroll to position [430, 0]
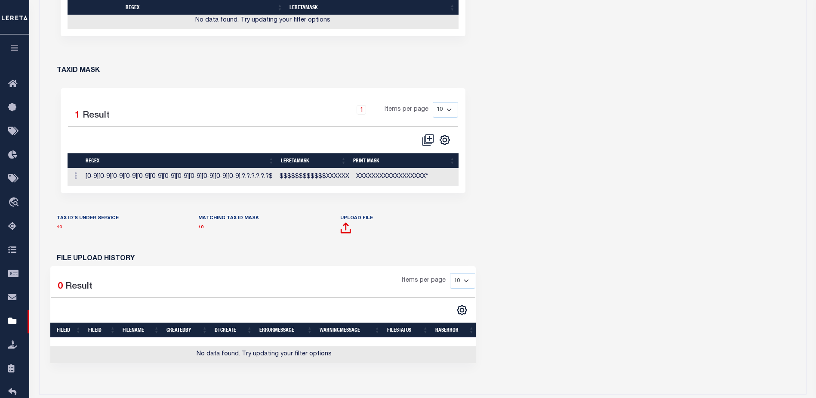
click at [58, 225] on link "10" at bounding box center [59, 227] width 5 height 4
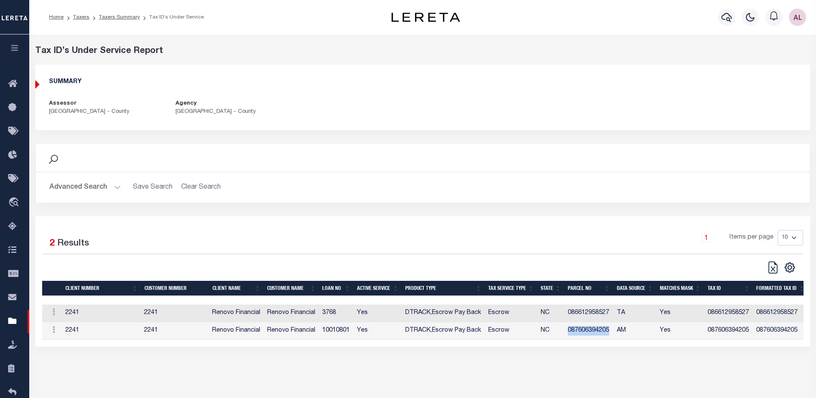
drag, startPoint x: 610, startPoint y: 331, endPoint x: 565, endPoint y: 331, distance: 45.2
click at [565, 331] on td "087606394205" at bounding box center [588, 331] width 49 height 18
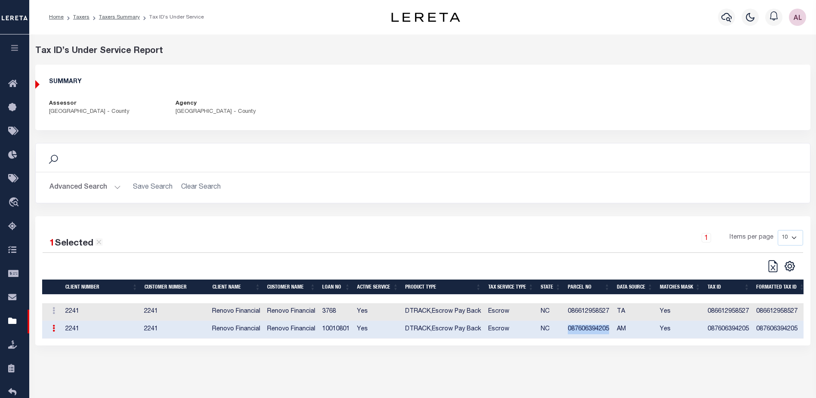
copy td "087606394205"
click at [728, 15] on icon "button" at bounding box center [726, 17] width 10 height 10
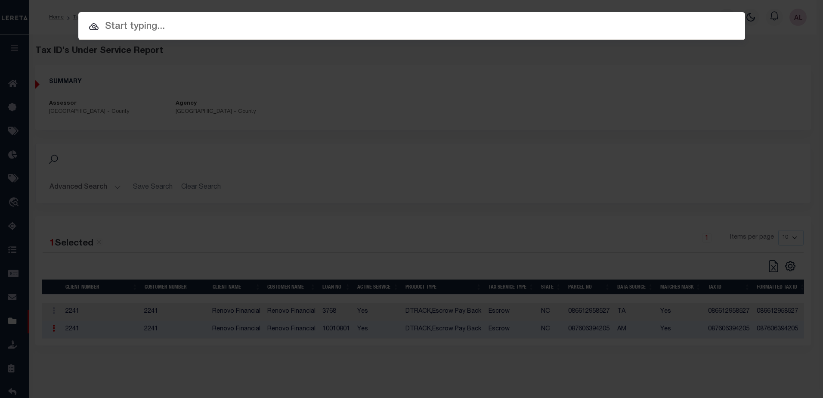
click at [121, 22] on input "text" at bounding box center [411, 26] width 666 height 15
paste input "087606394205"
type input "087606394205"
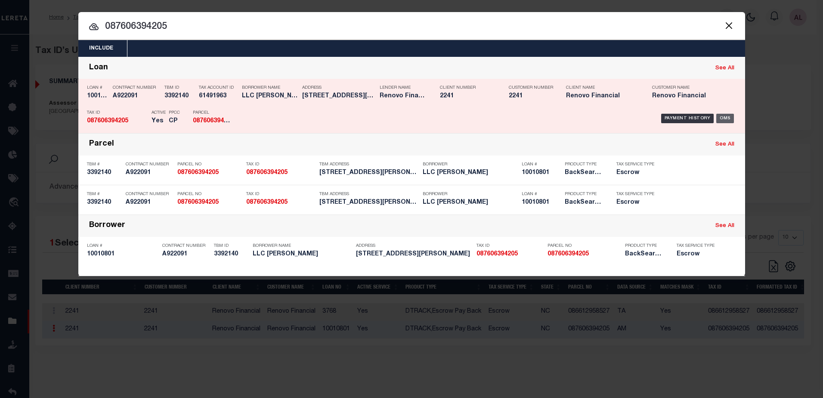
click at [727, 118] on div "OMS" at bounding box center [725, 118] width 18 height 9
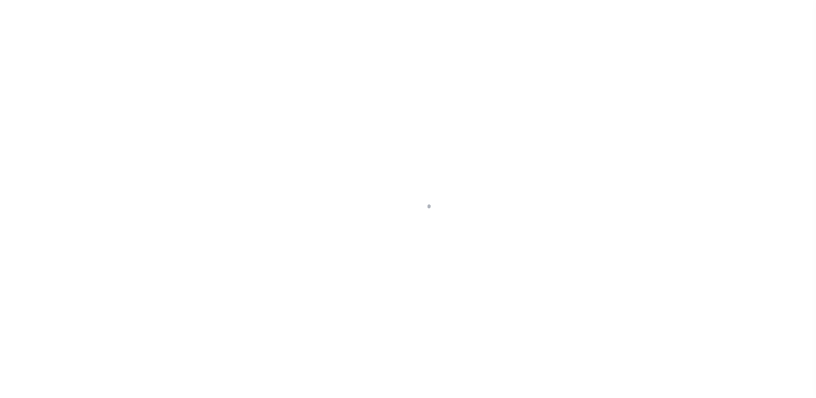
select select "10"
select select "Escrow"
type input "303 22ND ST"
type input "087606394205"
select select
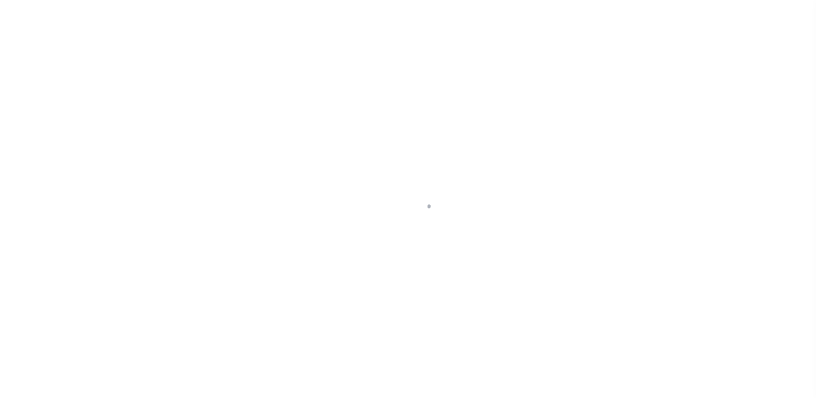
type input "[PERSON_NAME] NC 27509"
type input "a0kUS000006jtCz"
type input "NC"
select select "14701"
select select "25067"
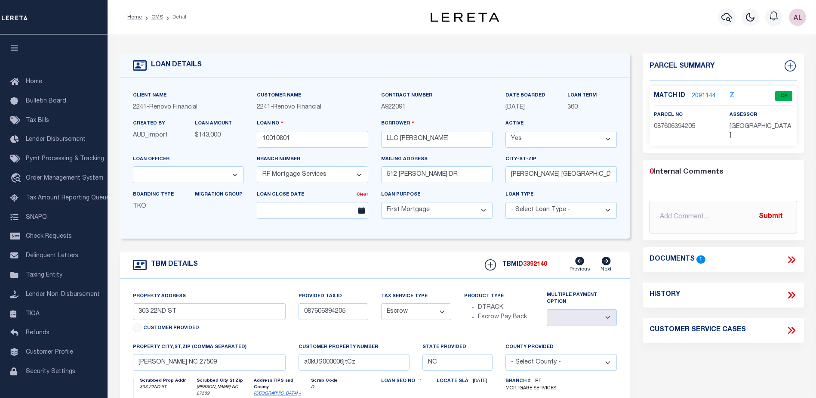
click at [702, 92] on link "2091144" at bounding box center [704, 96] width 24 height 9
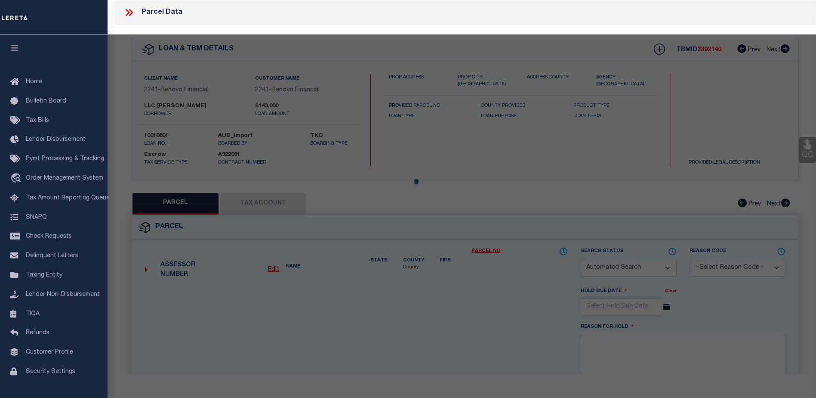
checkbox input "false"
select select "CP"
type input "[PERSON_NAME] LLC"
select select
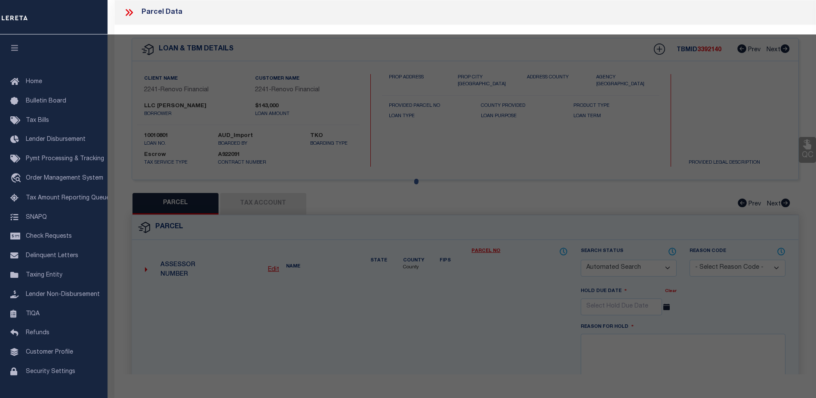
type input "[STREET_ADDRESS]"
checkbox input "false"
type input "[PERSON_NAME] NC 27509"
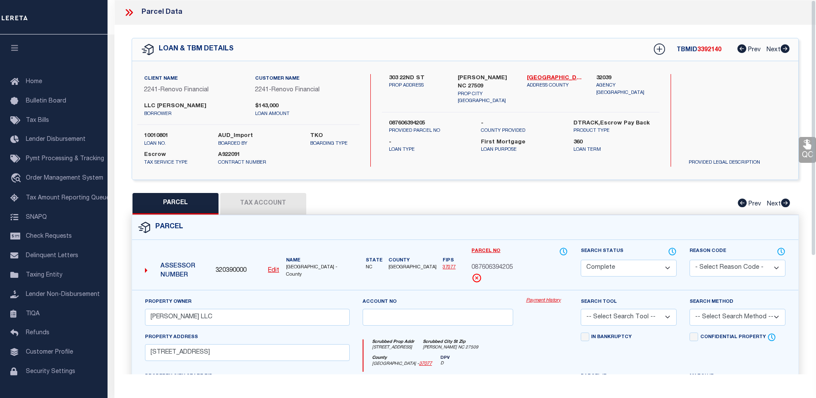
click at [547, 300] on link "Payment History" at bounding box center [547, 300] width 42 height 7
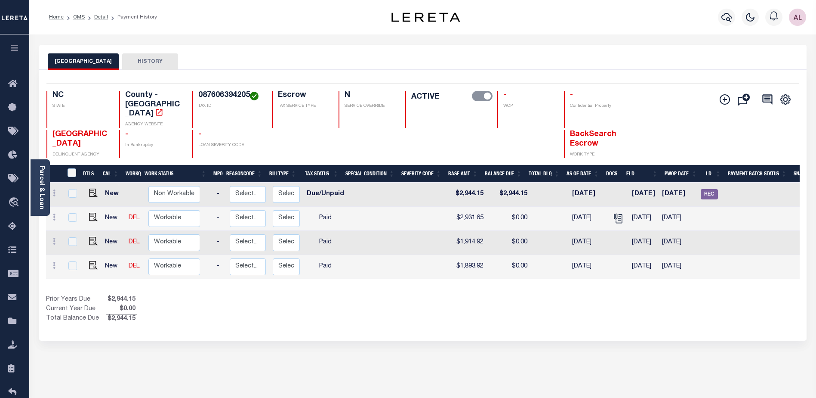
scroll to position [0, 99]
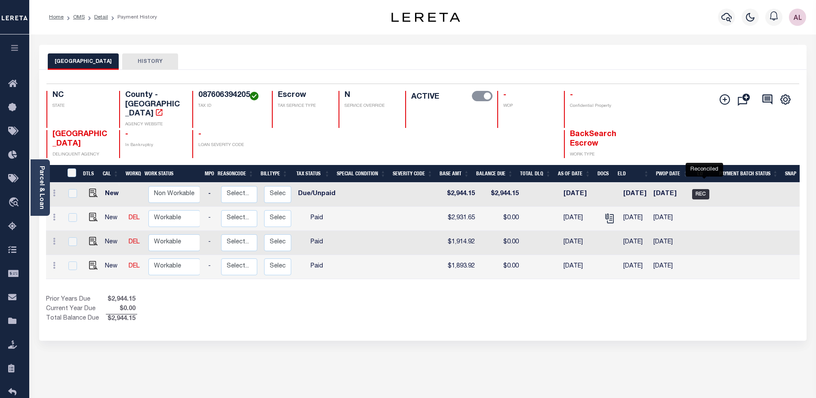
click at [701, 189] on span "REC" at bounding box center [700, 194] width 17 height 10
checkbox input "true"
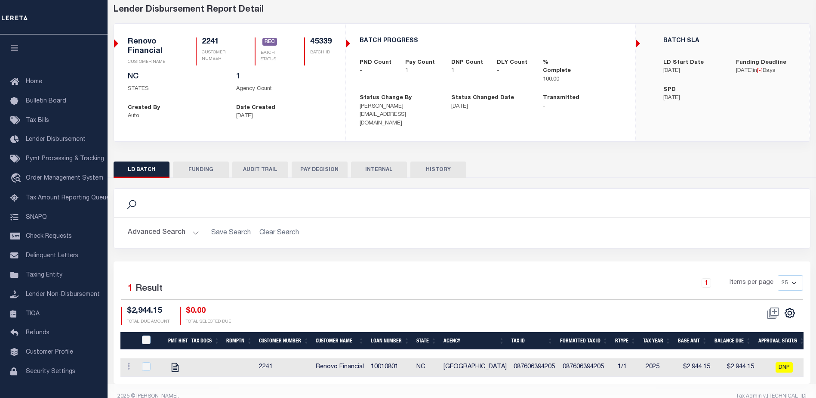
scroll to position [50, 0]
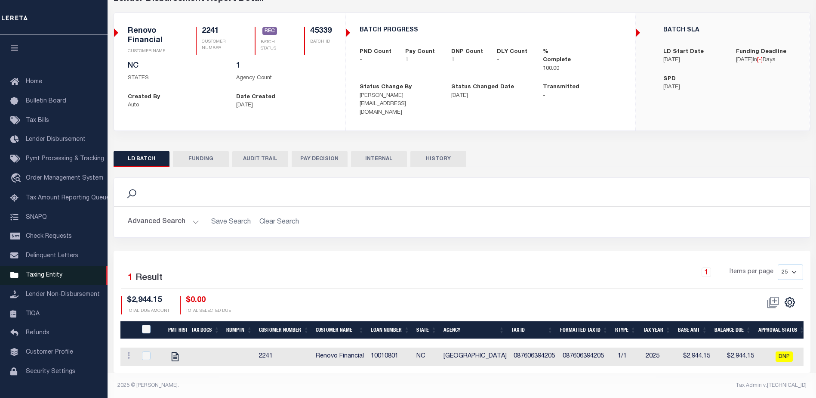
click at [43, 277] on span "Taxing Entity" at bounding box center [44, 275] width 37 height 6
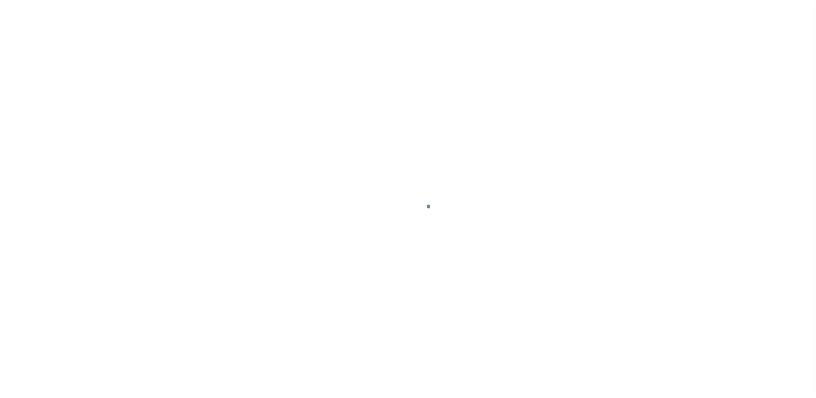
scroll to position [22, 0]
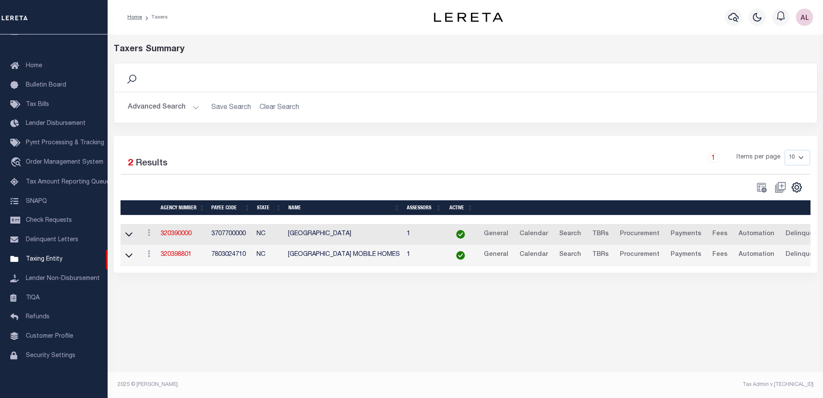
click at [194, 108] on button "Advanced Search" at bounding box center [163, 107] width 71 height 17
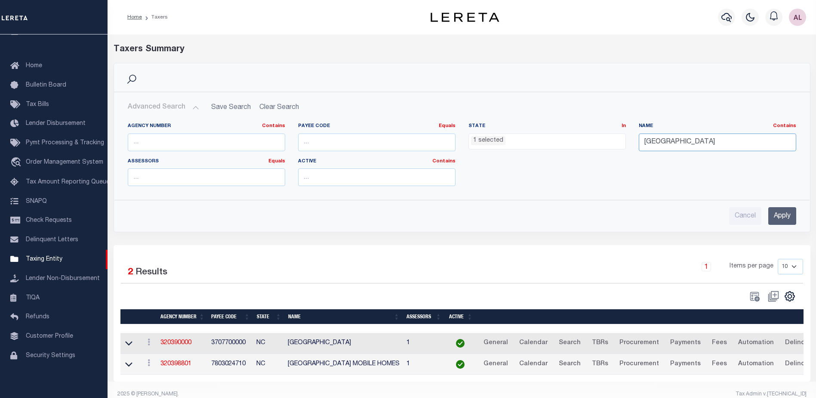
drag, startPoint x: 688, startPoint y: 141, endPoint x: 598, endPoint y: 138, distance: 90.4
click at [598, 138] on div "Agency Number Contains Contains Is Payee Code Equals Equals Is Not Equal To Is …" at bounding box center [461, 158] width 681 height 70
type input "washington"
click at [777, 215] on input "Apply" at bounding box center [782, 216] width 28 height 18
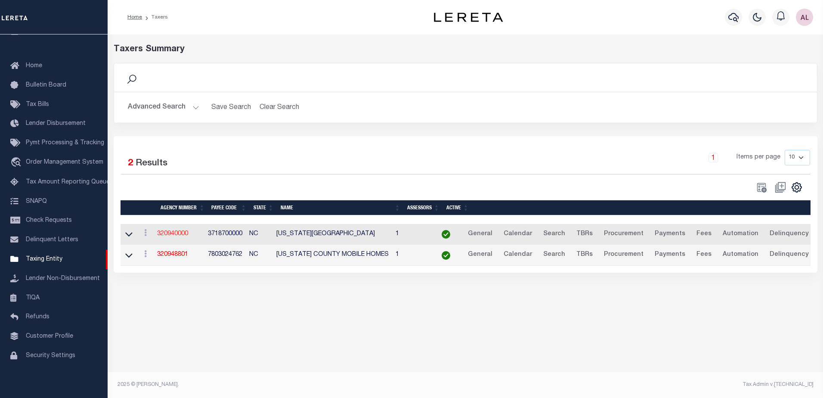
click at [176, 236] on link "320940000" at bounding box center [172, 234] width 31 height 6
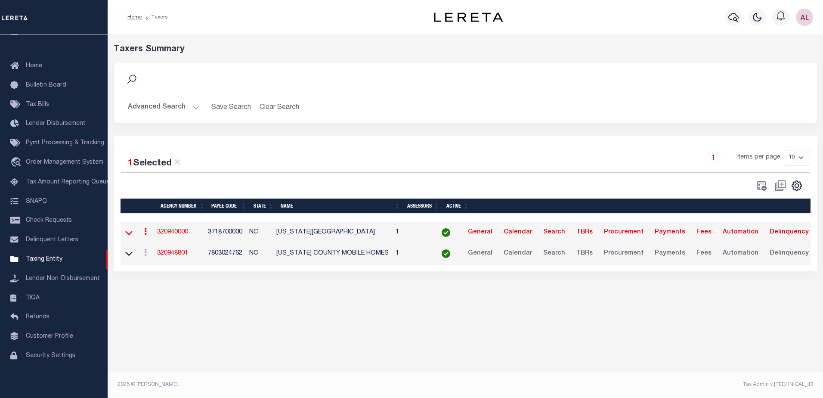
click at [129, 235] on icon at bounding box center [128, 232] width 7 height 9
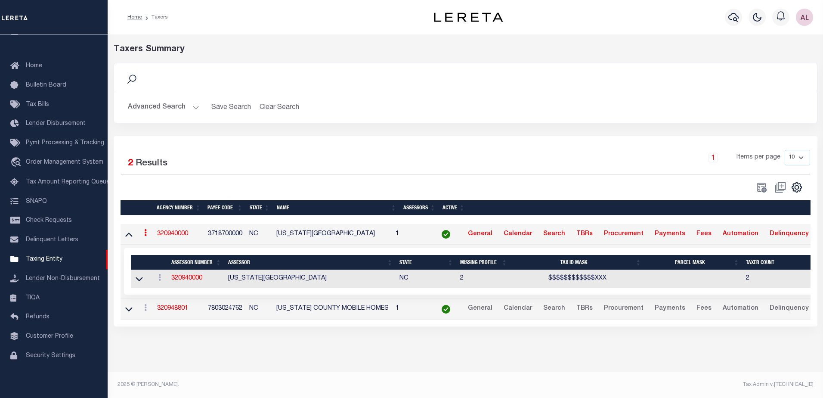
click at [183, 275] on td "320940000" at bounding box center [196, 279] width 56 height 18
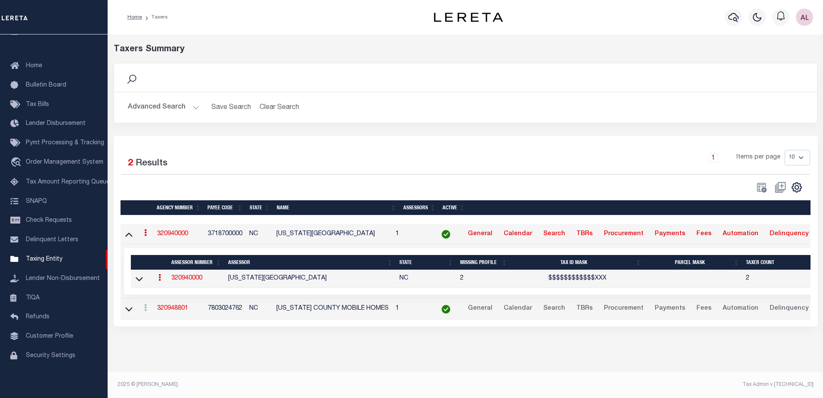
click at [185, 280] on link "320940000" at bounding box center [186, 278] width 31 height 6
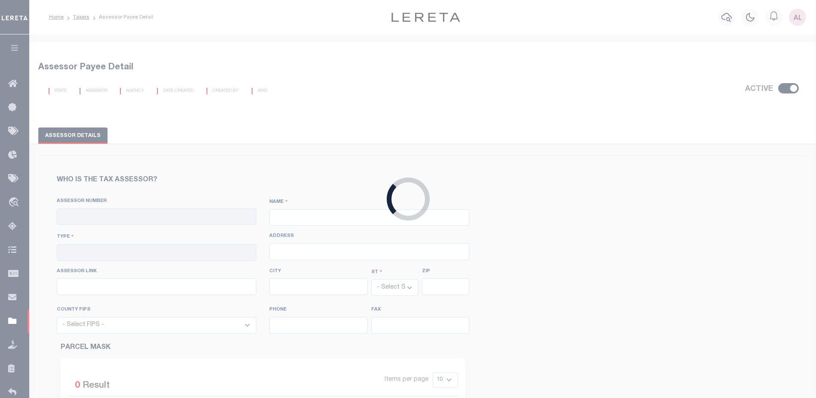
checkbox input "true"
type input "320940000"
type input "WASHINGTON COUNTY"
type input "00 - County"
type input "120 Adams Street"
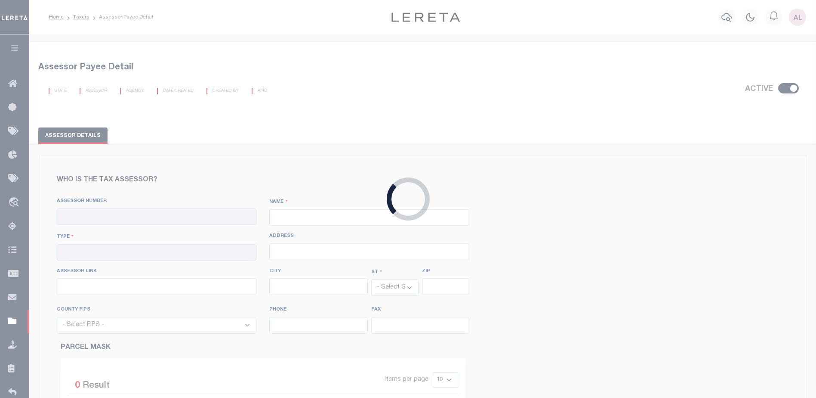
type input "http://taxweb.washconc.org/"
type input "Plymouth"
select select "NC"
type input "27962"
select select "37187"
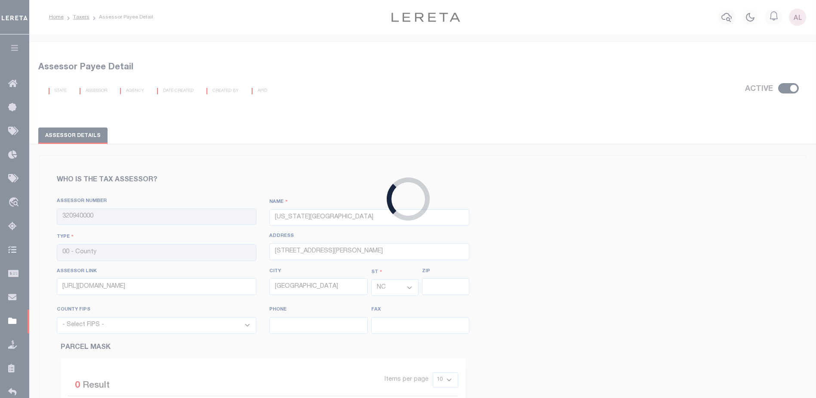
type input "252-793-1176"
type input "252-793-2849"
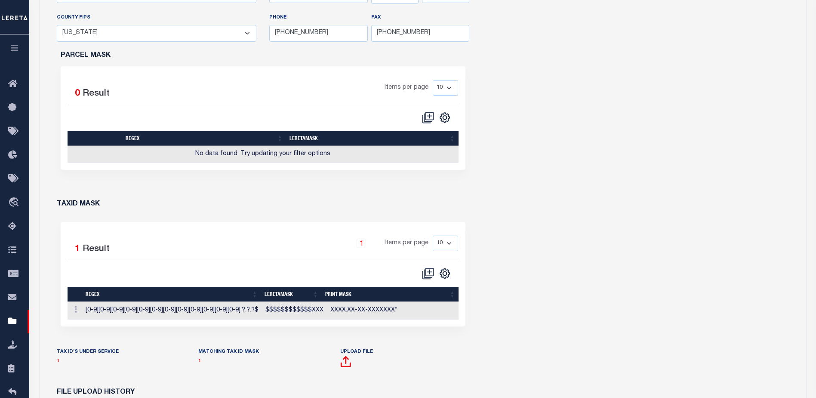
scroll to position [301, 0]
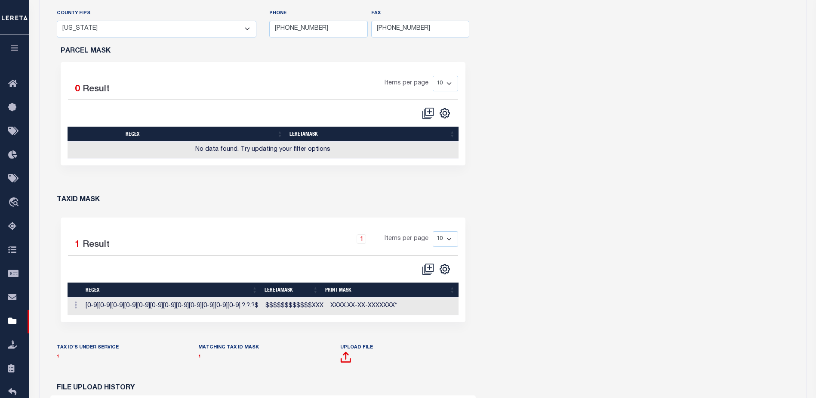
click at [58, 357] on link "1" at bounding box center [58, 356] width 3 height 4
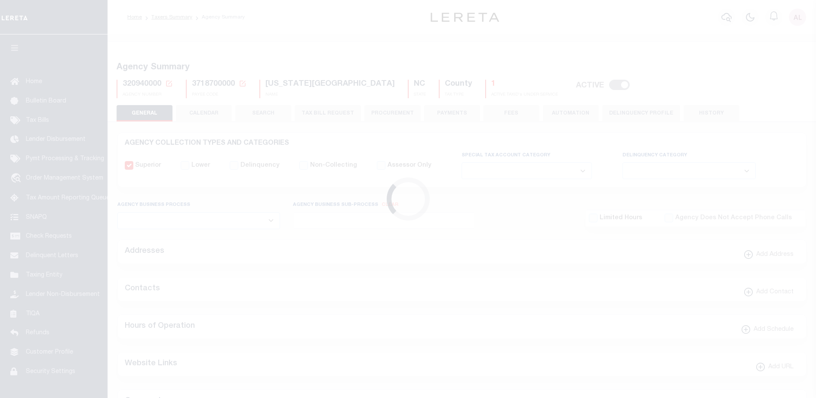
select select
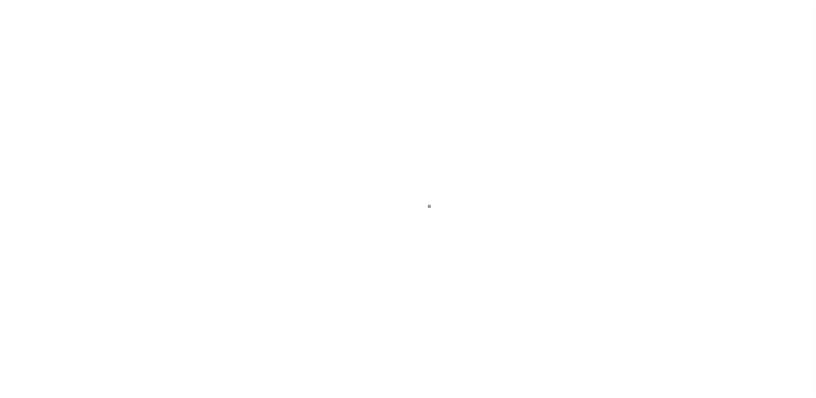
select select "SNT"
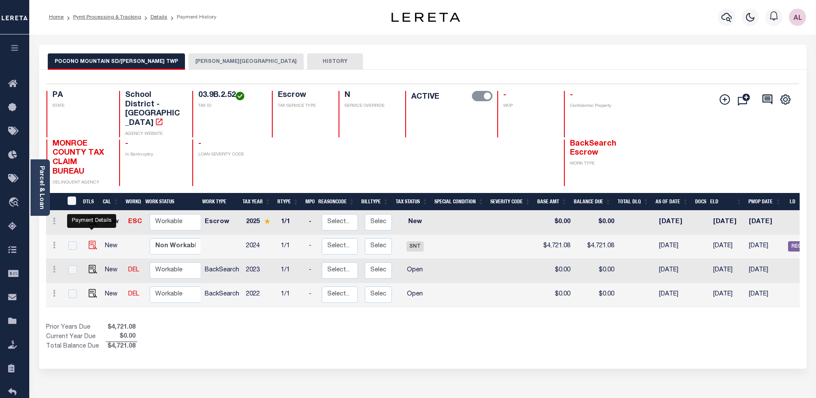
click at [89, 240] on img "" at bounding box center [93, 244] width 9 height 9
checkbox input "true"
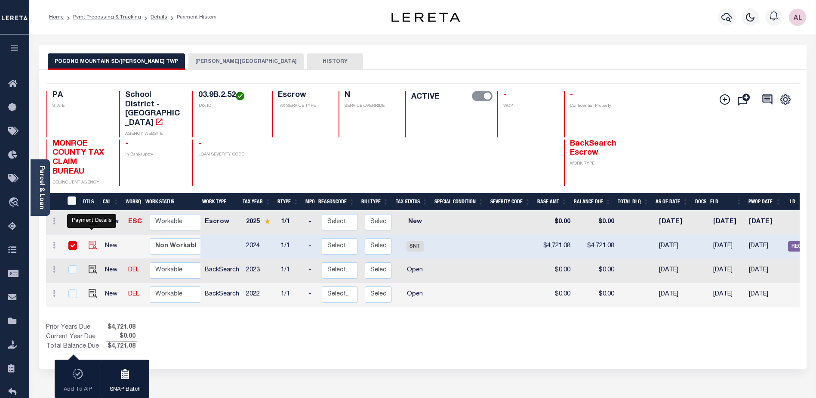
click at [92, 240] on img "" at bounding box center [93, 244] width 9 height 9
checkbox input "false"
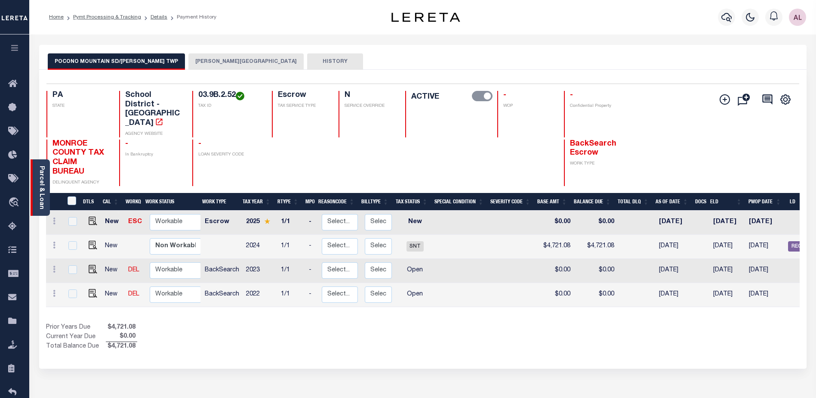
click at [43, 196] on link "Parcel & Loan" at bounding box center [41, 187] width 6 height 43
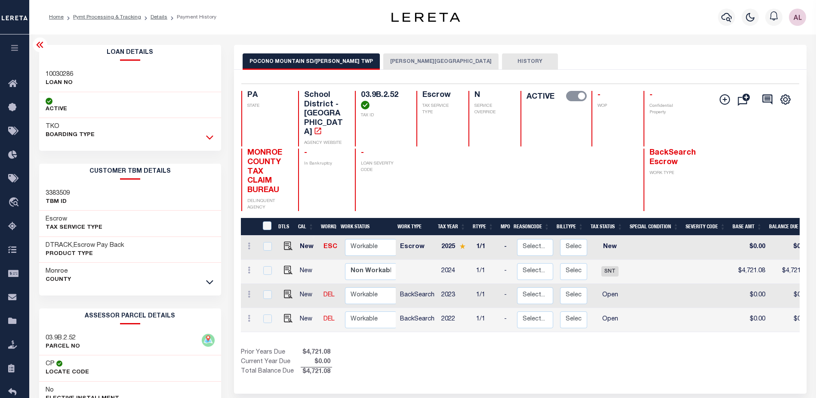
click at [210, 138] on icon at bounding box center [209, 137] width 7 height 9
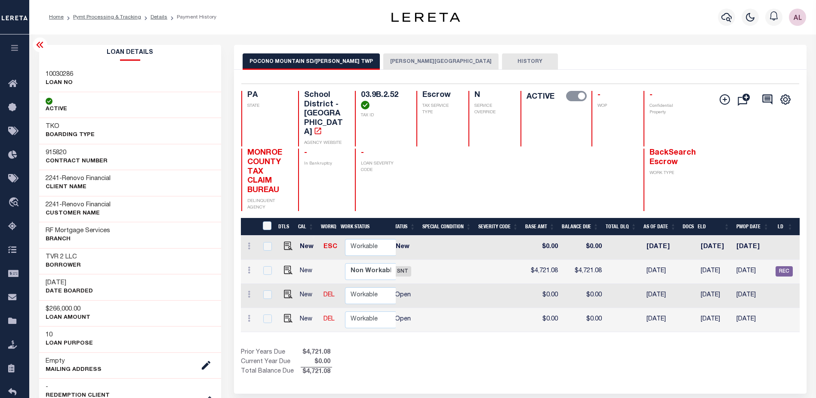
scroll to position [0, 228]
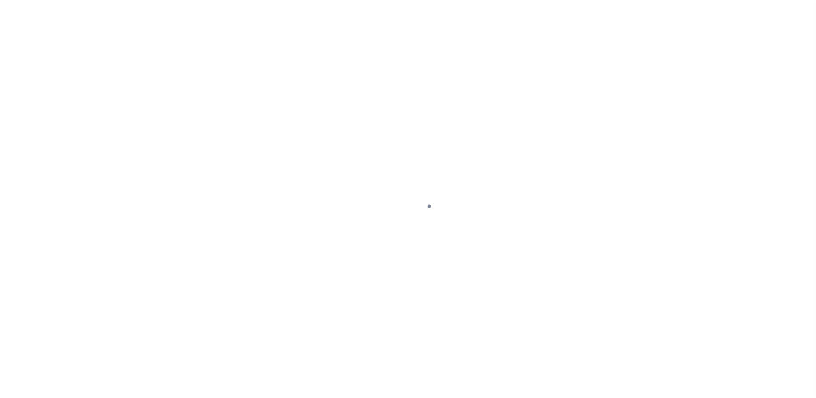
select select "SNT"
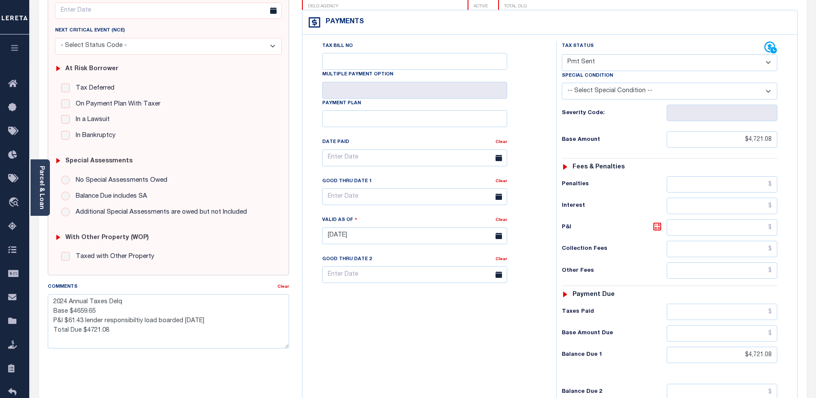
scroll to position [39, 0]
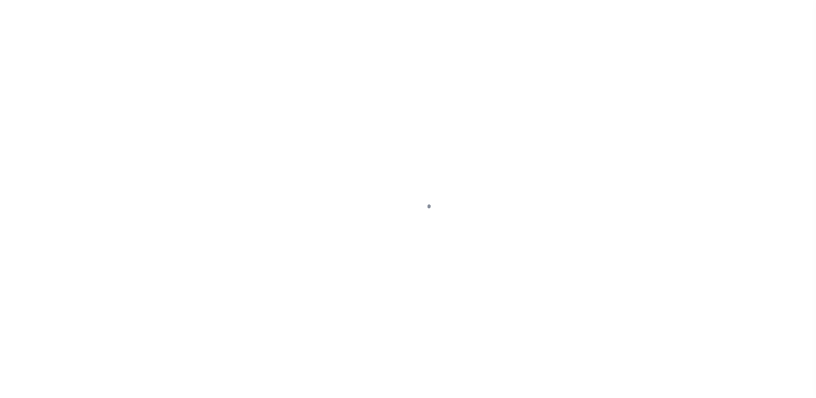
select select "SNT"
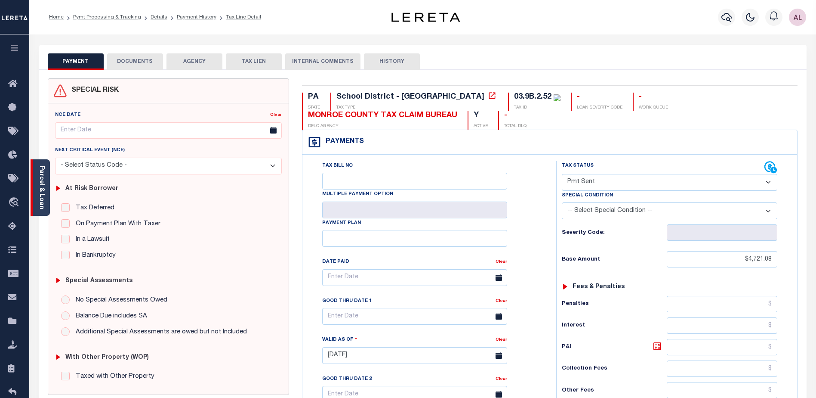
click at [39, 200] on link "Parcel & Loan" at bounding box center [41, 187] width 6 height 43
